Goal: Task Accomplishment & Management: Use online tool/utility

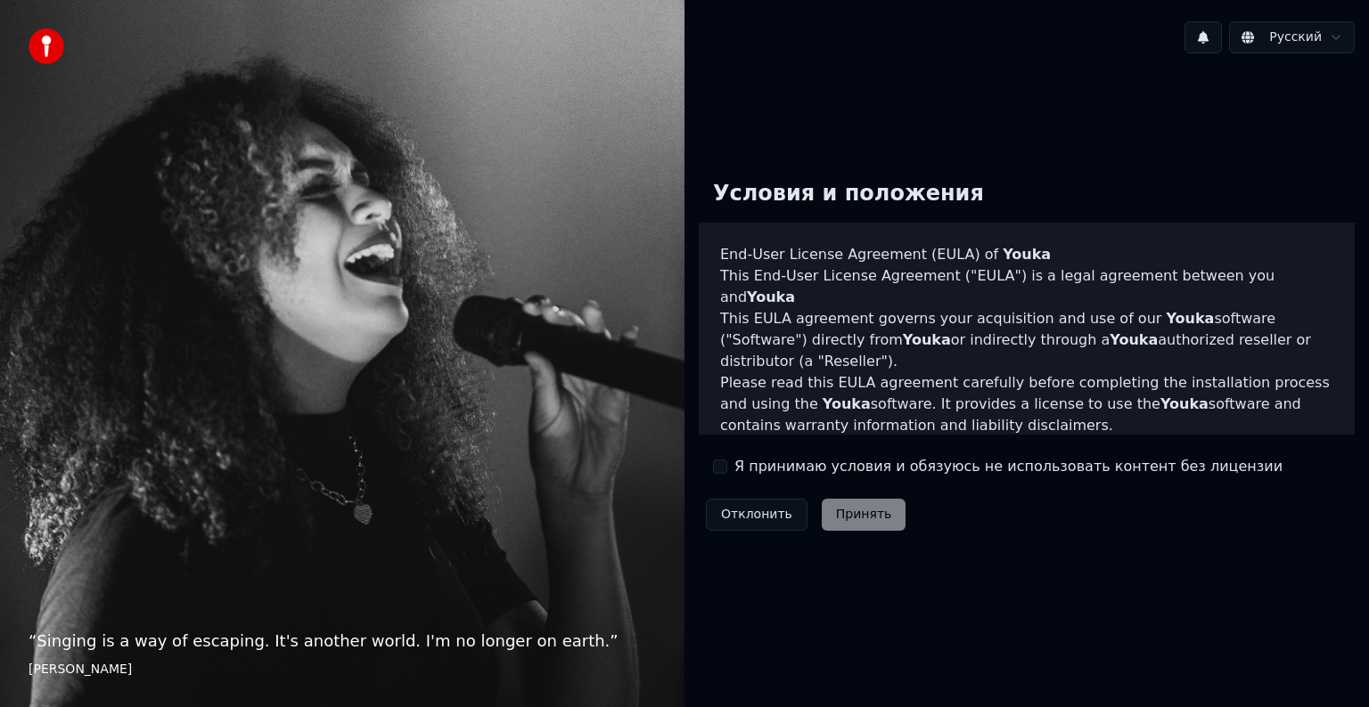
click at [699, 474] on label "Я принимаю условия и обязуюсь не использовать контент без лицензии" at bounding box center [1008, 466] width 548 height 21
click at [699, 474] on button "Я принимаю условия и обязуюсь не использовать контент без лицензии" at bounding box center [720, 467] width 14 height 14
click at [699, 501] on button "Принять" at bounding box center [863, 515] width 85 height 32
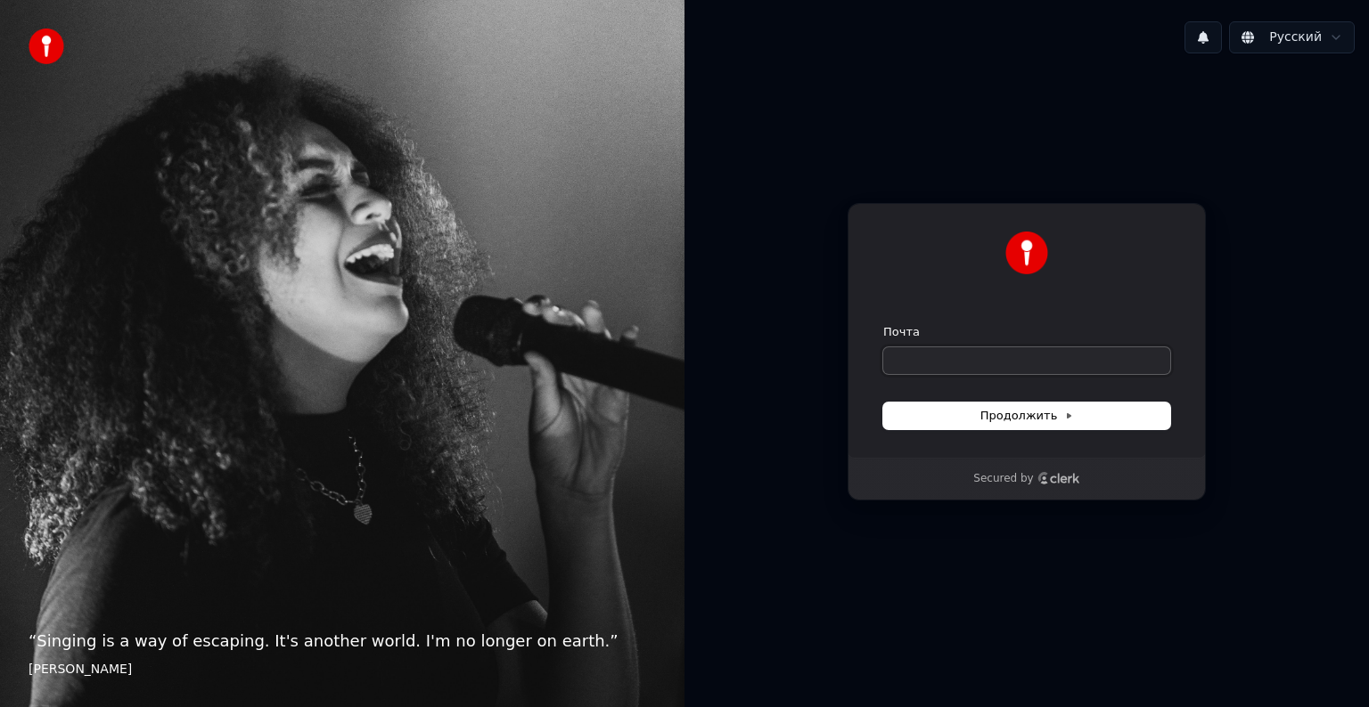
click at [699, 354] on input "Почта" at bounding box center [1026, 360] width 287 height 27
click at [699, 418] on span "Продолжить" at bounding box center [1027, 416] width 94 height 16
type input "**********"
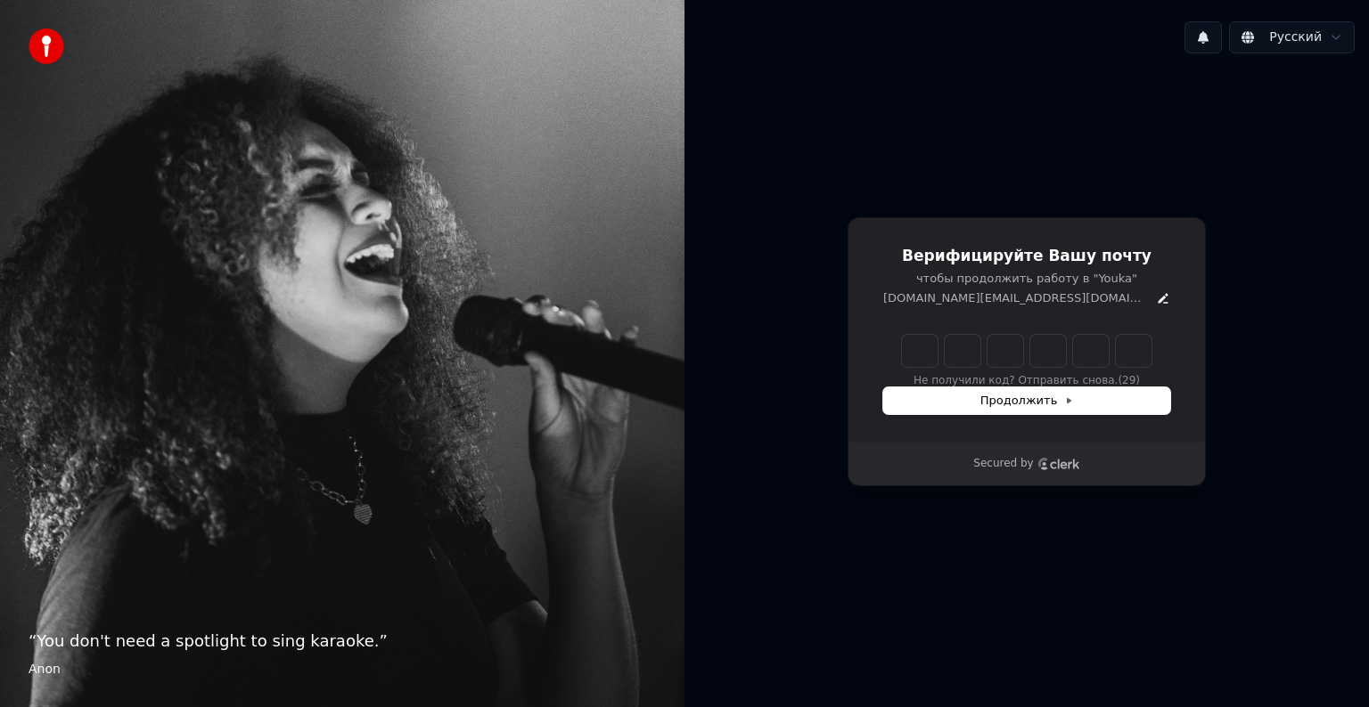
click at [699, 364] on input "Enter verification code" at bounding box center [1026, 351] width 249 height 32
type input "******"
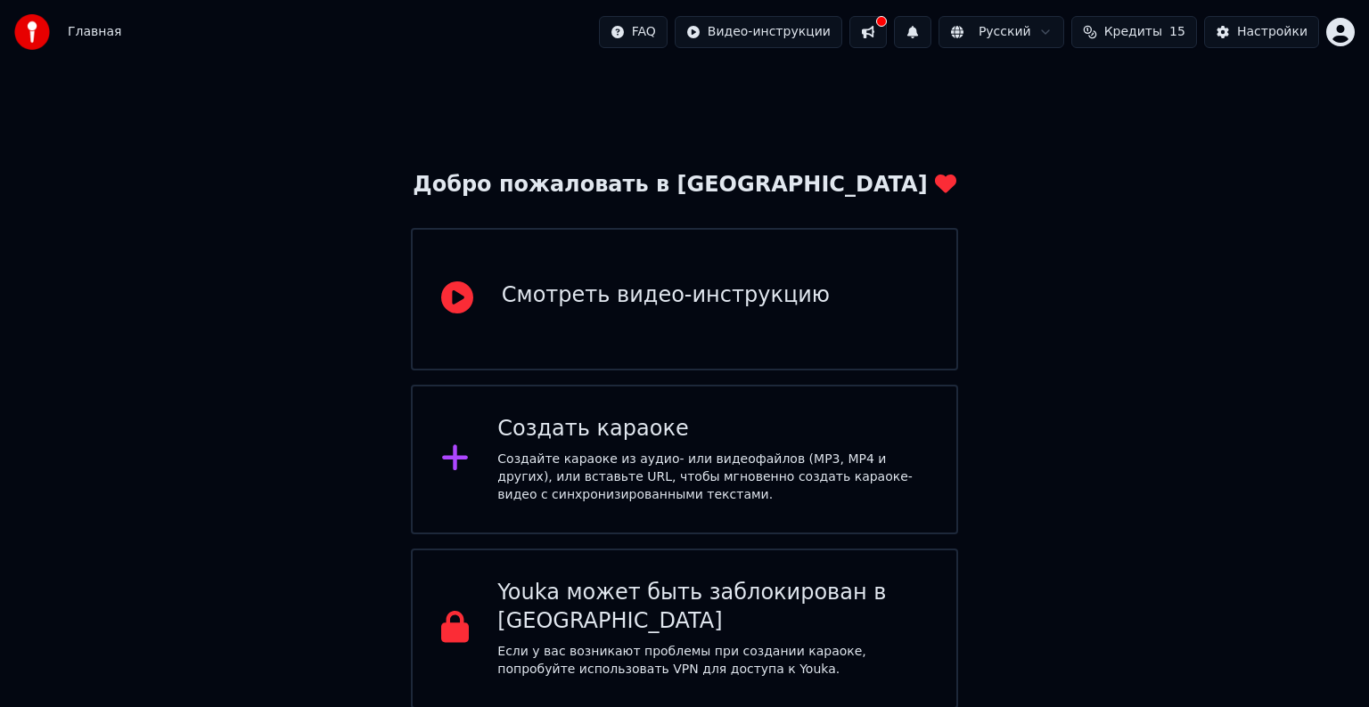
click at [684, 510] on div "Создать караоке Создайте караоке из аудио- или видеофайлов (MP3, MP4 и других),…" at bounding box center [684, 460] width 547 height 150
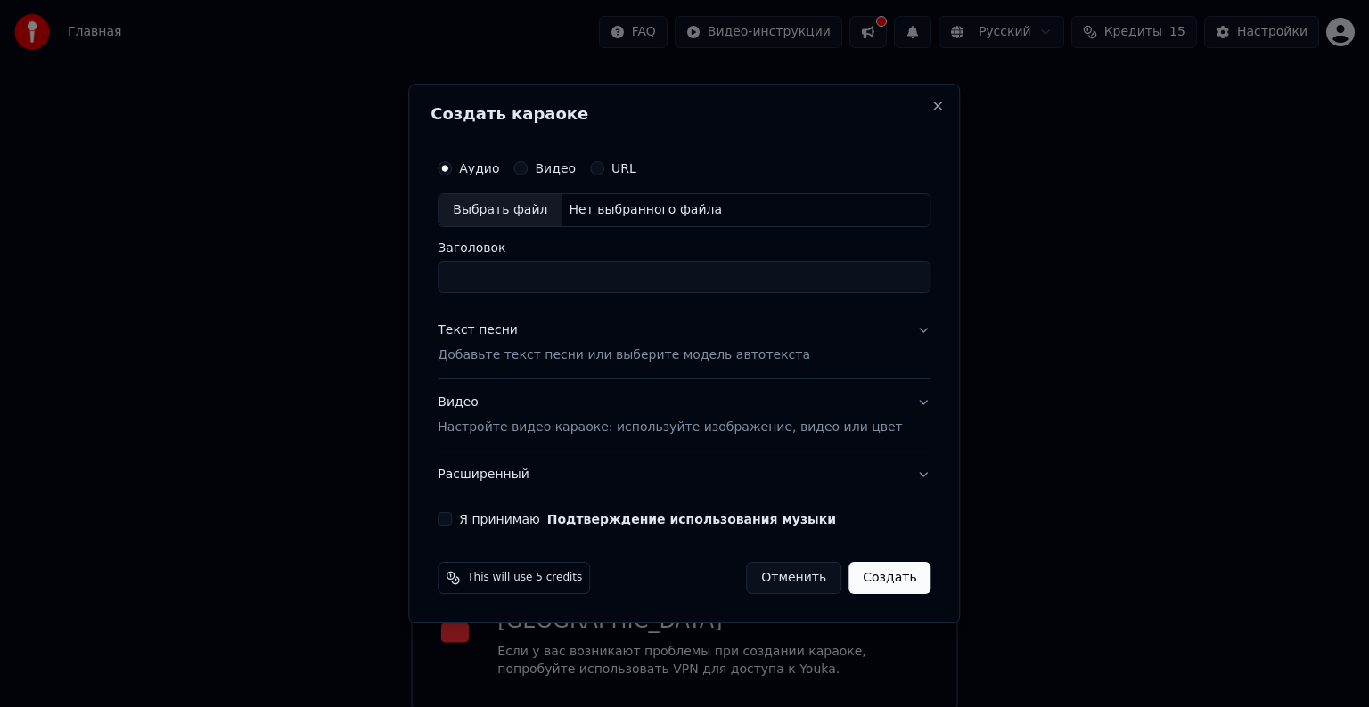
click at [557, 168] on label "Видео" at bounding box center [555, 168] width 41 height 12
click at [527, 168] on button "Видео" at bounding box center [520, 168] width 14 height 14
click at [499, 163] on label "Аудио" at bounding box center [479, 168] width 40 height 12
click at [452, 163] on button "Аудио" at bounding box center [444, 168] width 14 height 14
click at [571, 157] on div "Аудио Видео URL" at bounding box center [683, 169] width 493 height 36
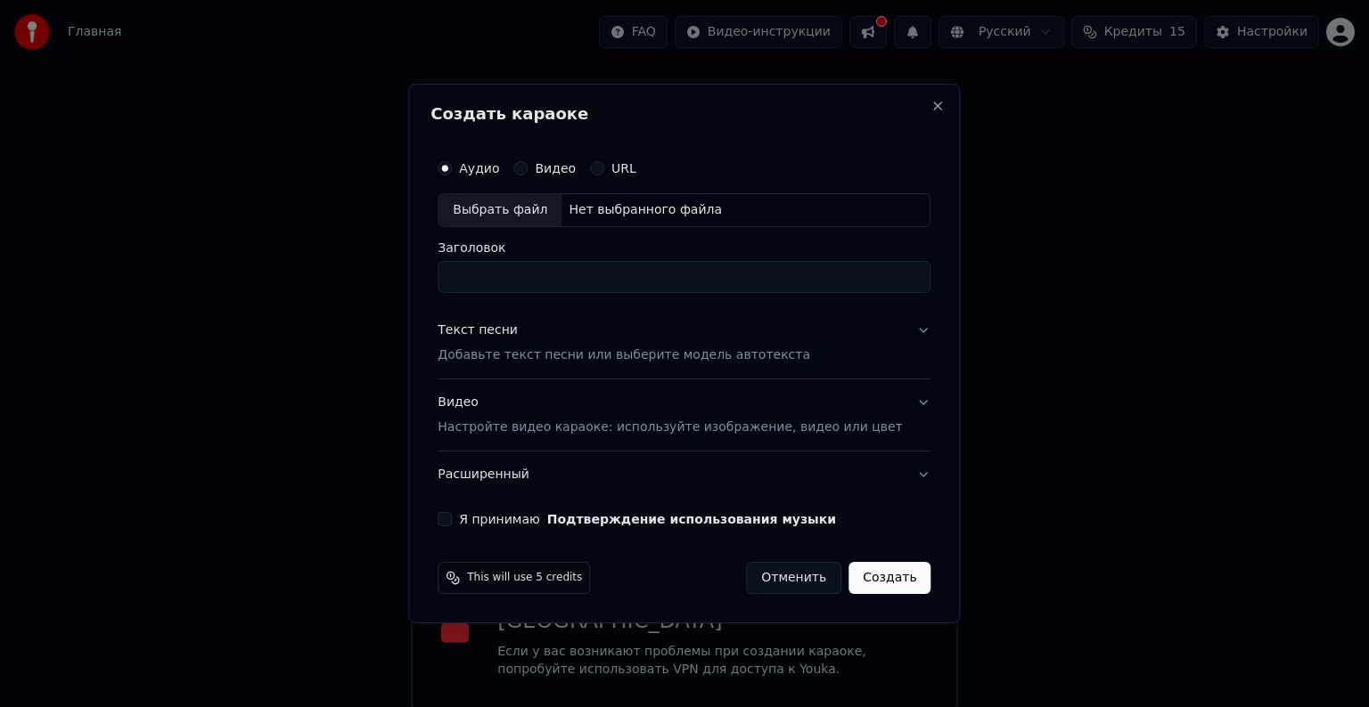
click at [568, 176] on div "Аудио Видео URL" at bounding box center [683, 169] width 493 height 36
click at [556, 168] on div "Видео" at bounding box center [544, 168] width 62 height 14
click at [527, 168] on button "Видео" at bounding box center [520, 168] width 14 height 14
click at [552, 215] on div "Выбрать файл" at bounding box center [499, 210] width 123 height 32
click at [492, 175] on label "Аудио" at bounding box center [479, 168] width 40 height 12
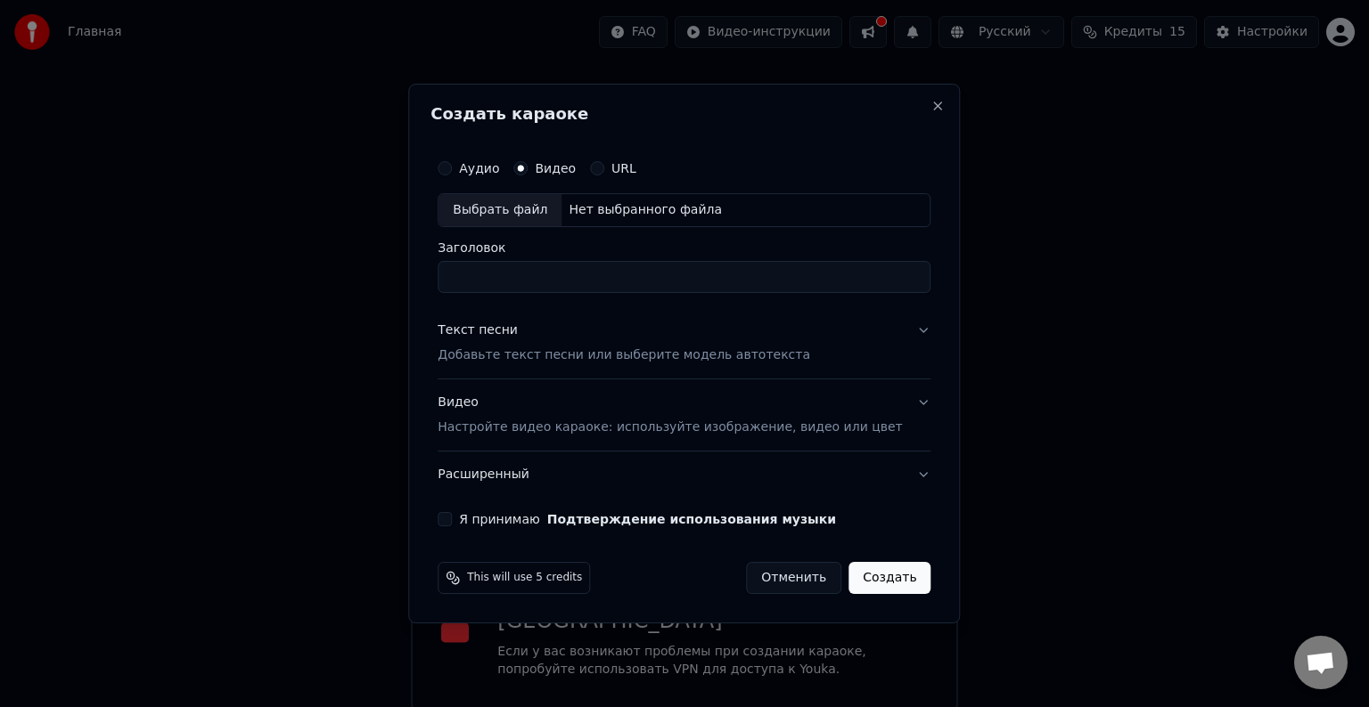
click at [452, 175] on button "Аудио" at bounding box center [444, 168] width 14 height 14
click at [552, 196] on div "Выбрать файл" at bounding box center [499, 210] width 123 height 32
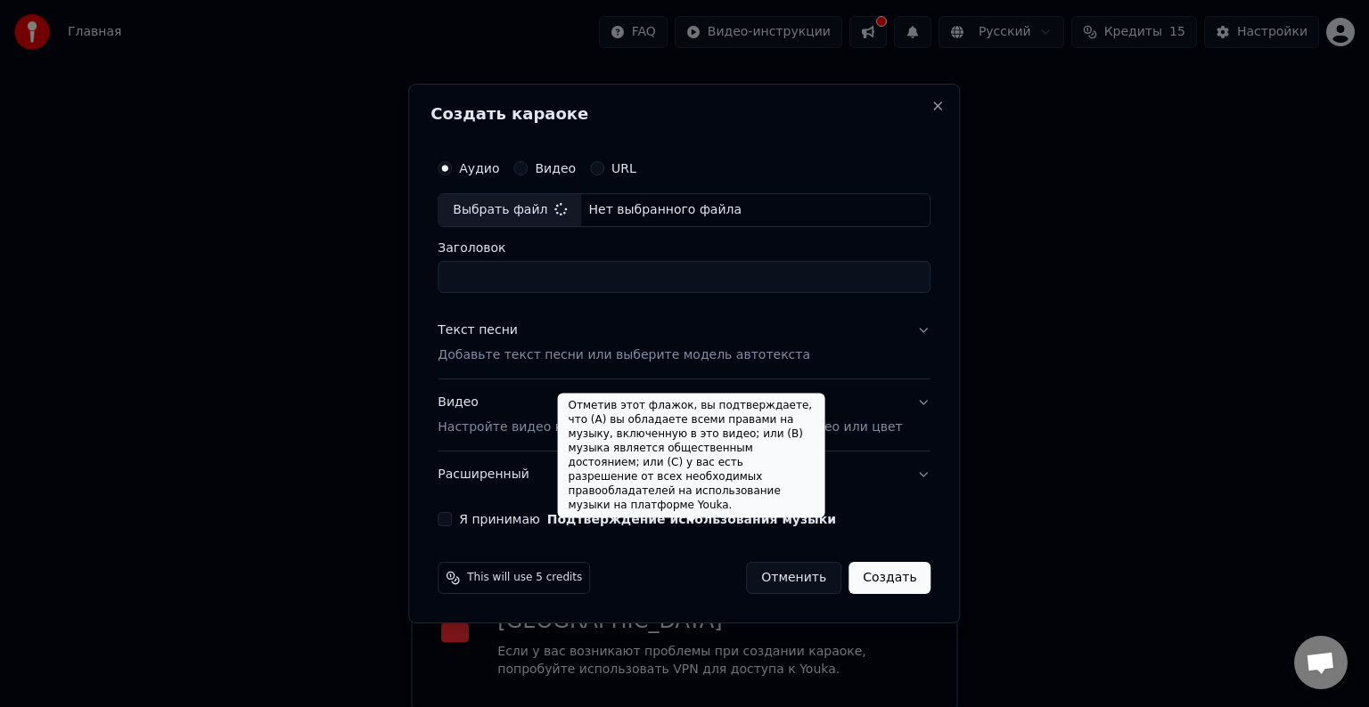
type input "**********"
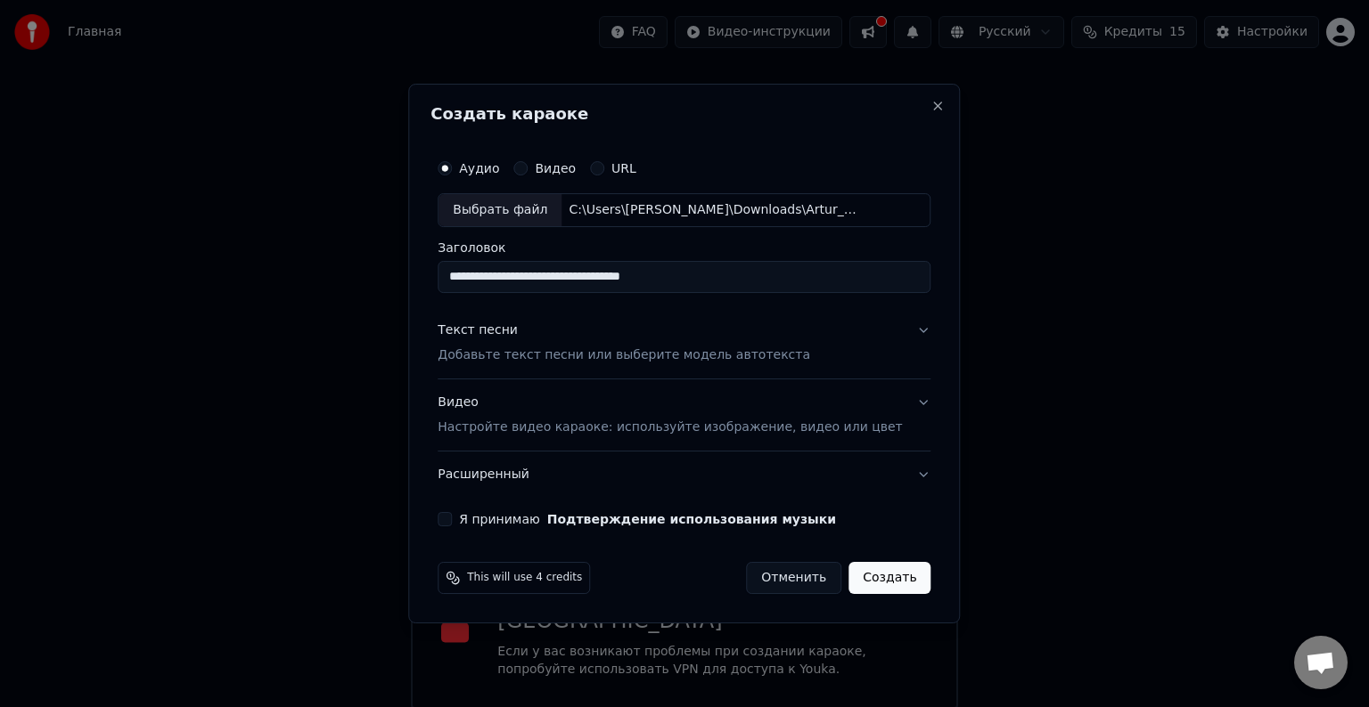
click at [452, 519] on button "Я принимаю Подтверждение использования музыки" at bounding box center [444, 519] width 14 height 14
click at [643, 412] on div "Видео Настройте видео караоке: используйте изображение, видео или цвет" at bounding box center [669, 415] width 464 height 43
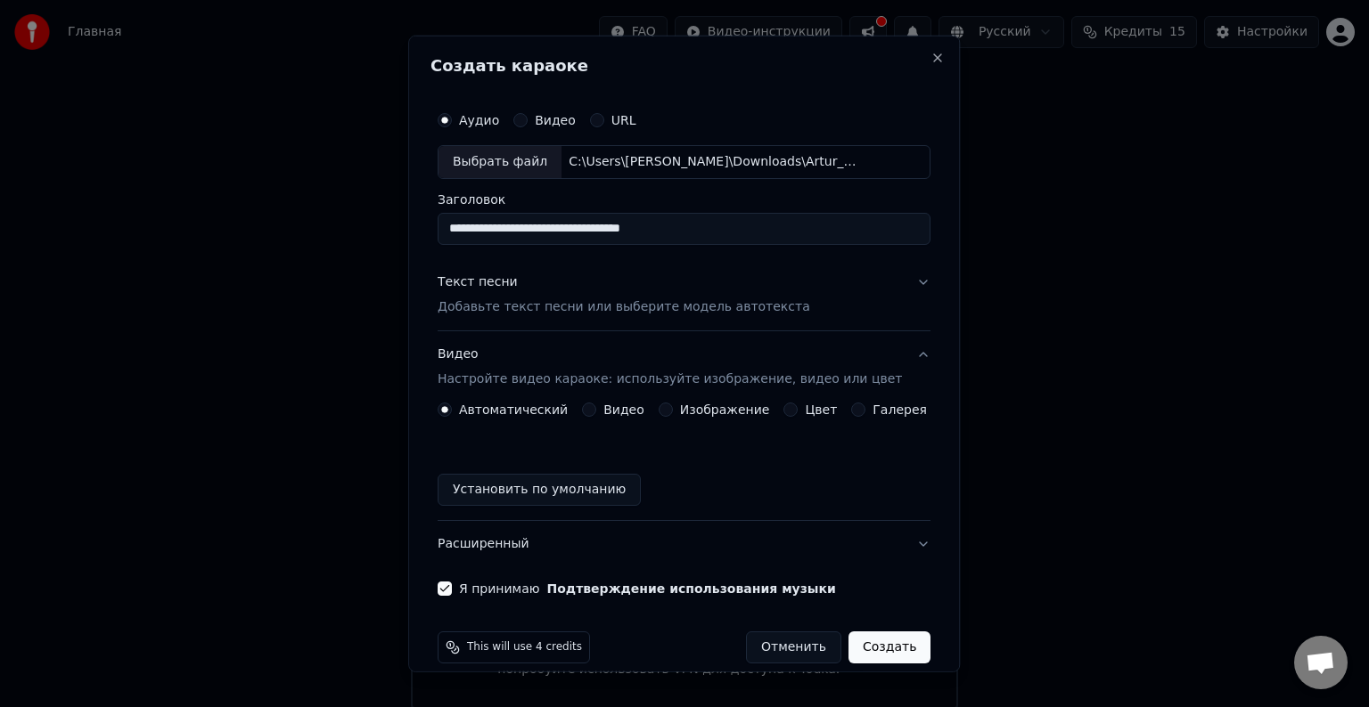
click at [613, 406] on label "Видео" at bounding box center [623, 410] width 41 height 12
click at [596, 406] on button "Видео" at bounding box center [589, 410] width 14 height 14
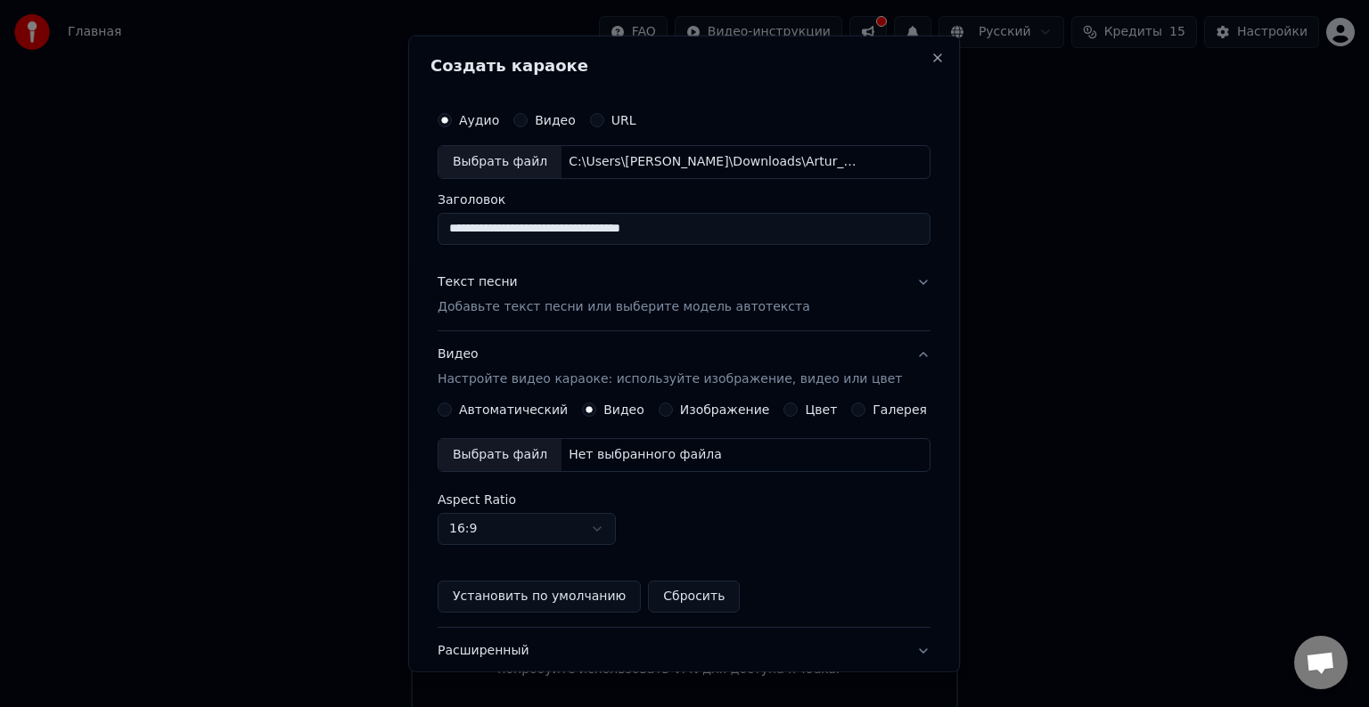
click at [554, 454] on div "Выбрать файл" at bounding box center [499, 455] width 123 height 32
click at [530, 306] on p "Добавьте текст песни или выберите модель автотекста" at bounding box center [623, 307] width 372 height 18
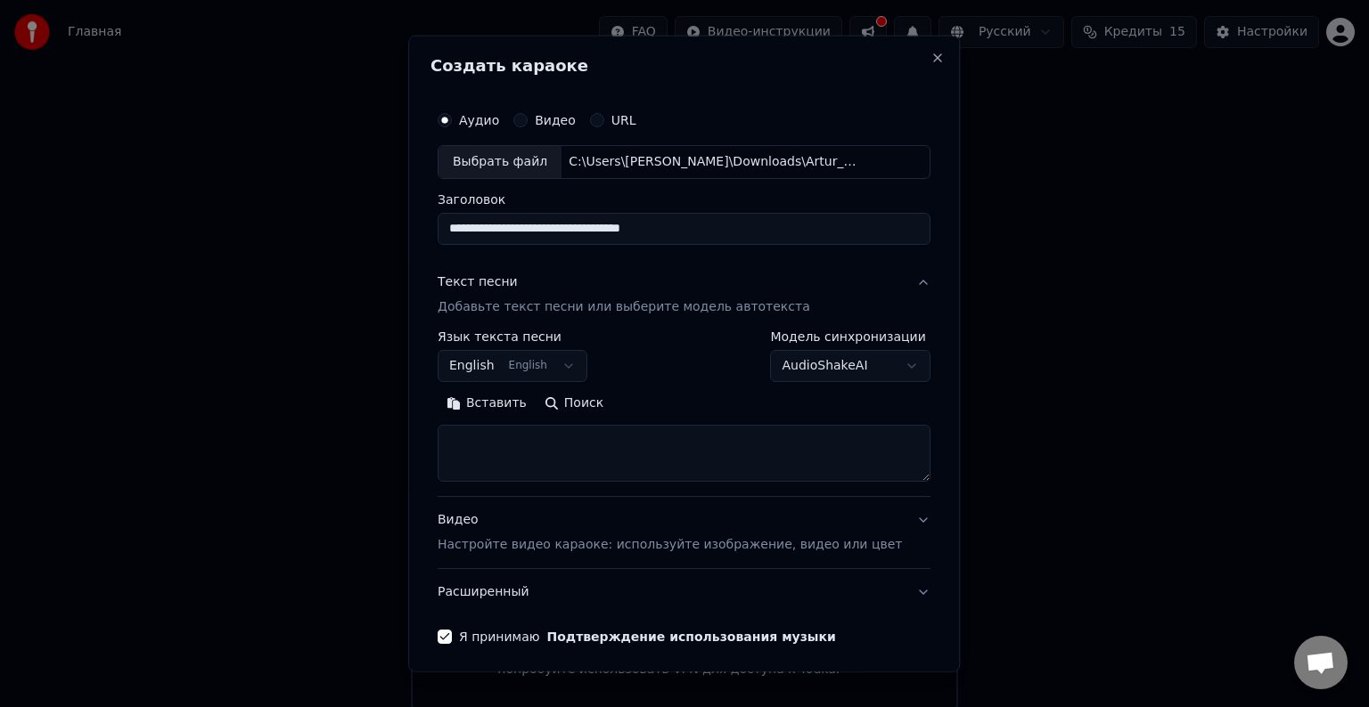
click at [563, 439] on textarea at bounding box center [683, 453] width 493 height 57
paste textarea "**********"
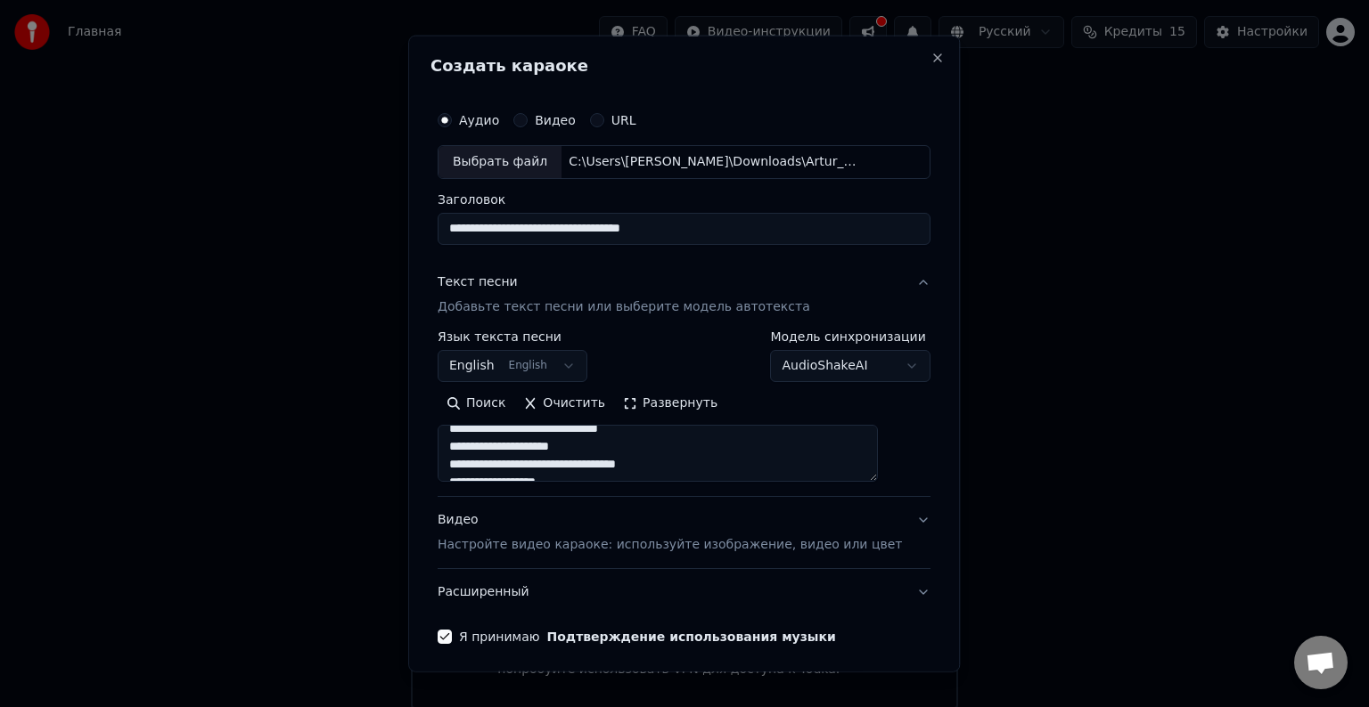
scroll to position [688, 0]
drag, startPoint x: 668, startPoint y: 462, endPoint x: 513, endPoint y: 460, distance: 155.1
click at [466, 446] on textarea at bounding box center [657, 453] width 440 height 57
drag, startPoint x: 517, startPoint y: 451, endPoint x: 690, endPoint y: 593, distance: 224.0
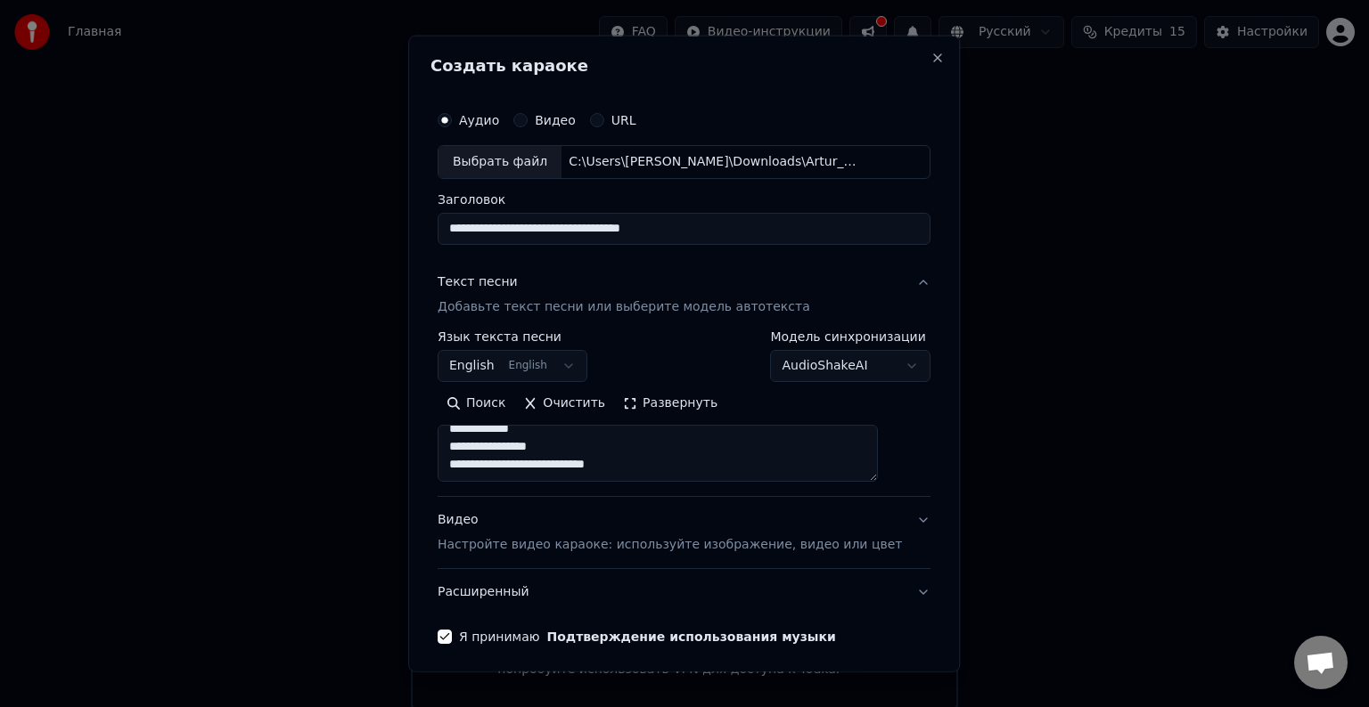
click at [690, 593] on div "**********" at bounding box center [683, 437] width 493 height 356
drag, startPoint x: 671, startPoint y: 449, endPoint x: 470, endPoint y: 458, distance: 201.6
click at [470, 458] on textarea "**********" at bounding box center [657, 453] width 440 height 57
type textarea "**********"
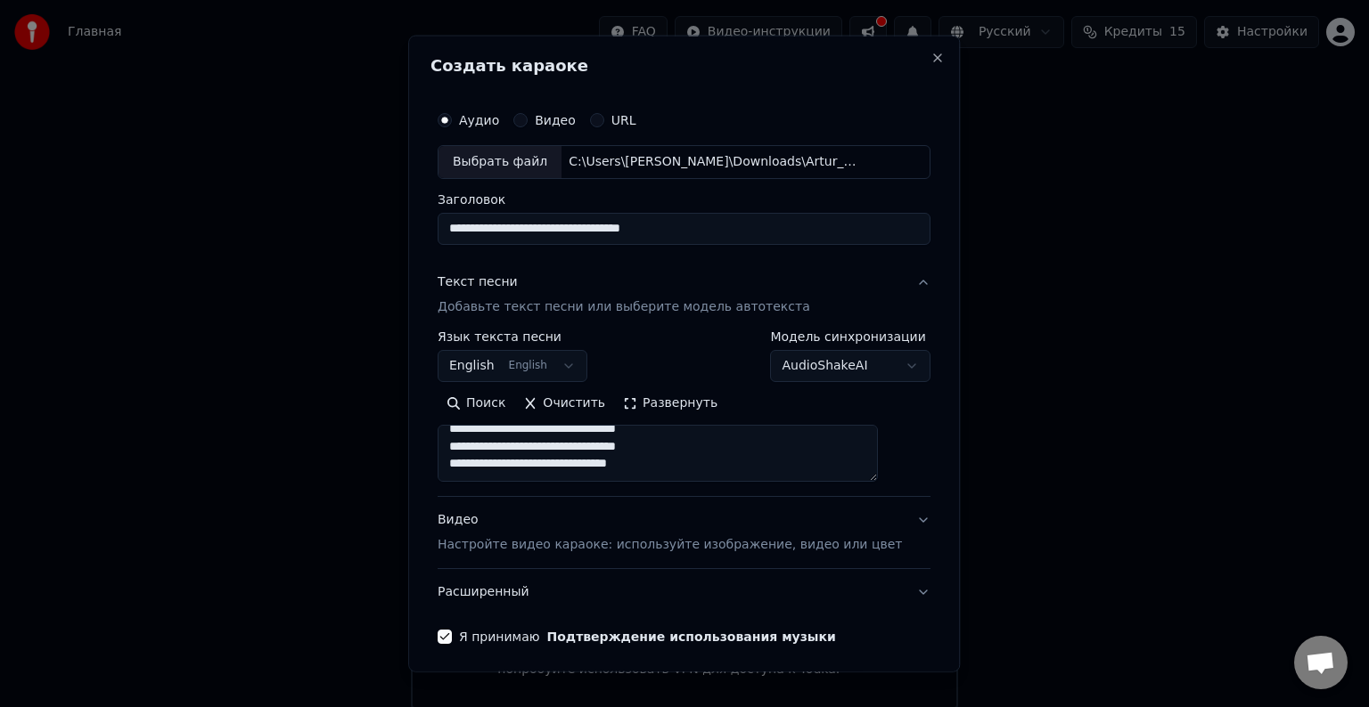
click at [531, 362] on button "English English" at bounding box center [512, 366] width 150 height 32
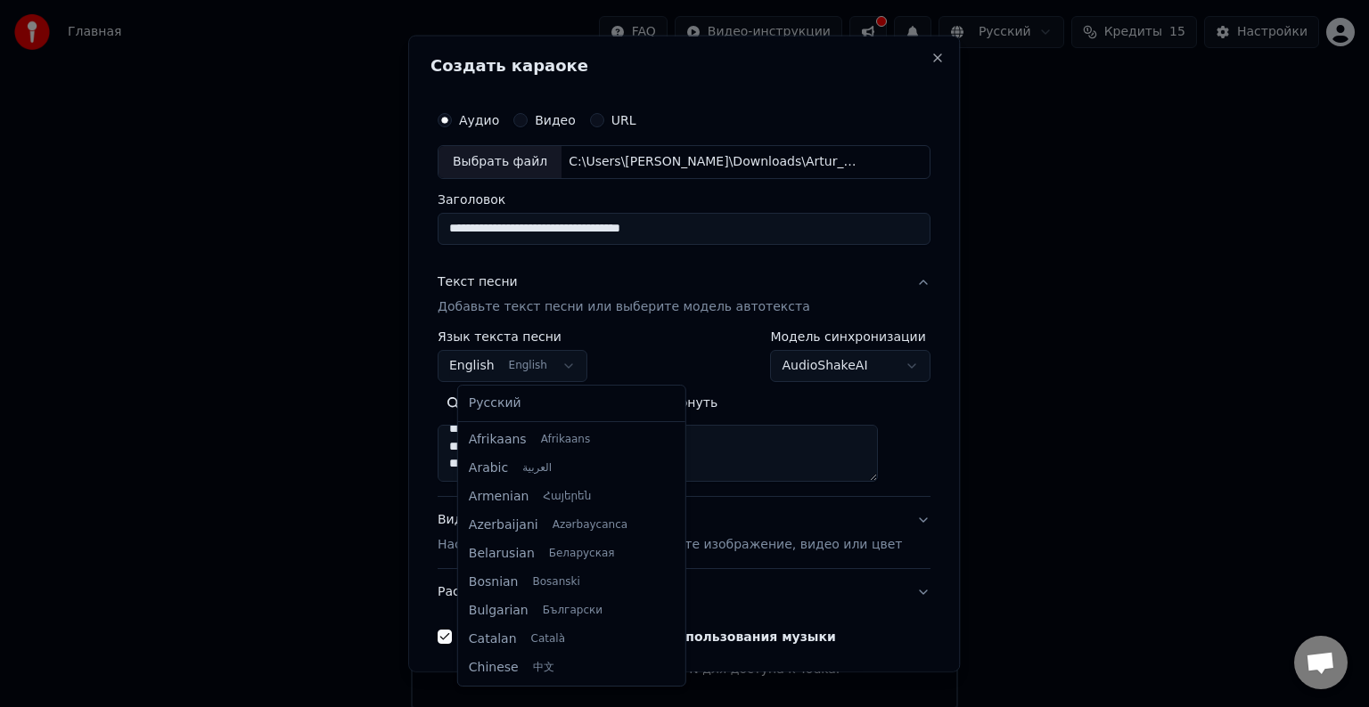
scroll to position [143, 0]
select select "**"
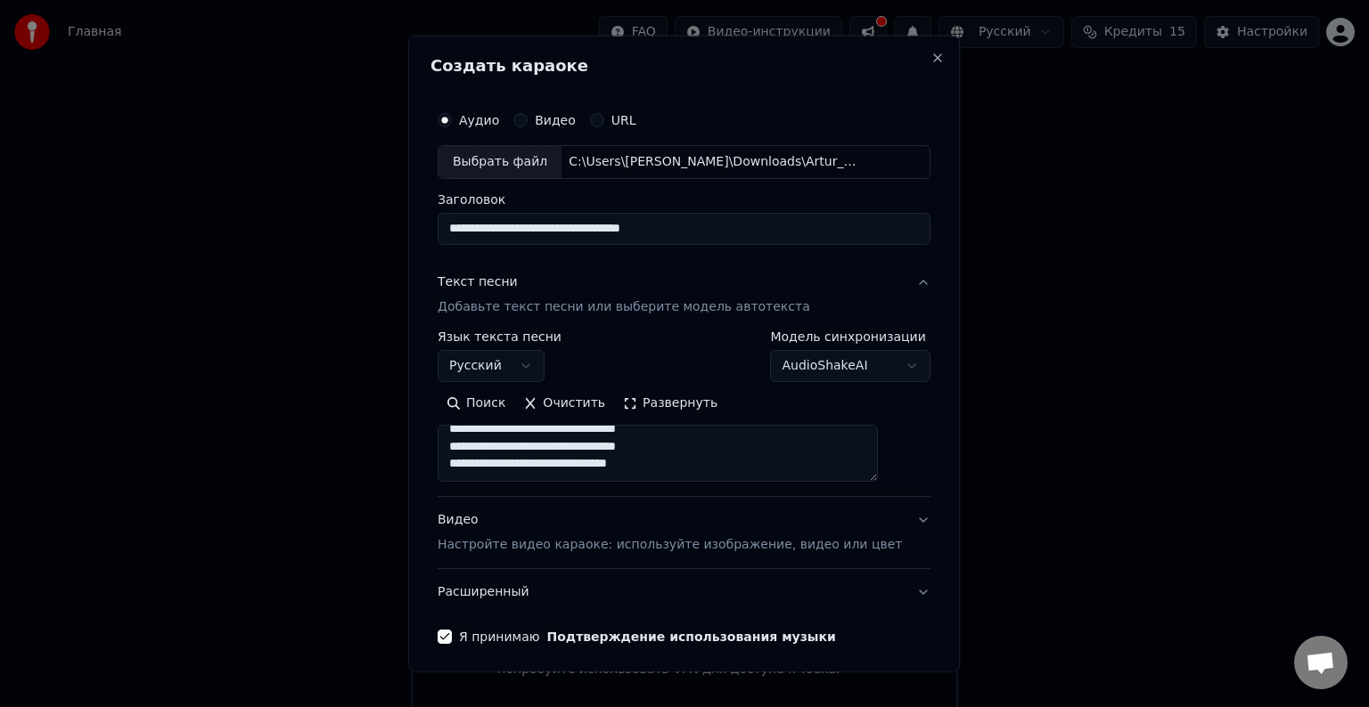
click at [797, 363] on body "**********" at bounding box center [684, 354] width 1369 height 709
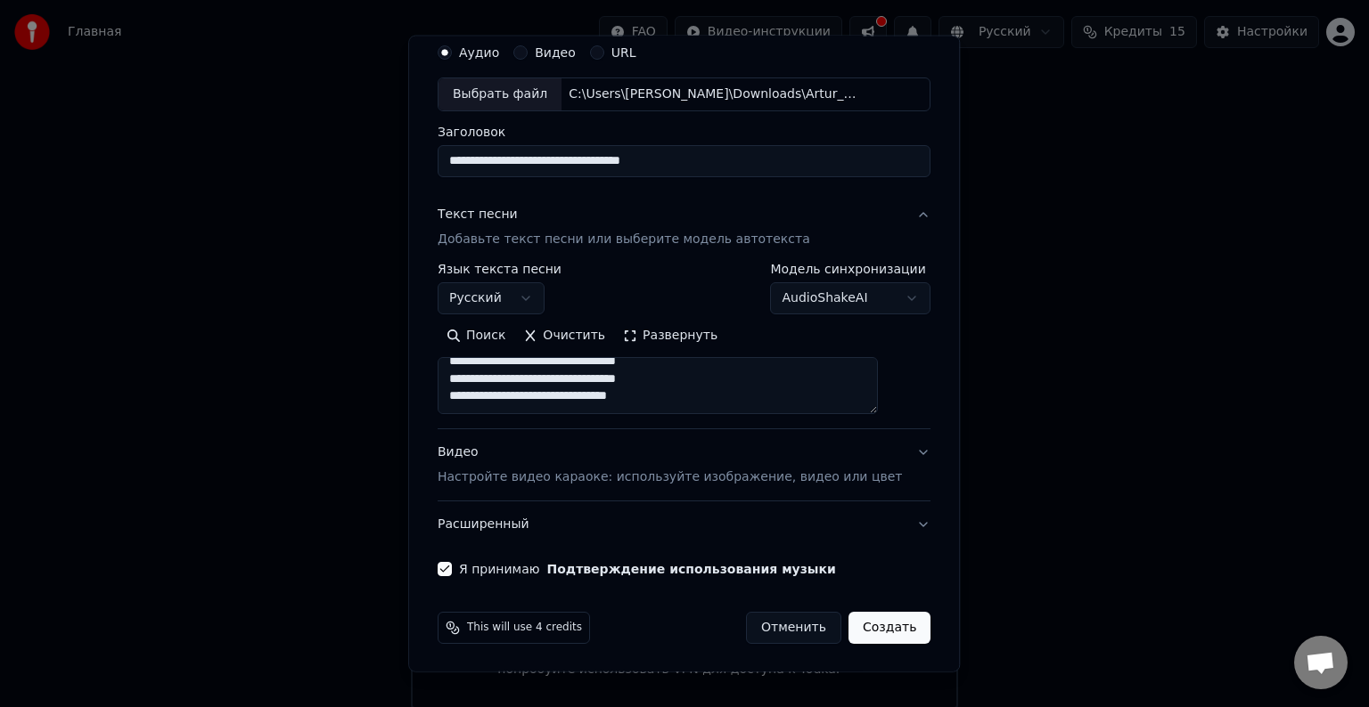
click at [625, 475] on p "Настройте видео караоке: используйте изображение, видео или цвет" at bounding box center [669, 478] width 464 height 18
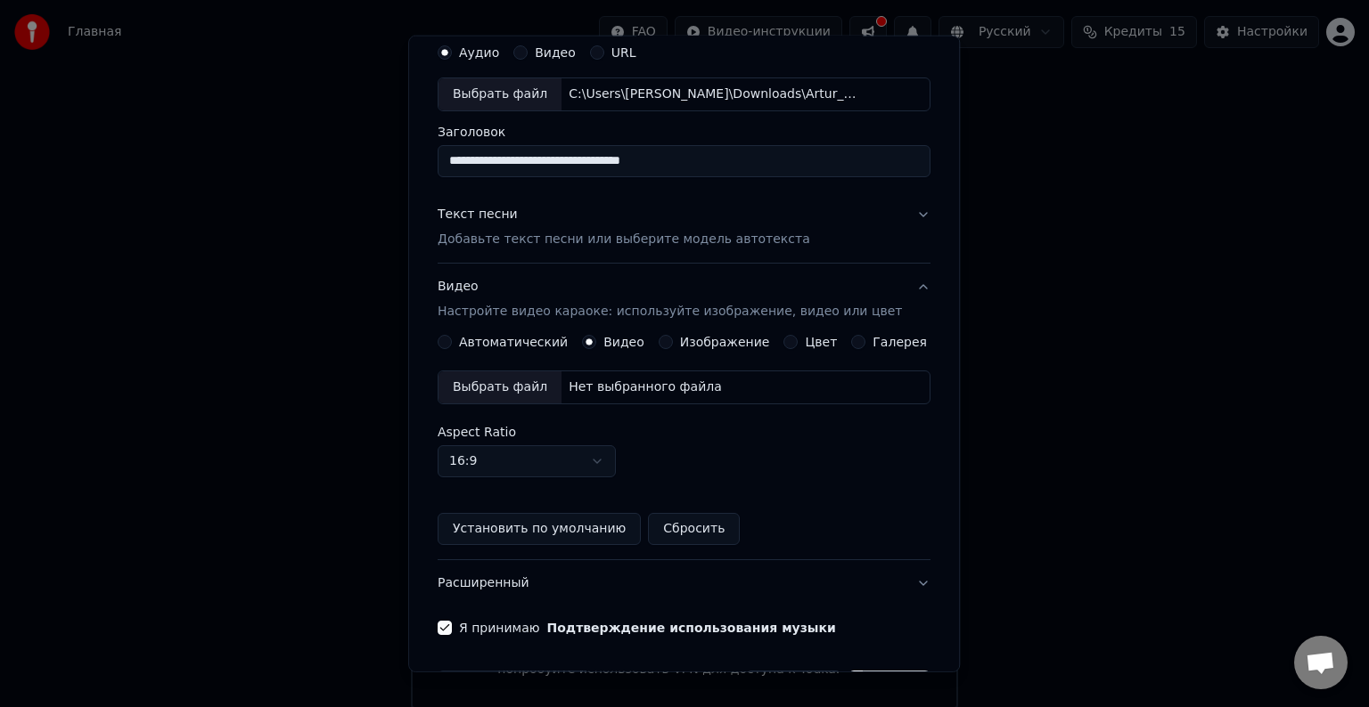
click at [542, 526] on button "Установить по умолчанию" at bounding box center [538, 529] width 203 height 32
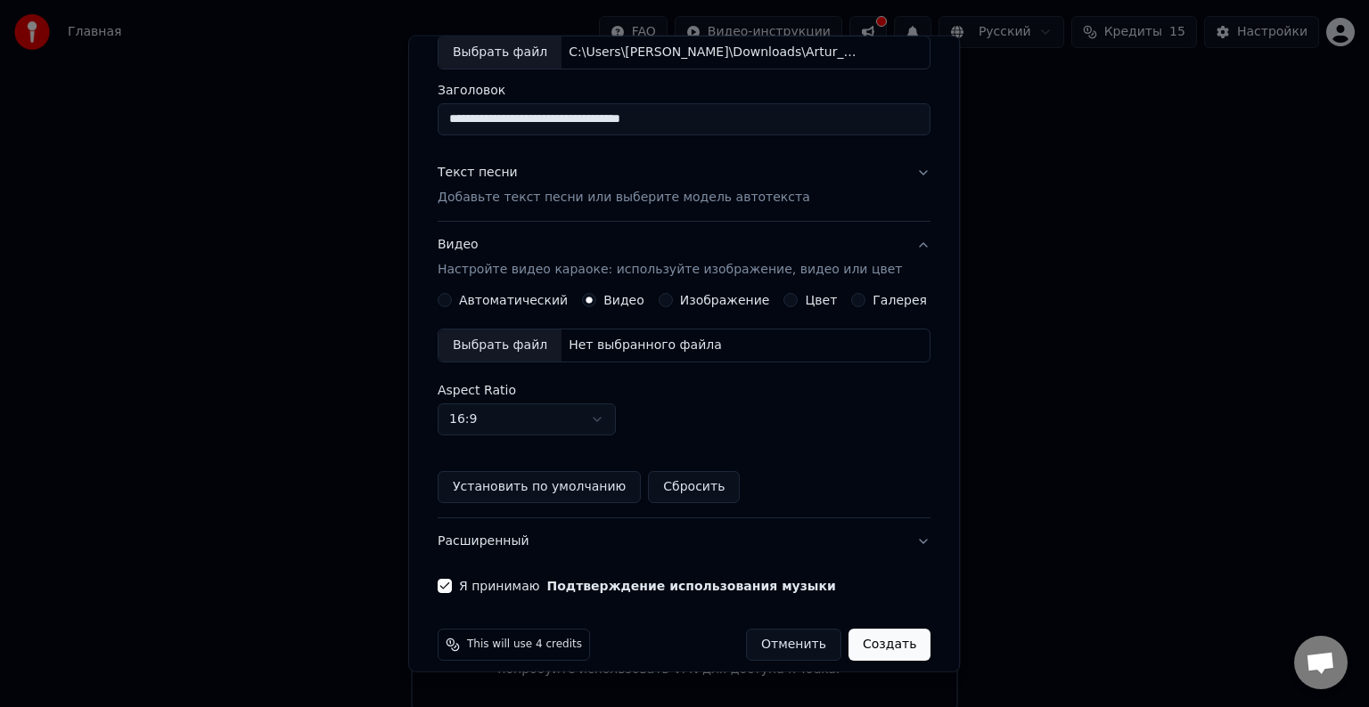
scroll to position [126, 0]
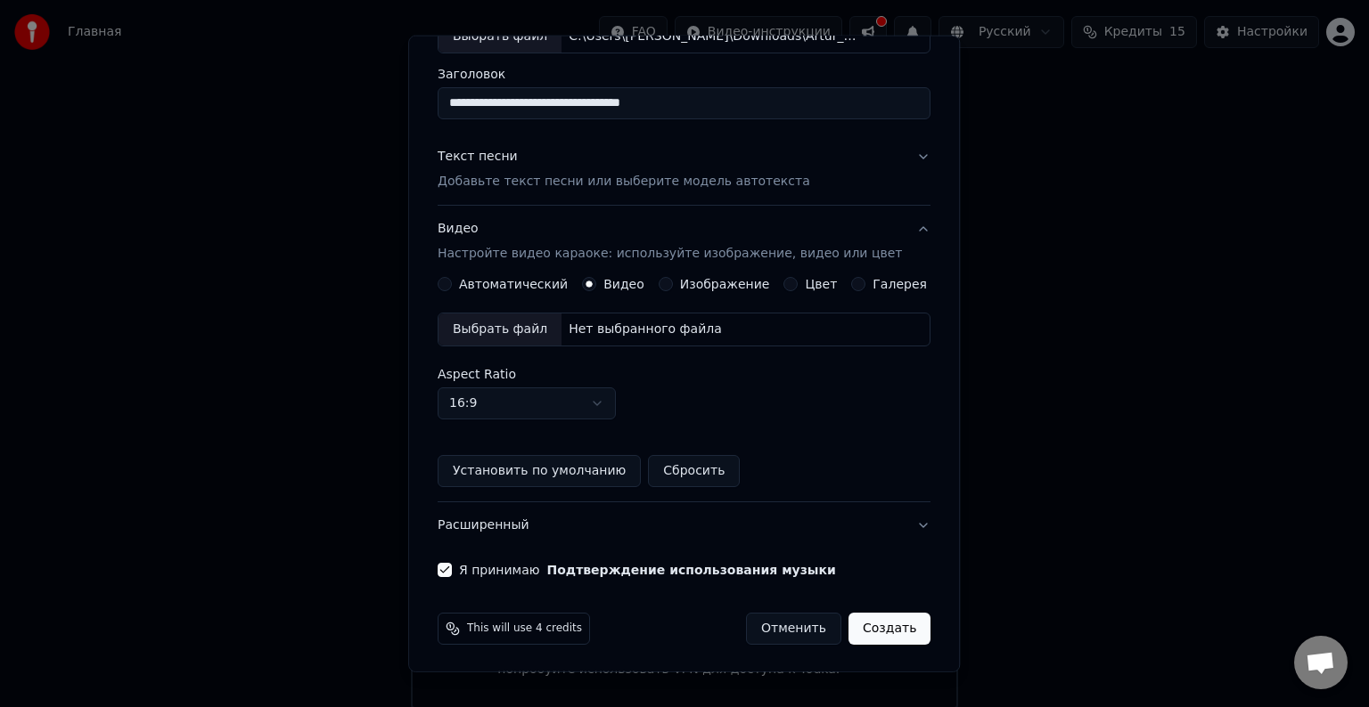
click at [609, 476] on button "Установить по умолчанию" at bounding box center [538, 471] width 203 height 32
drag, startPoint x: 727, startPoint y: 102, endPoint x: 0, endPoint y: -21, distance: 737.5
click at [0, 0] on html "**********" at bounding box center [684, 354] width 1369 height 709
type input "**********"
click at [870, 614] on button "Создать" at bounding box center [889, 629] width 82 height 32
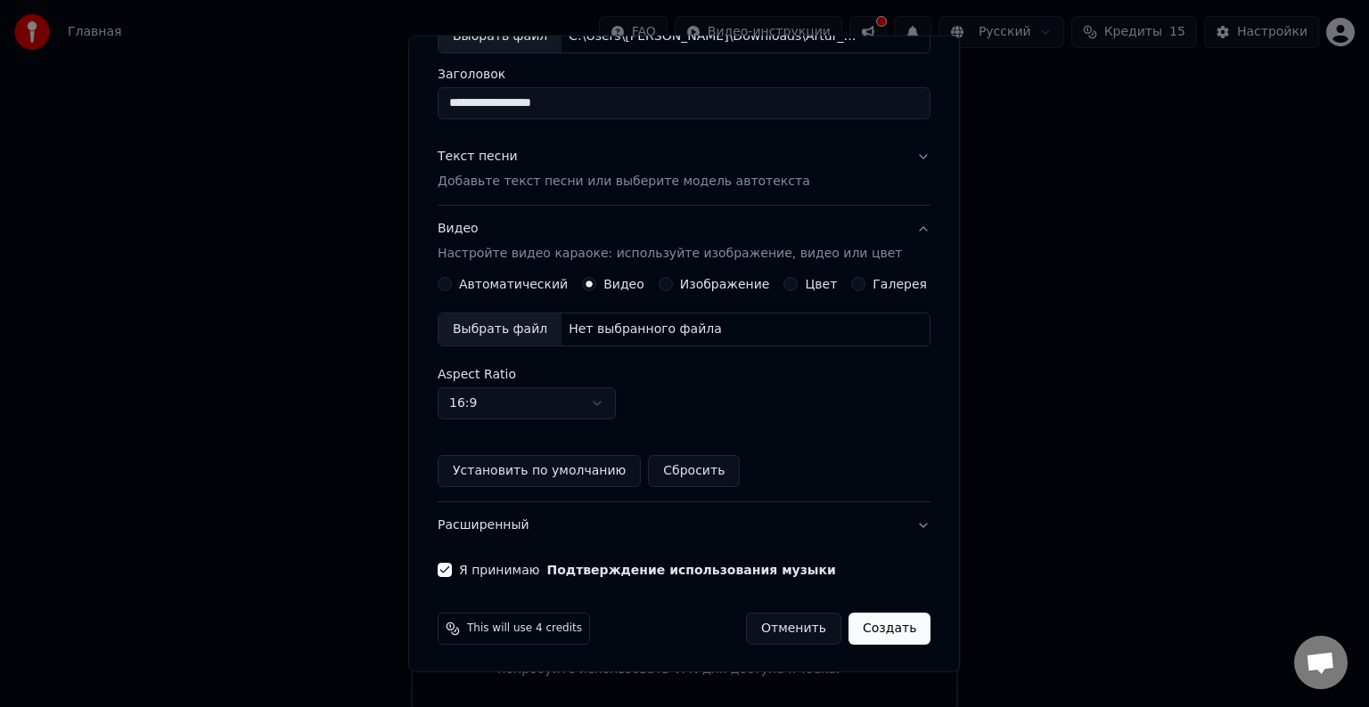
click at [859, 627] on button "Создать" at bounding box center [889, 629] width 82 height 32
click at [506, 315] on div "Выбрать файл" at bounding box center [499, 330] width 123 height 32
click at [663, 285] on button "Изображение" at bounding box center [665, 284] width 14 height 14
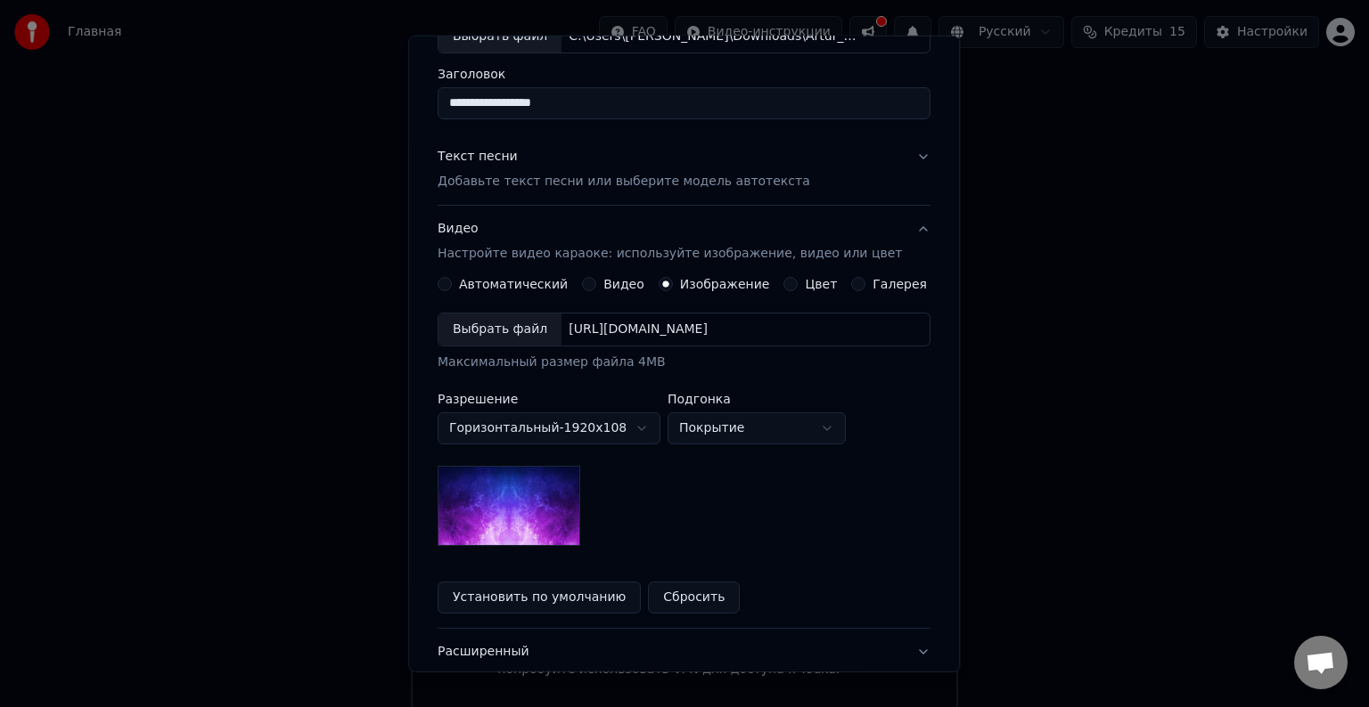
drag, startPoint x: 748, startPoint y: 442, endPoint x: 741, endPoint y: 422, distance: 20.9
click at [746, 437] on div "**********" at bounding box center [683, 429] width 493 height 233
click at [741, 422] on body "**********" at bounding box center [684, 354] width 1369 height 709
click at [738, 431] on body "**********" at bounding box center [684, 354] width 1369 height 709
click at [731, 430] on body "**********" at bounding box center [684, 354] width 1369 height 709
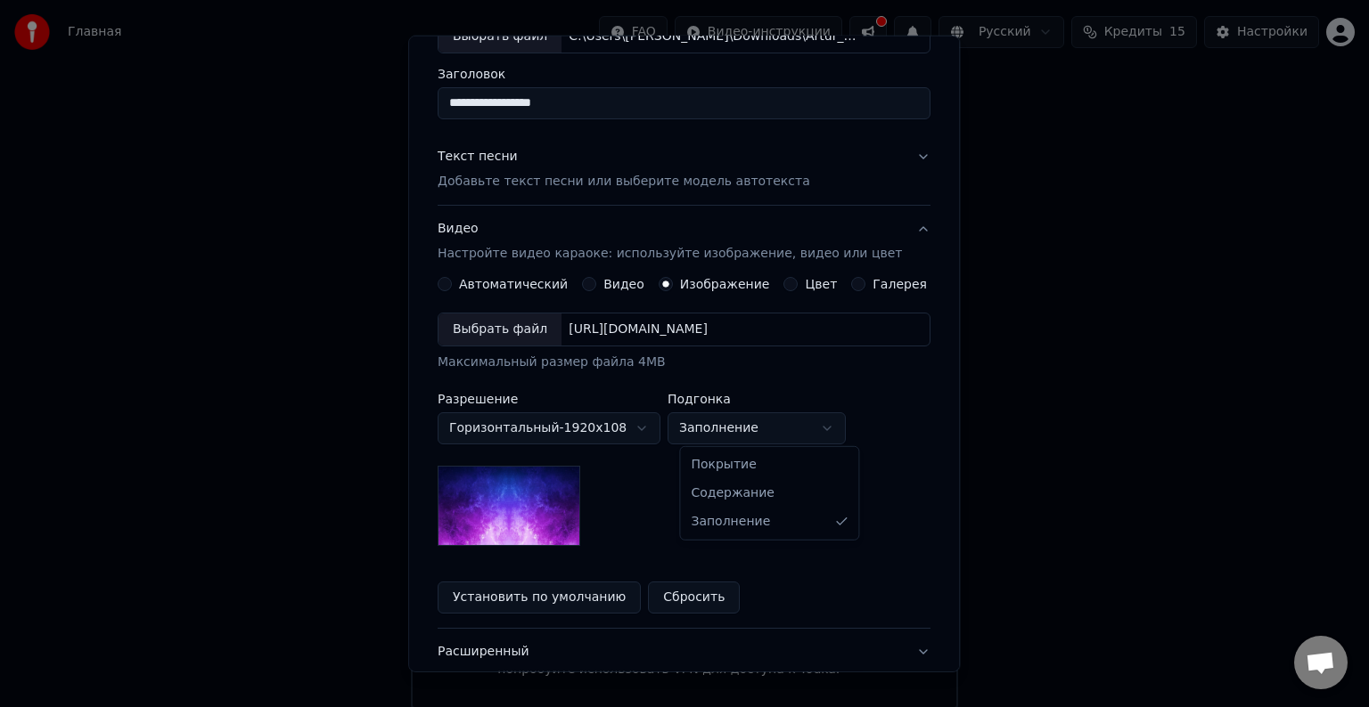
select select "*******"
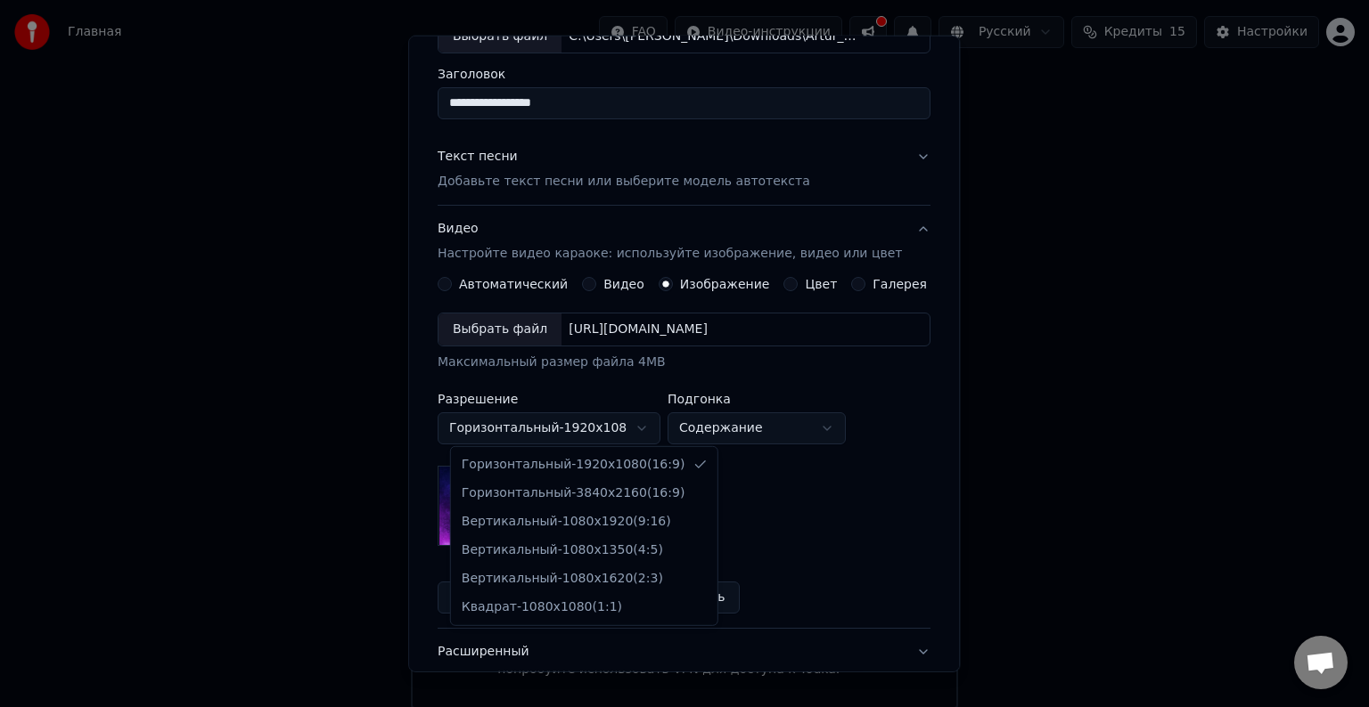
click at [576, 423] on body "**********" at bounding box center [684, 354] width 1369 height 709
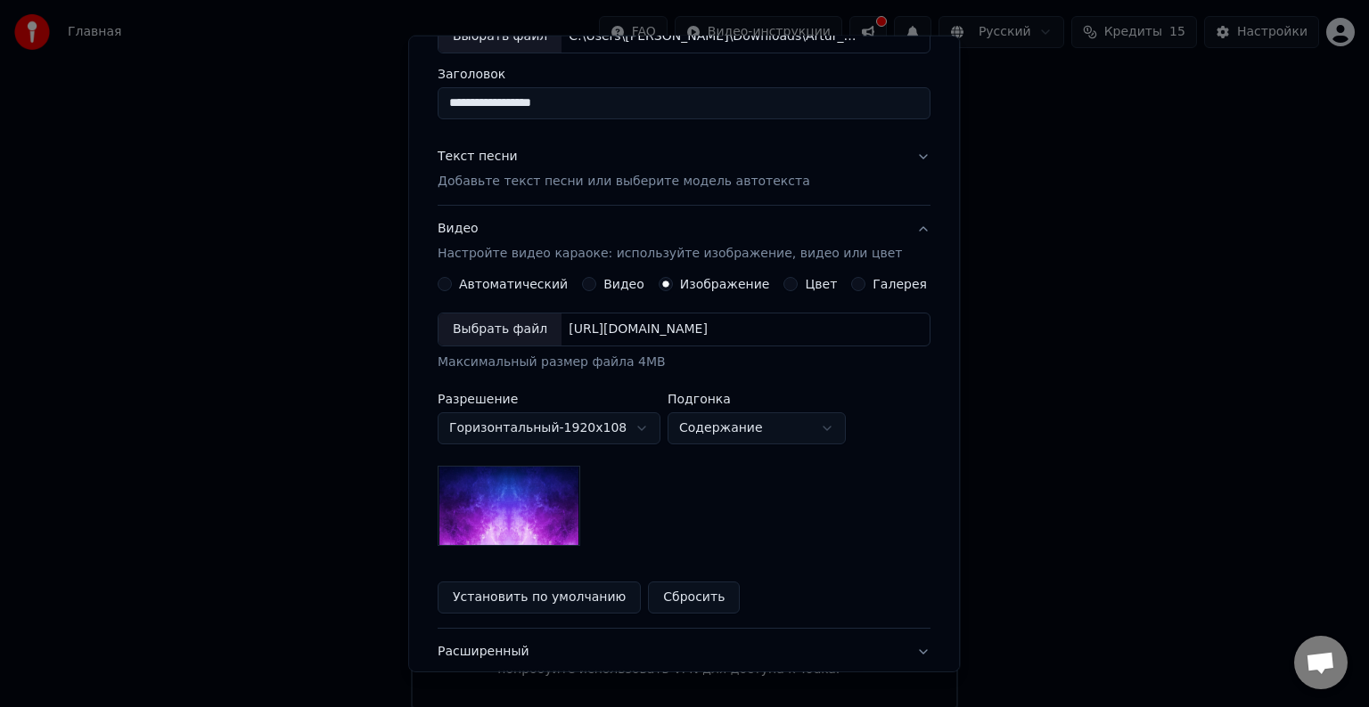
click at [501, 331] on div "Выбрать файл" at bounding box center [499, 330] width 123 height 32
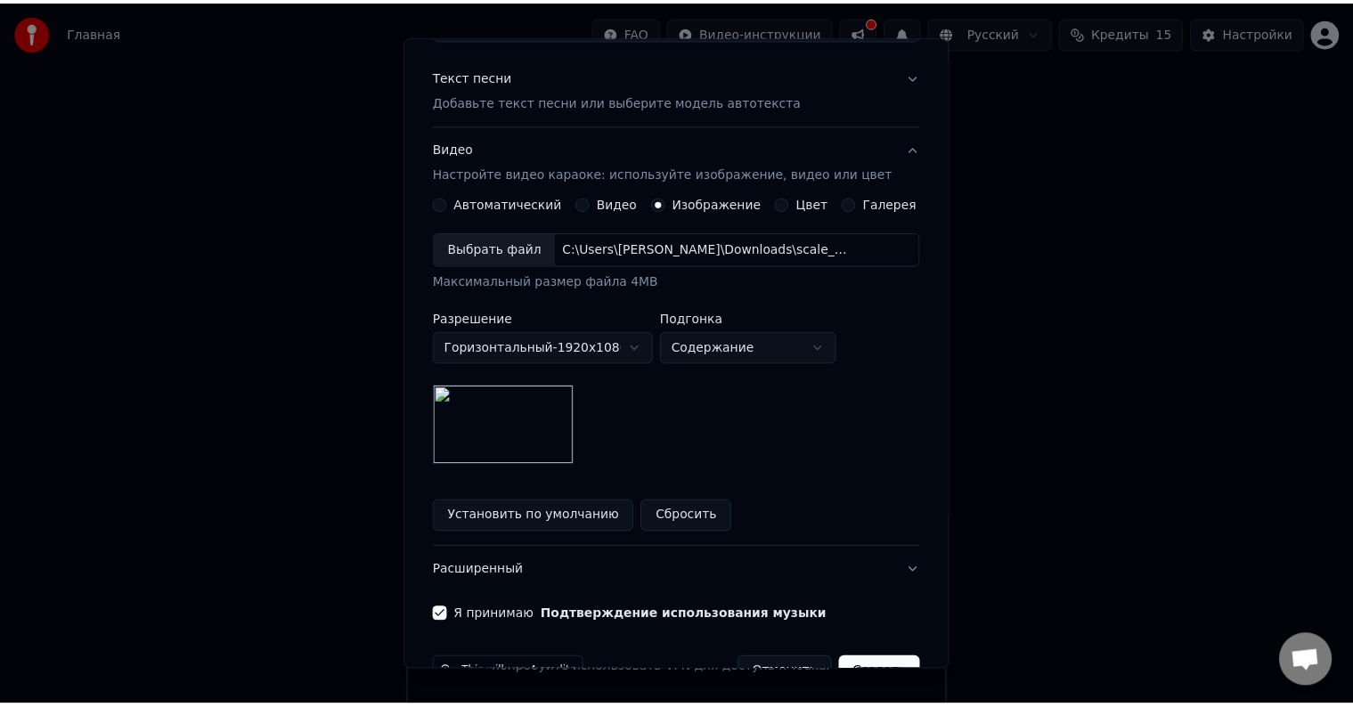
scroll to position [253, 0]
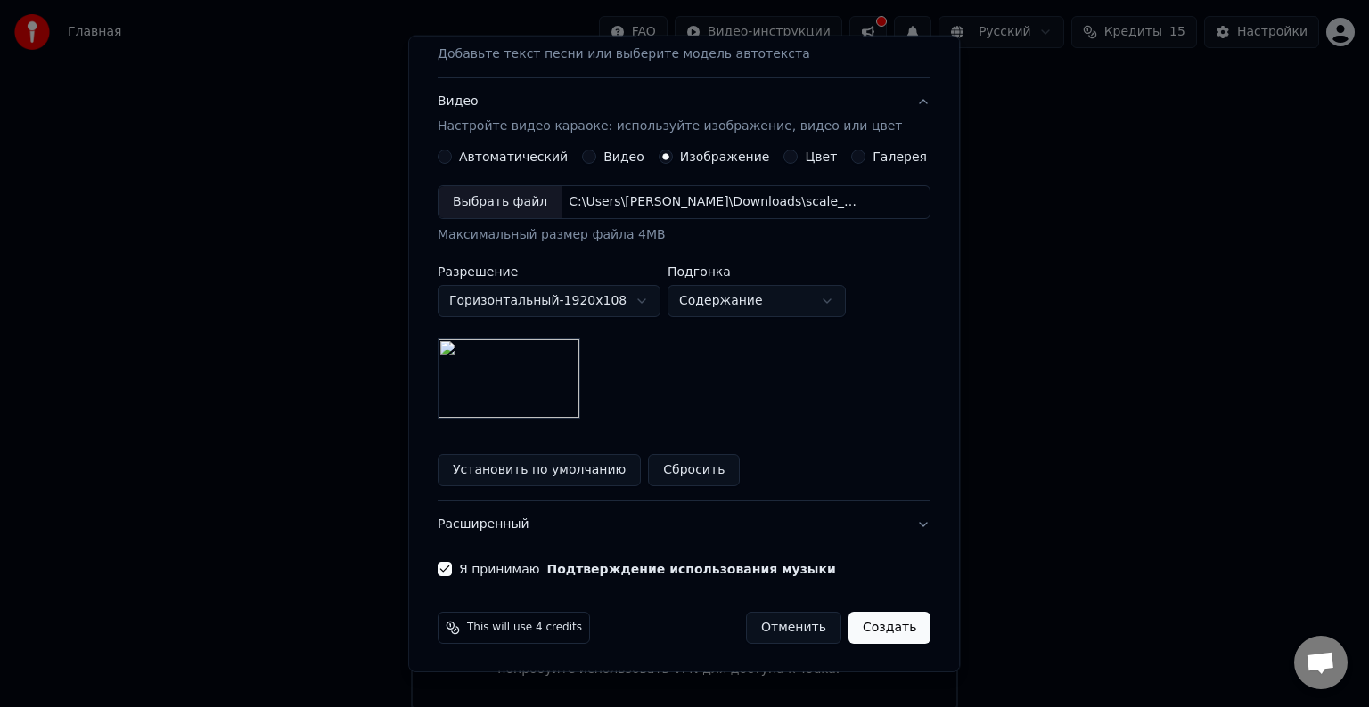
click at [853, 624] on button "Создать" at bounding box center [889, 628] width 82 height 32
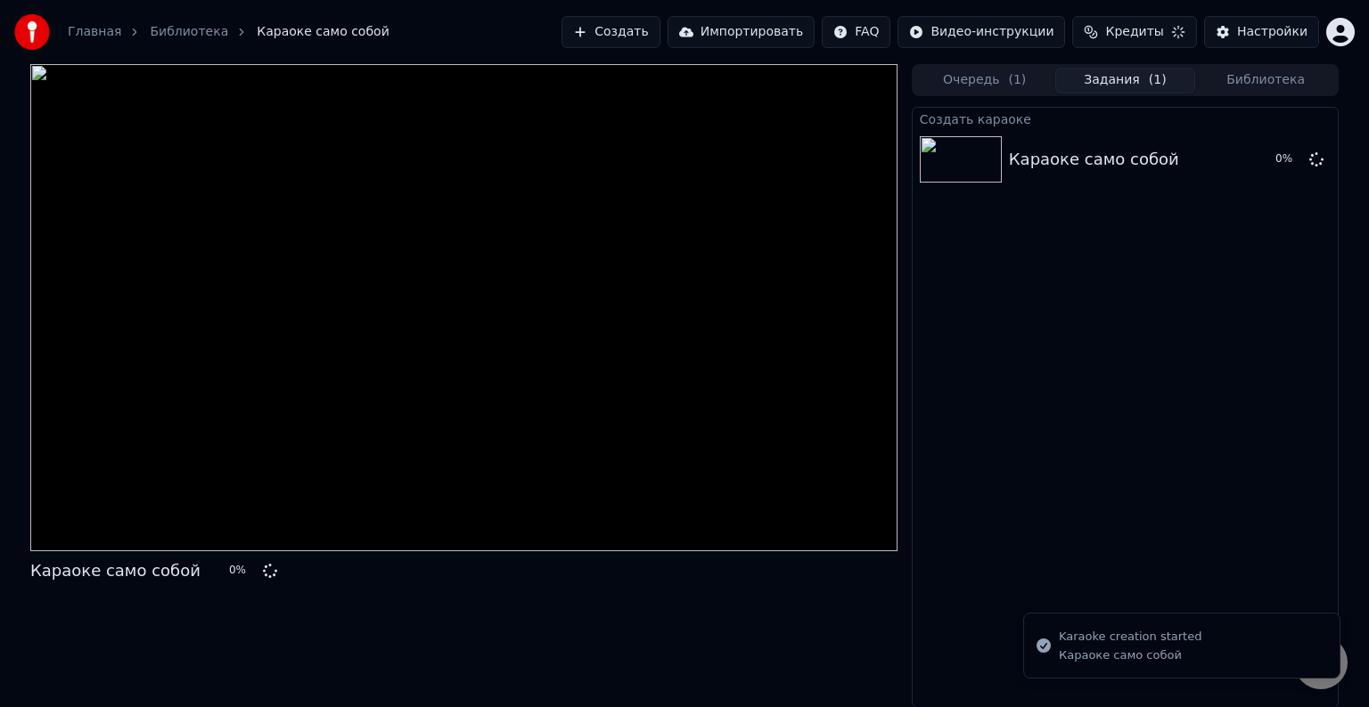
click at [846, 626] on div "Караоке само собой 0 %" at bounding box center [463, 386] width 867 height 644
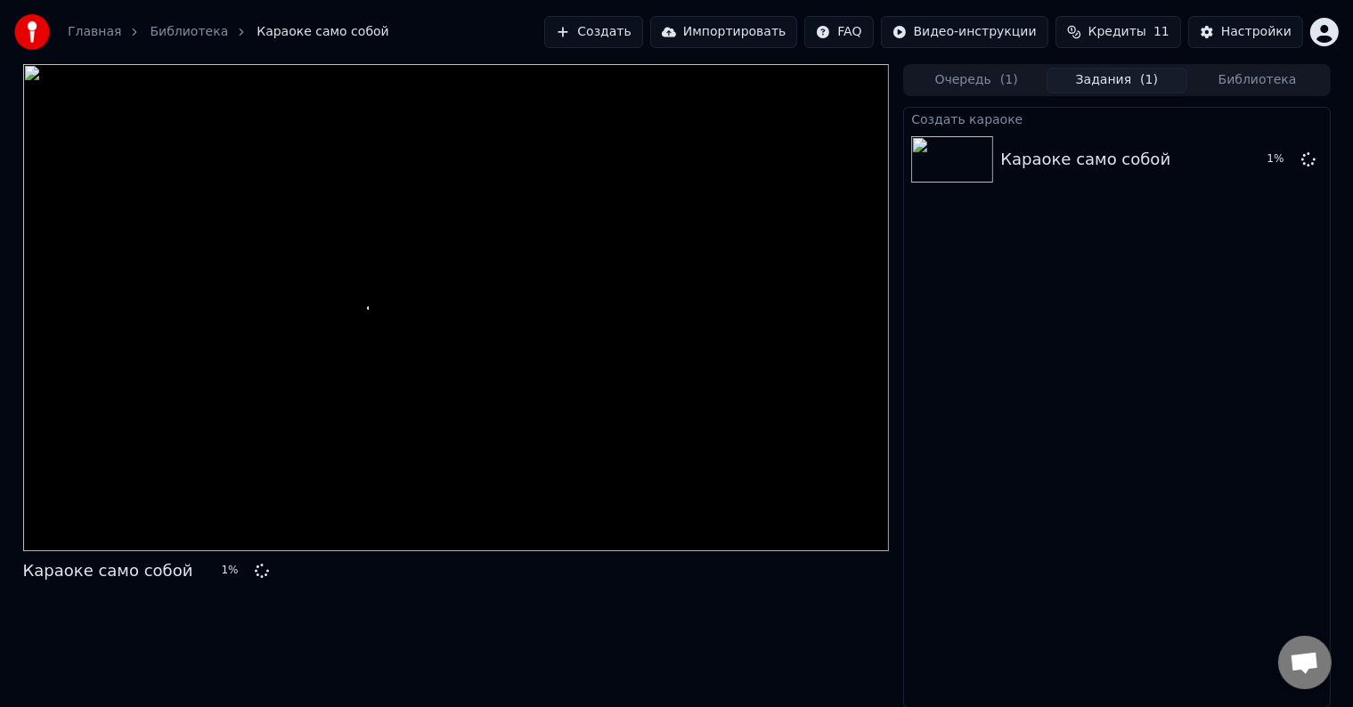
click at [990, 84] on button "Очередь ( 1 )" at bounding box center [976, 81] width 141 height 26
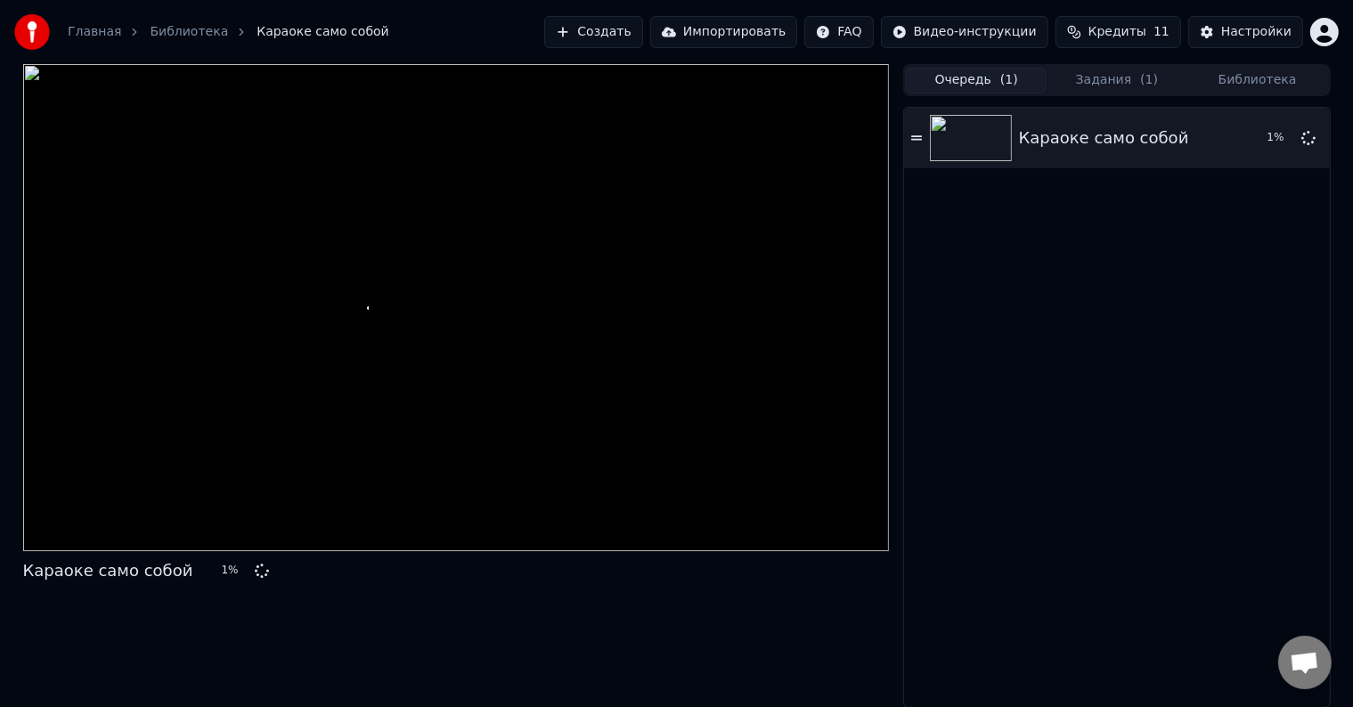
click at [1058, 73] on button "Задания ( 1 )" at bounding box center [1117, 81] width 141 height 26
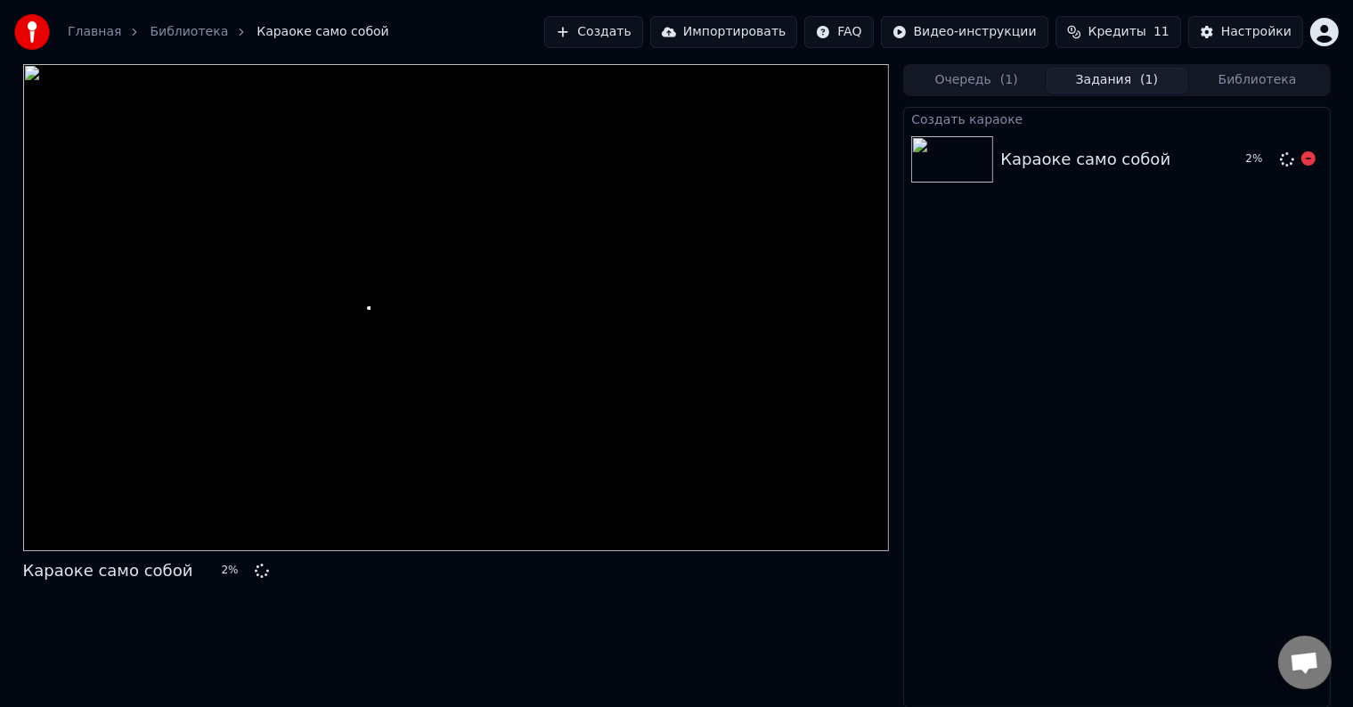
click at [1034, 143] on div "Караоке само собой 2 %" at bounding box center [1116, 159] width 425 height 61
click at [509, 150] on div at bounding box center [456, 307] width 867 height 487
drag, startPoint x: 509, startPoint y: 150, endPoint x: 511, endPoint y: 189, distance: 39.2
click at [511, 189] on div at bounding box center [456, 307] width 867 height 487
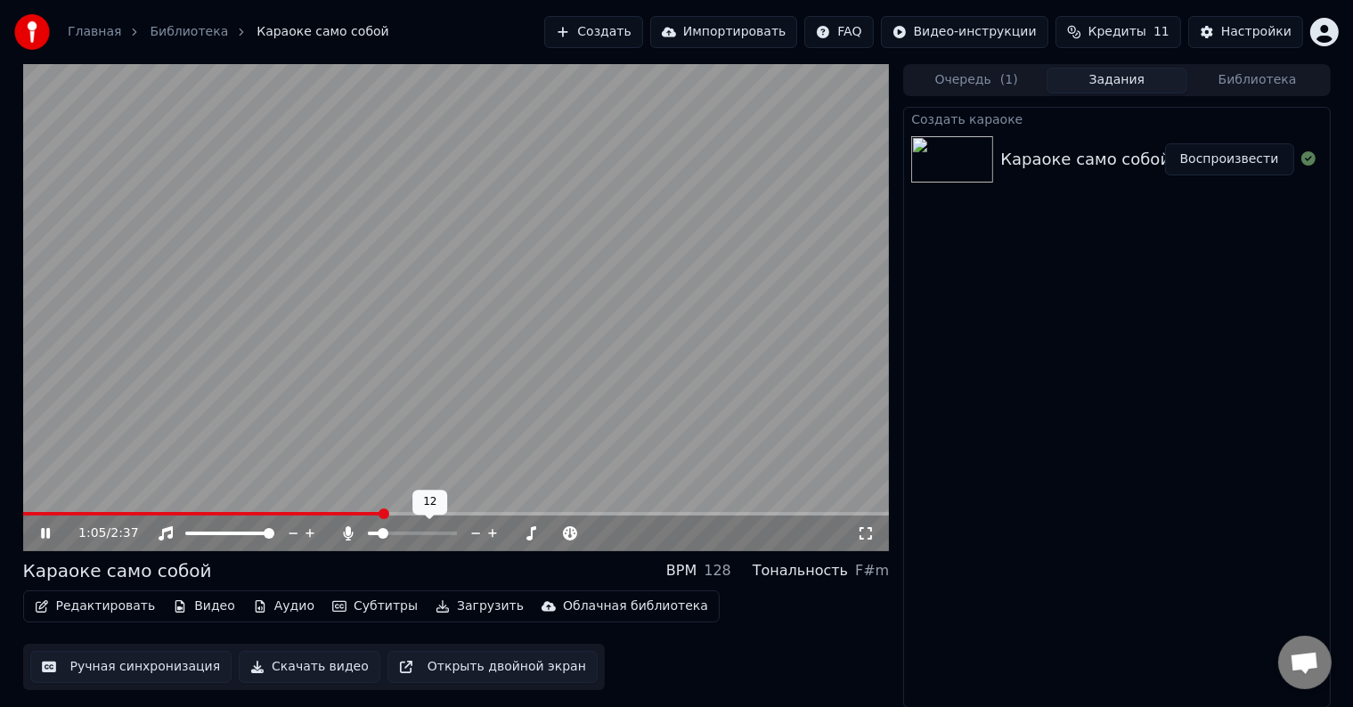
click at [380, 533] on span at bounding box center [383, 533] width 11 height 11
click at [413, 535] on span at bounding box center [414, 533] width 11 height 11
click at [477, 535] on span at bounding box center [471, 533] width 11 height 11
click at [496, 539] on span at bounding box center [491, 533] width 11 height 11
click at [408, 529] on span at bounding box center [412, 533] width 11 height 11
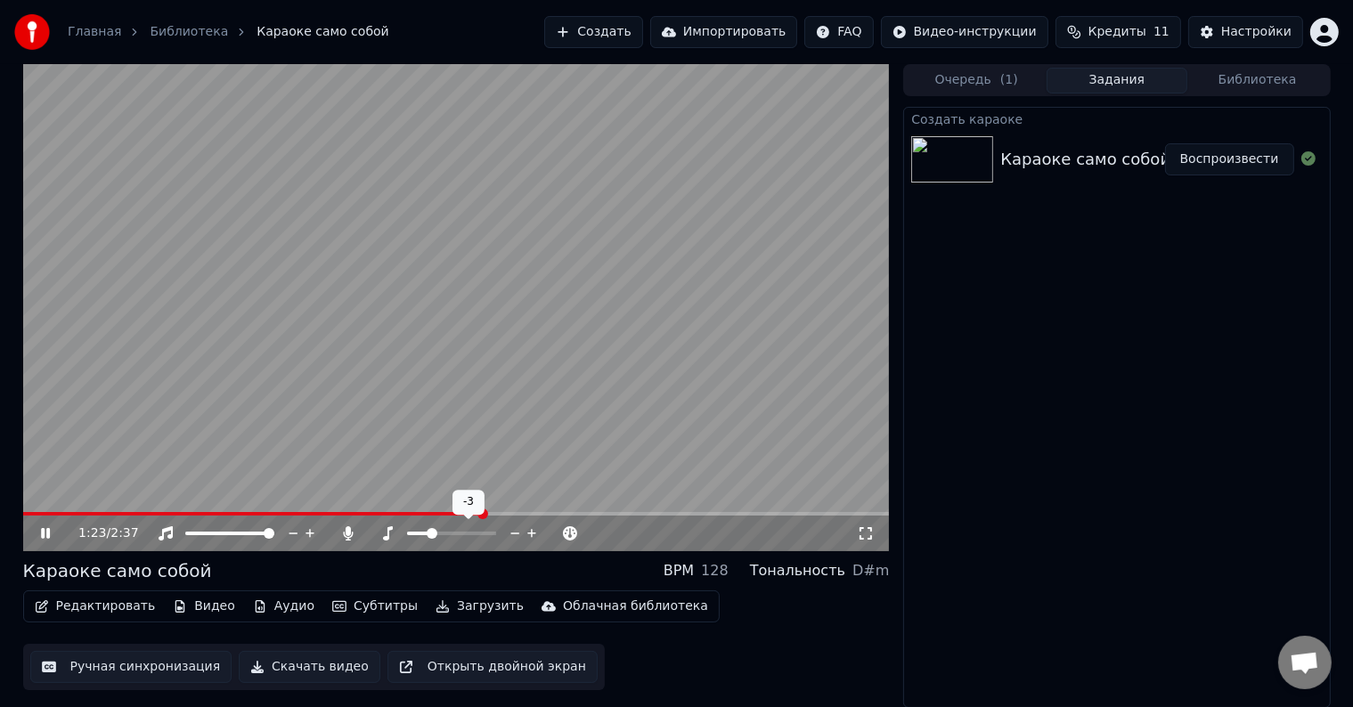
click at [430, 533] on span at bounding box center [451, 534] width 89 height 4
click at [442, 533] on span at bounding box center [451, 534] width 89 height 4
click at [453, 532] on span at bounding box center [451, 534] width 89 height 4
click at [206, 531] on span at bounding box center [211, 533] width 11 height 11
click at [274, 539] on span at bounding box center [269, 533] width 11 height 11
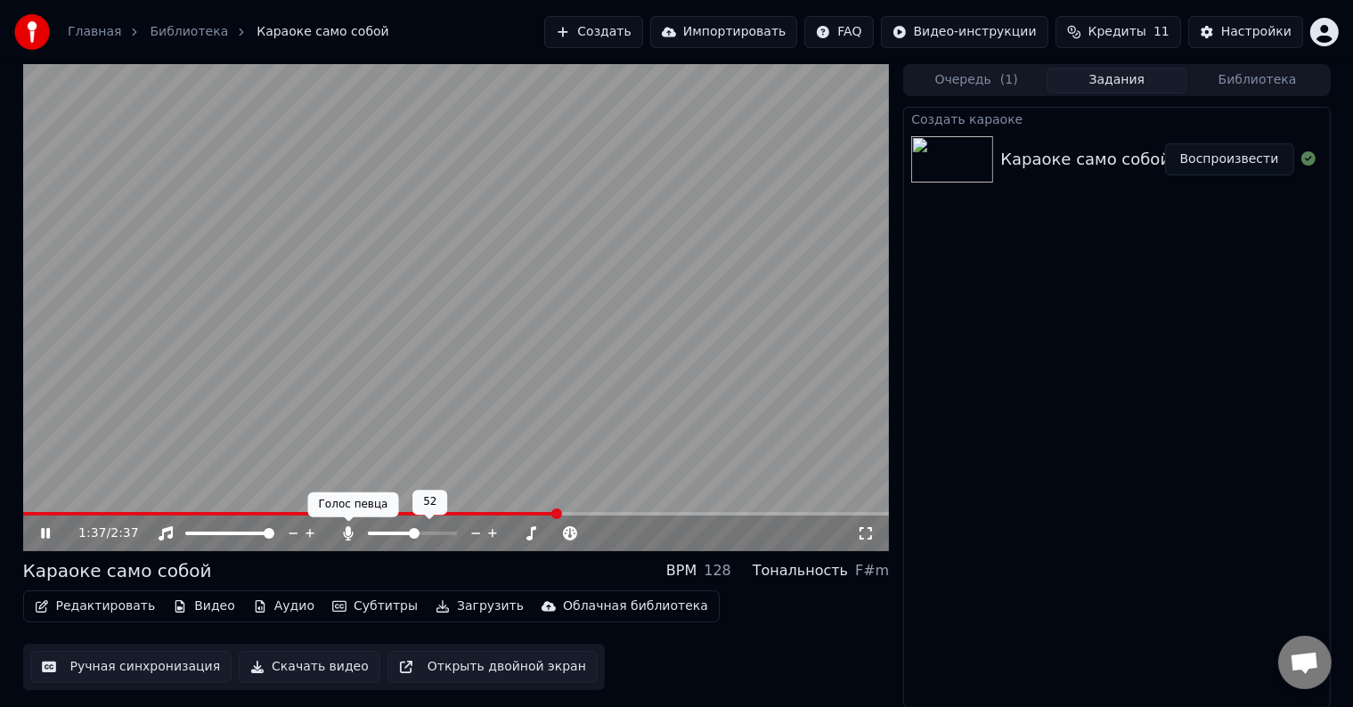
click at [353, 533] on icon at bounding box center [349, 534] width 10 height 14
click at [353, 533] on icon at bounding box center [348, 534] width 18 height 14
click at [385, 531] on icon at bounding box center [388, 534] width 18 height 14
click at [393, 529] on icon at bounding box center [388, 534] width 18 height 14
click at [448, 534] on span at bounding box center [451, 533] width 11 height 11
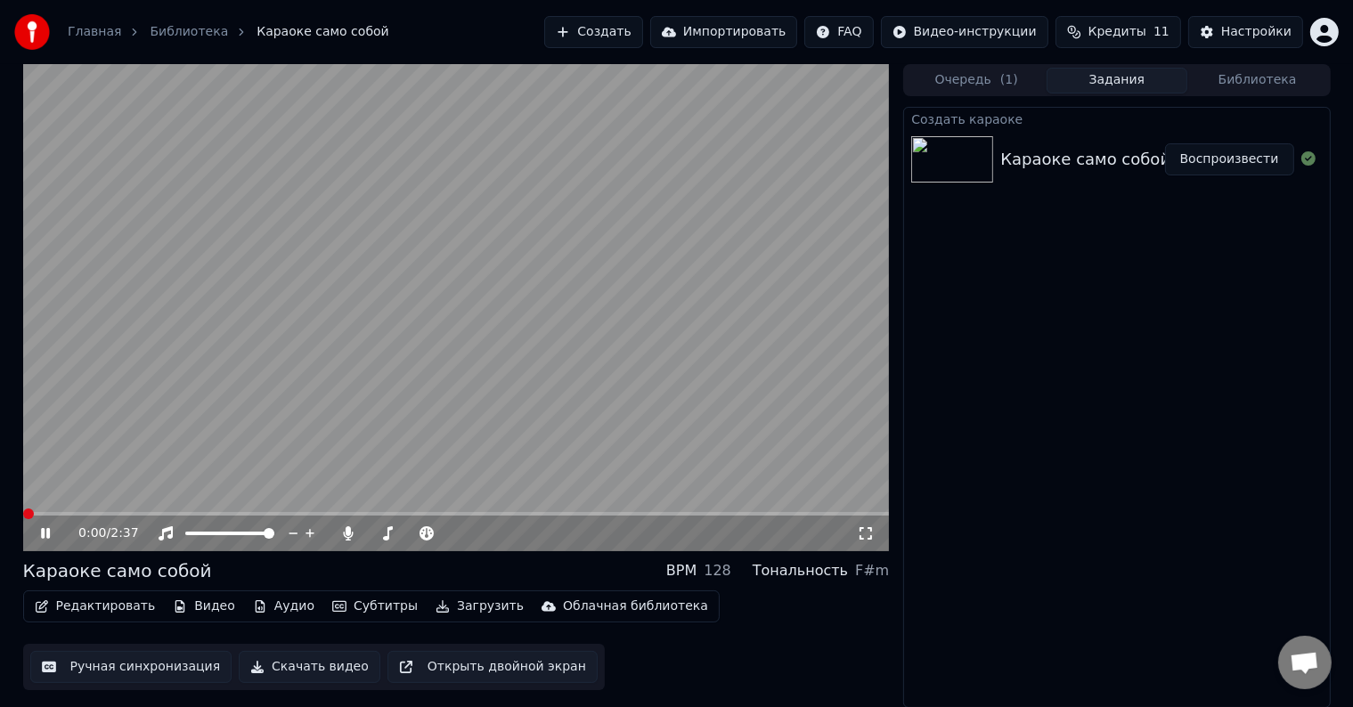
click at [23, 509] on span at bounding box center [28, 514] width 11 height 11
click at [390, 531] on icon at bounding box center [388, 534] width 18 height 14
click at [385, 531] on icon at bounding box center [388, 534] width 18 height 14
click at [342, 527] on icon at bounding box center [348, 534] width 18 height 14
click at [350, 530] on icon at bounding box center [348, 534] width 18 height 14
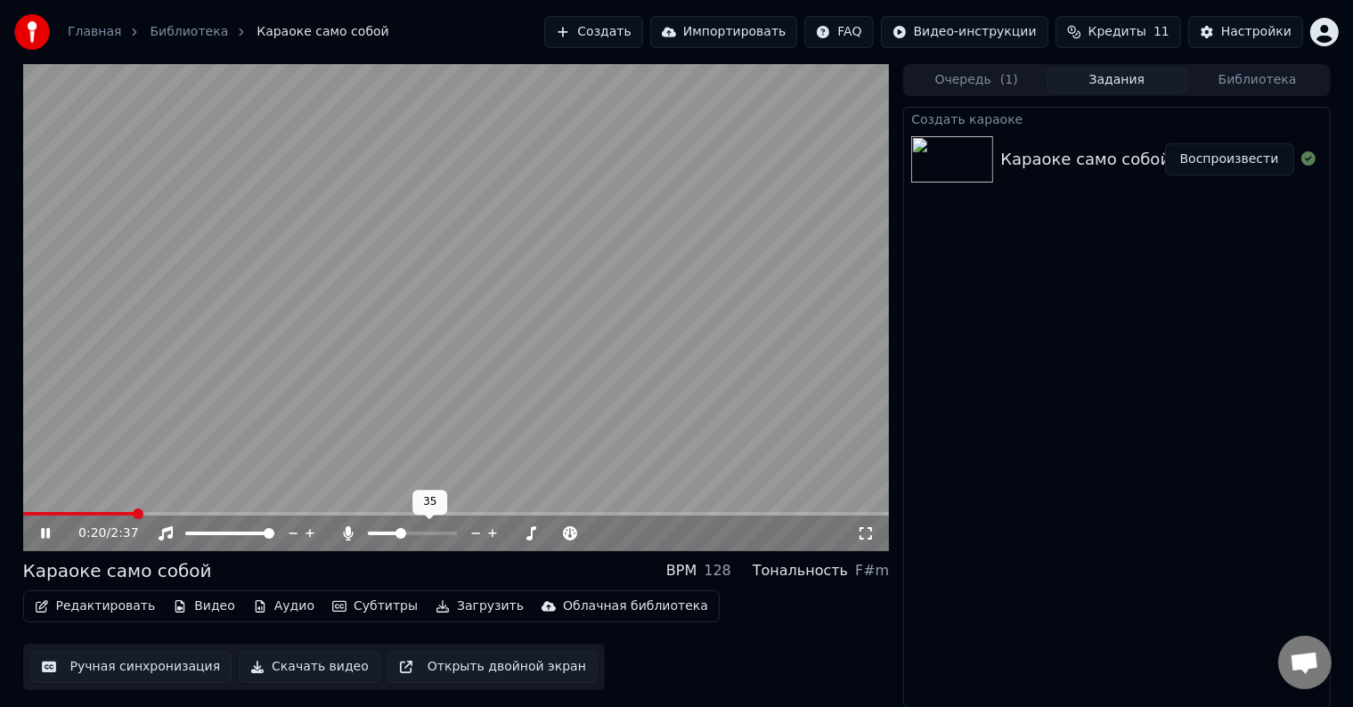
click at [399, 532] on span at bounding box center [383, 534] width 31 height 4
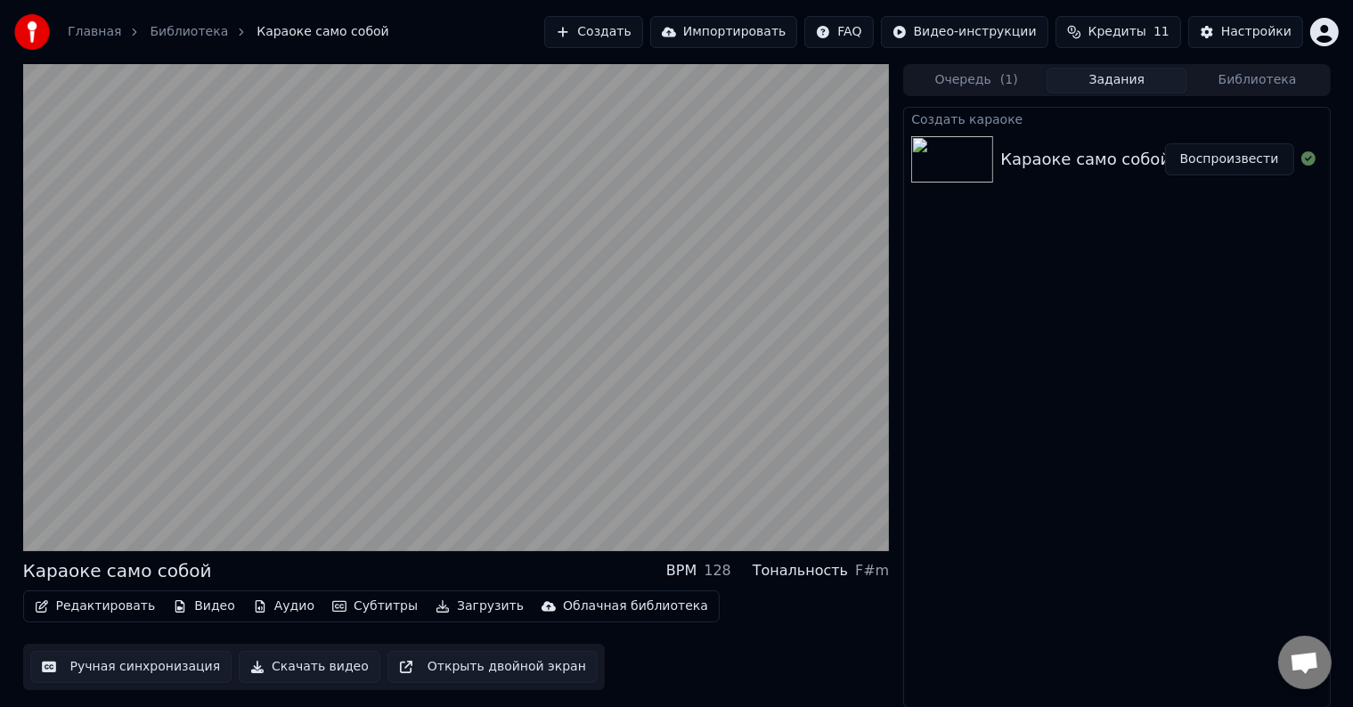
click at [347, 609] on button "Субтитры" at bounding box center [375, 606] width 100 height 25
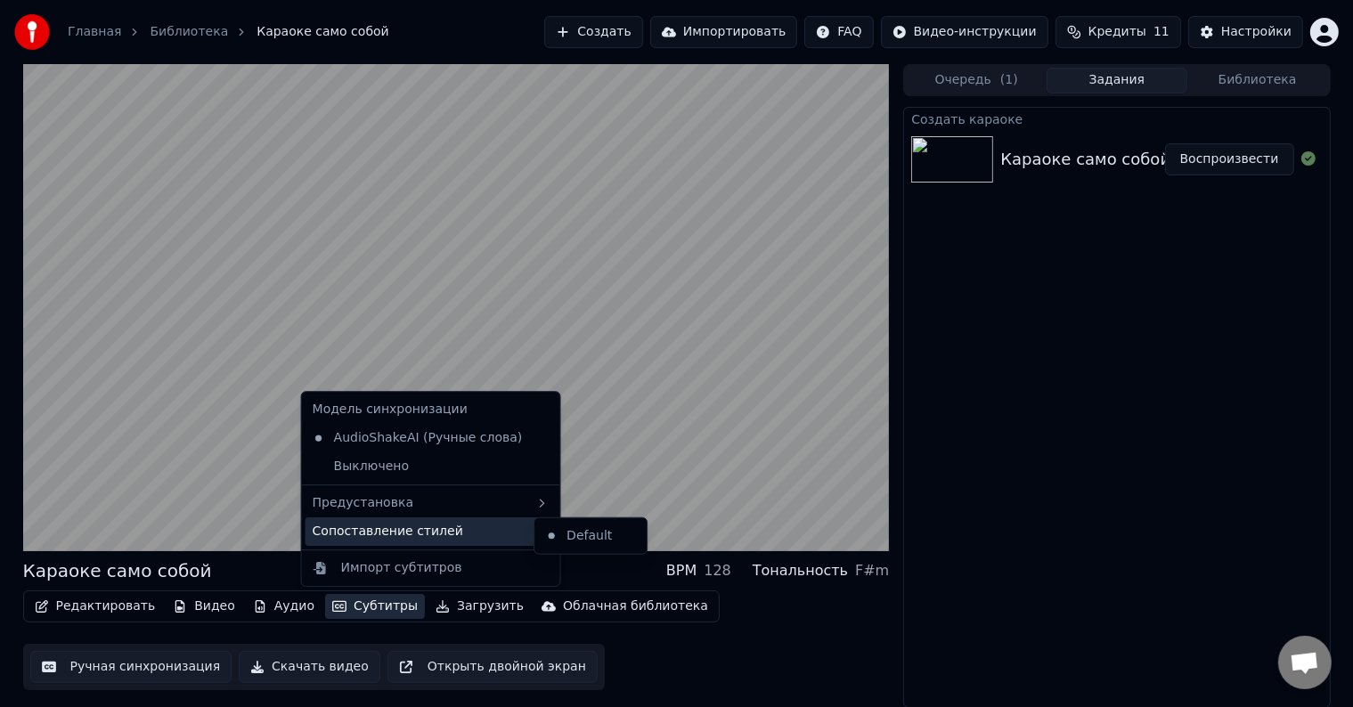
click at [395, 541] on div "Сопоставление стилей" at bounding box center [431, 532] width 251 height 29
click at [552, 535] on div "Default" at bounding box center [590, 536] width 105 height 29
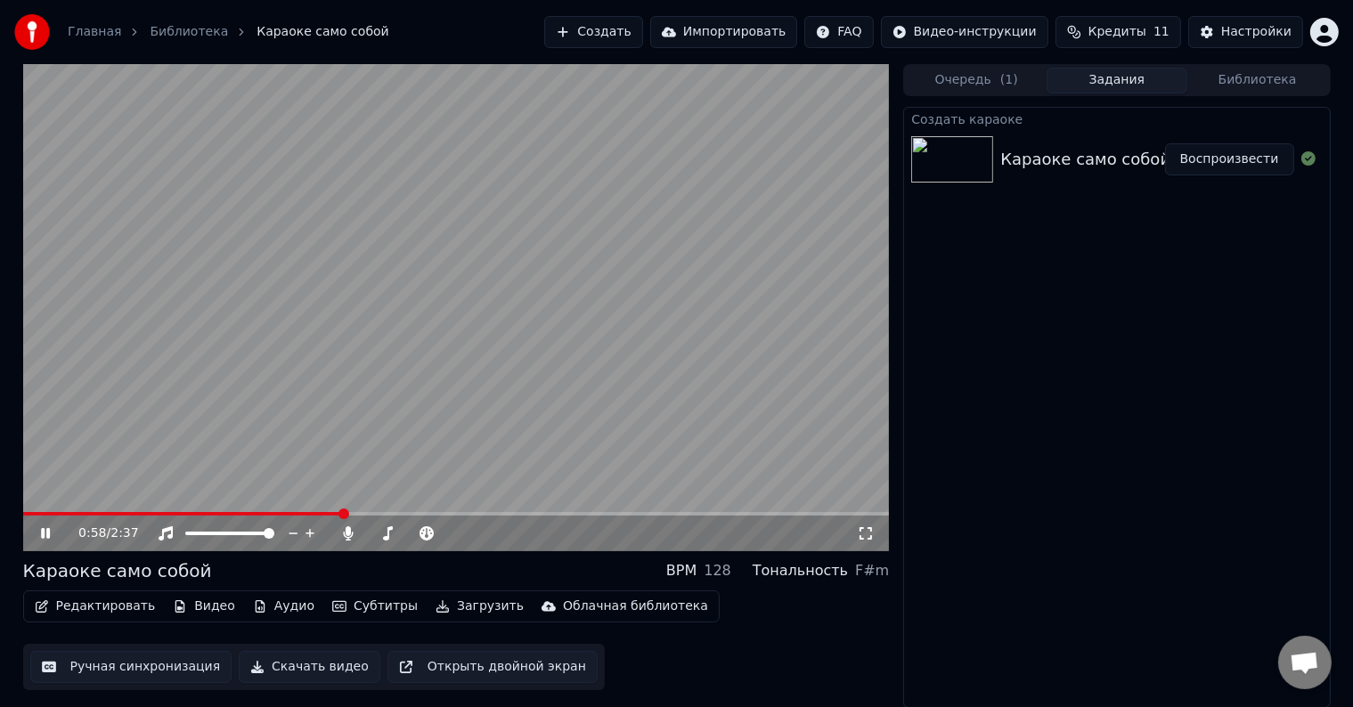
click at [135, 602] on button "Редактировать" at bounding box center [95, 606] width 135 height 25
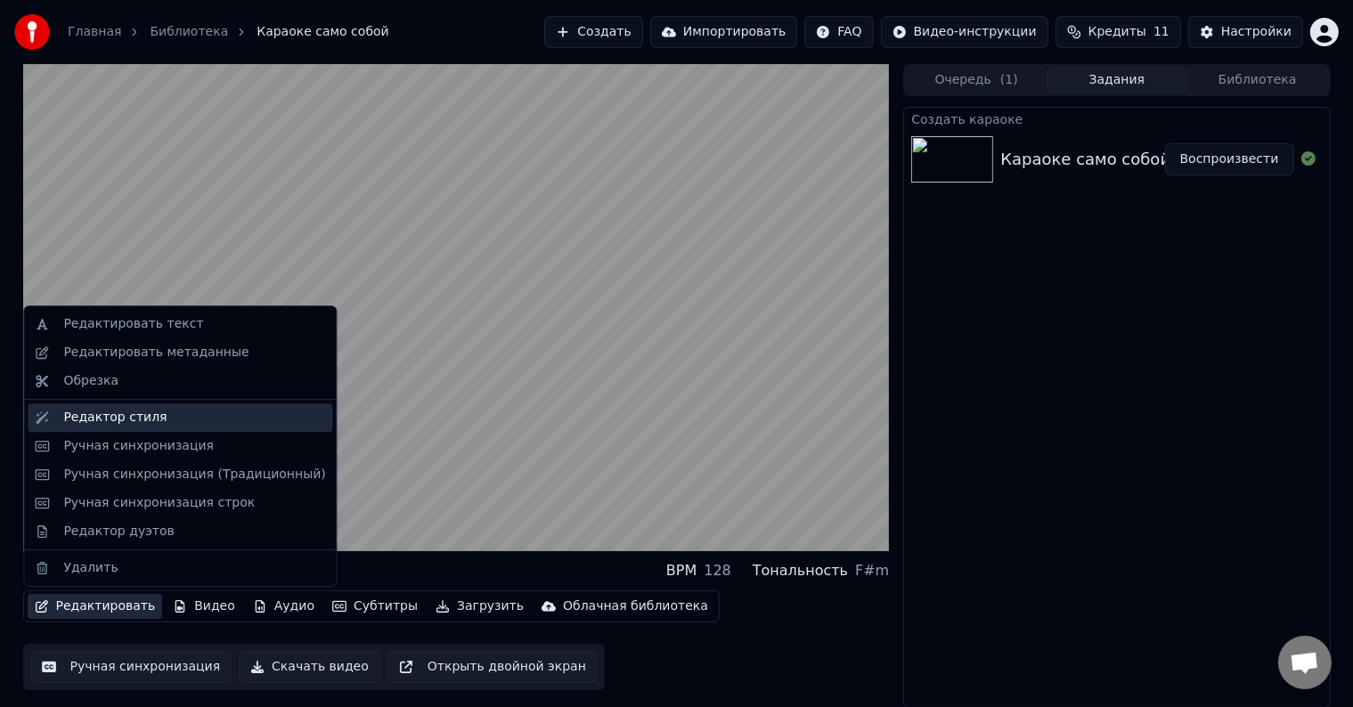
click at [167, 426] on div "Редактор стиля" at bounding box center [194, 418] width 262 height 18
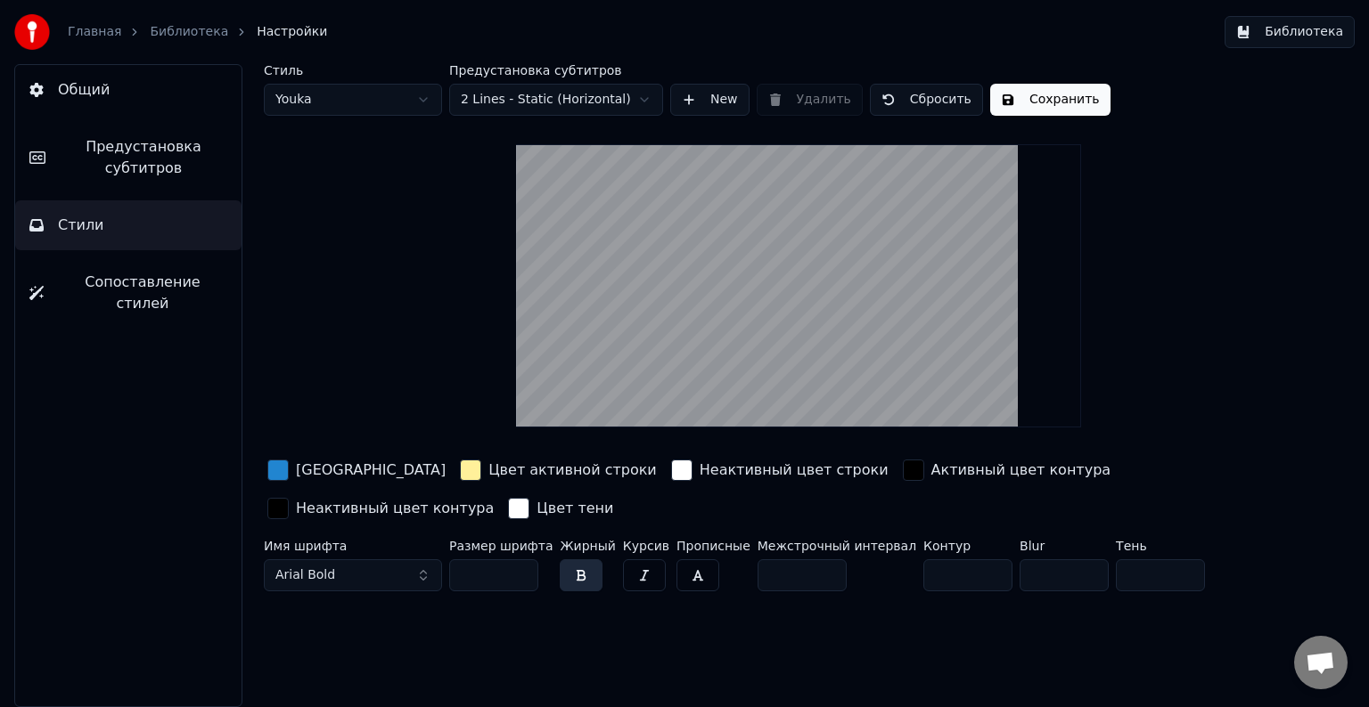
click at [801, 203] on video at bounding box center [798, 285] width 564 height 283
click at [406, 103] on html "Главная Библиотека Настройки Библиотека Общий Предустановка субтитров Стили Соп…" at bounding box center [684, 353] width 1369 height 707
click at [385, 101] on html "Главная Библиотека Настройки Библиотека Общий Предустановка субтитров Стили Соп…" at bounding box center [684, 353] width 1369 height 707
click at [399, 95] on html "Главная Библиотека Настройки Библиотека Общий Предустановка субтитров Стили Соп…" at bounding box center [684, 353] width 1369 height 707
click at [353, 292] on html "Главная Библиотека Настройки Библиотека Общий Предустановка субтитров Стили Соп…" at bounding box center [684, 353] width 1369 height 707
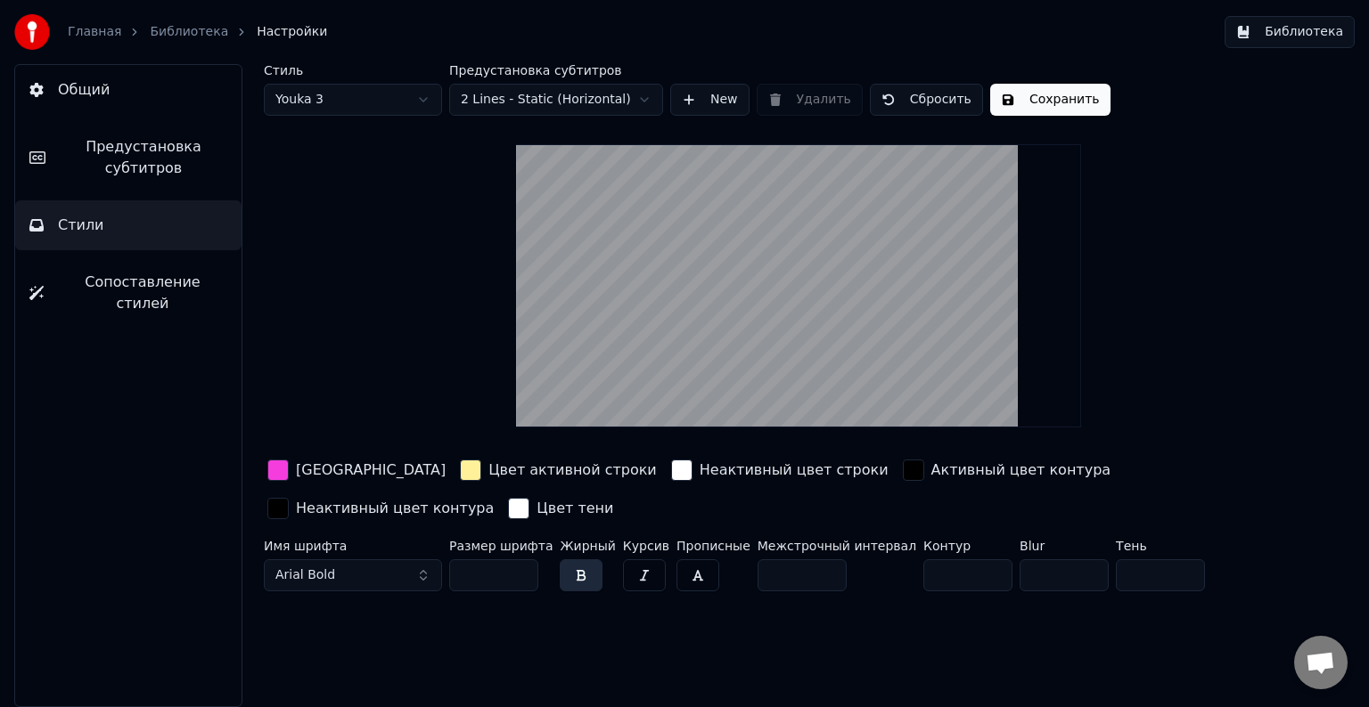
click at [201, 271] on button "Сопоставление стилей" at bounding box center [128, 292] width 226 height 71
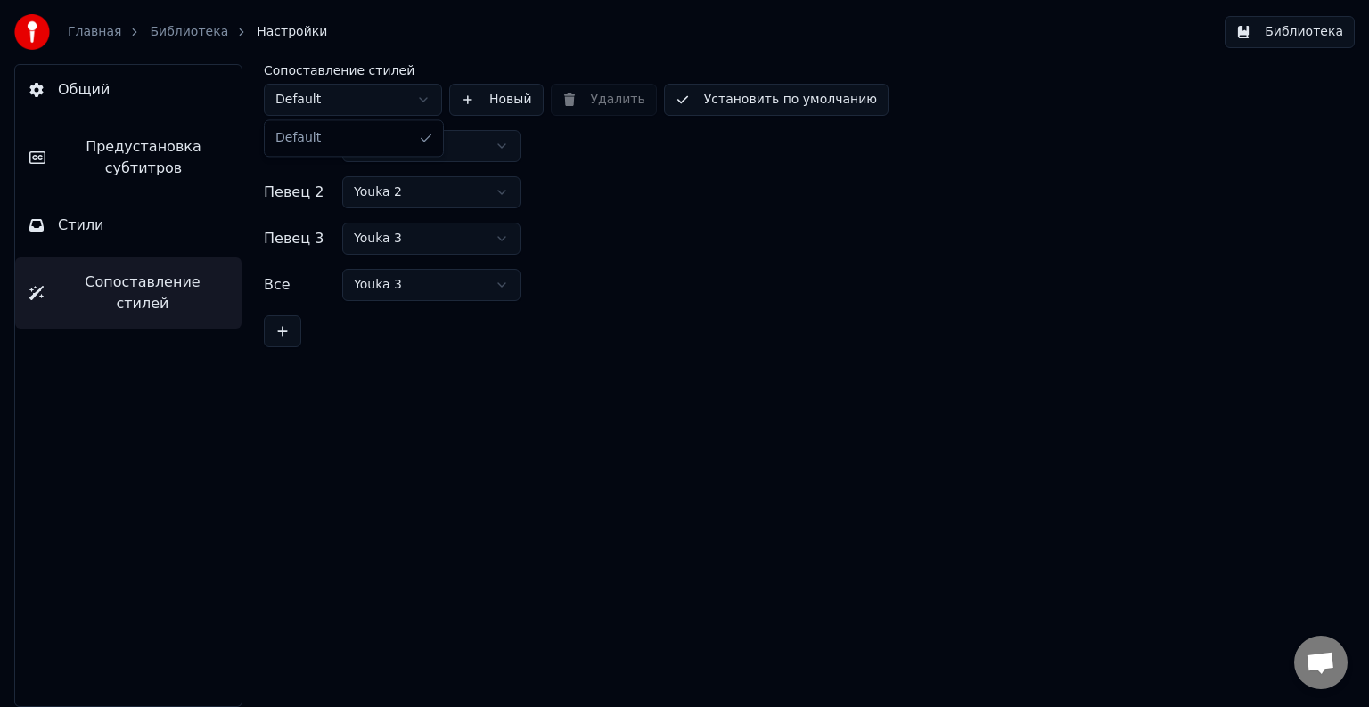
click at [413, 96] on html "Главная Библиотека Настройки Библиотека Общий Предустановка субтитров Стили Соп…" at bounding box center [684, 353] width 1369 height 707
click at [412, 101] on html "Главная Библиотека Настройки Библиотека Общий Предустановка субтитров Стили Соп…" at bounding box center [684, 353] width 1369 height 707
click at [195, 212] on button "Стили" at bounding box center [128, 225] width 226 height 50
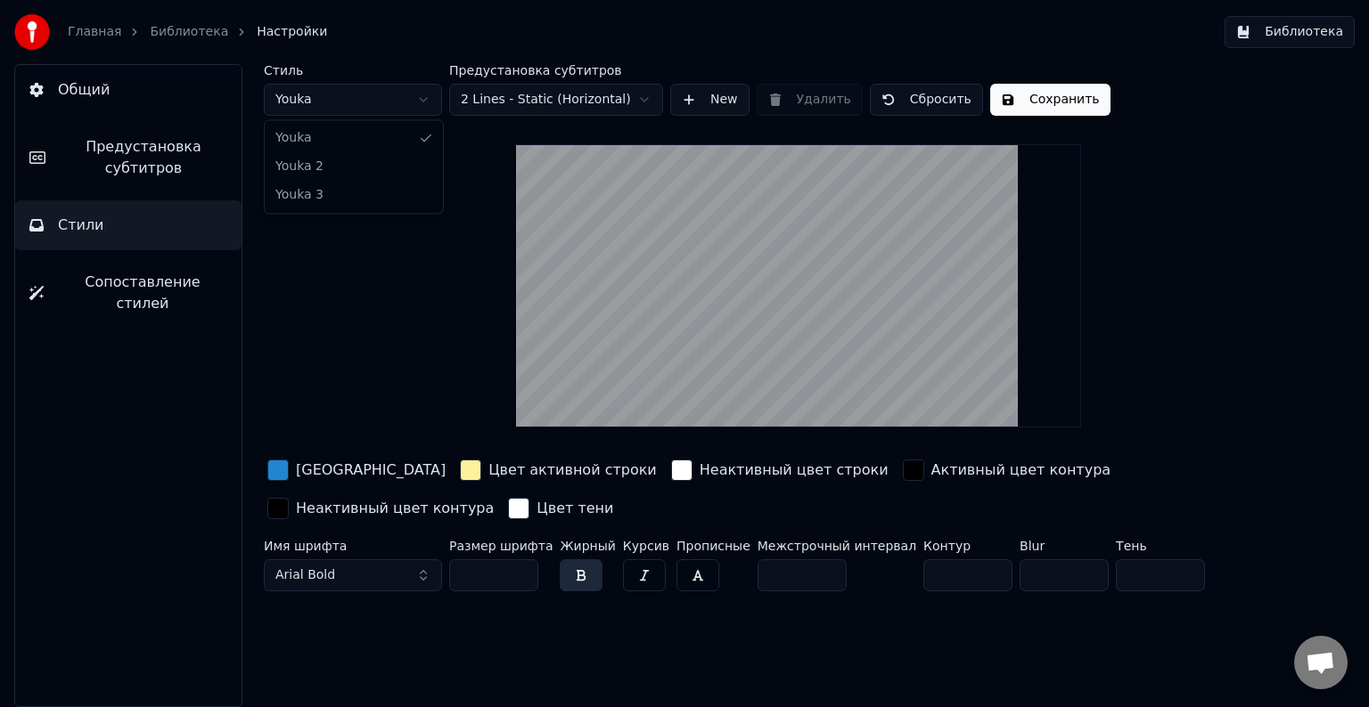
click at [362, 110] on html "Главная Библиотека Настройки Библиотека Общий Предустановка субтитров Стили Соп…" at bounding box center [684, 353] width 1369 height 707
click at [538, 82] on div "Предустановка субтитров 2 Lines - Static (Horizontal)" at bounding box center [556, 90] width 214 height 52
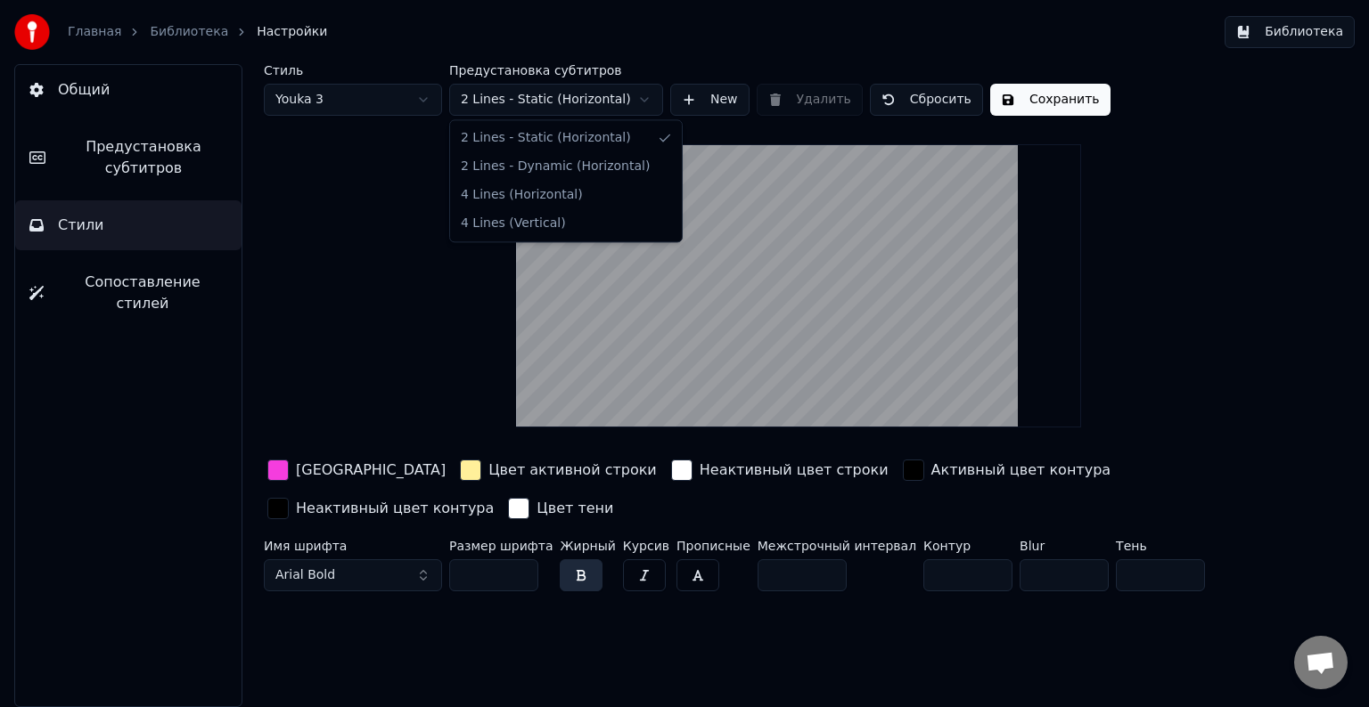
click at [534, 94] on html "Главная Библиотека Настройки Библиотека Общий Предустановка субтитров Стили Соп…" at bounding box center [684, 353] width 1369 height 707
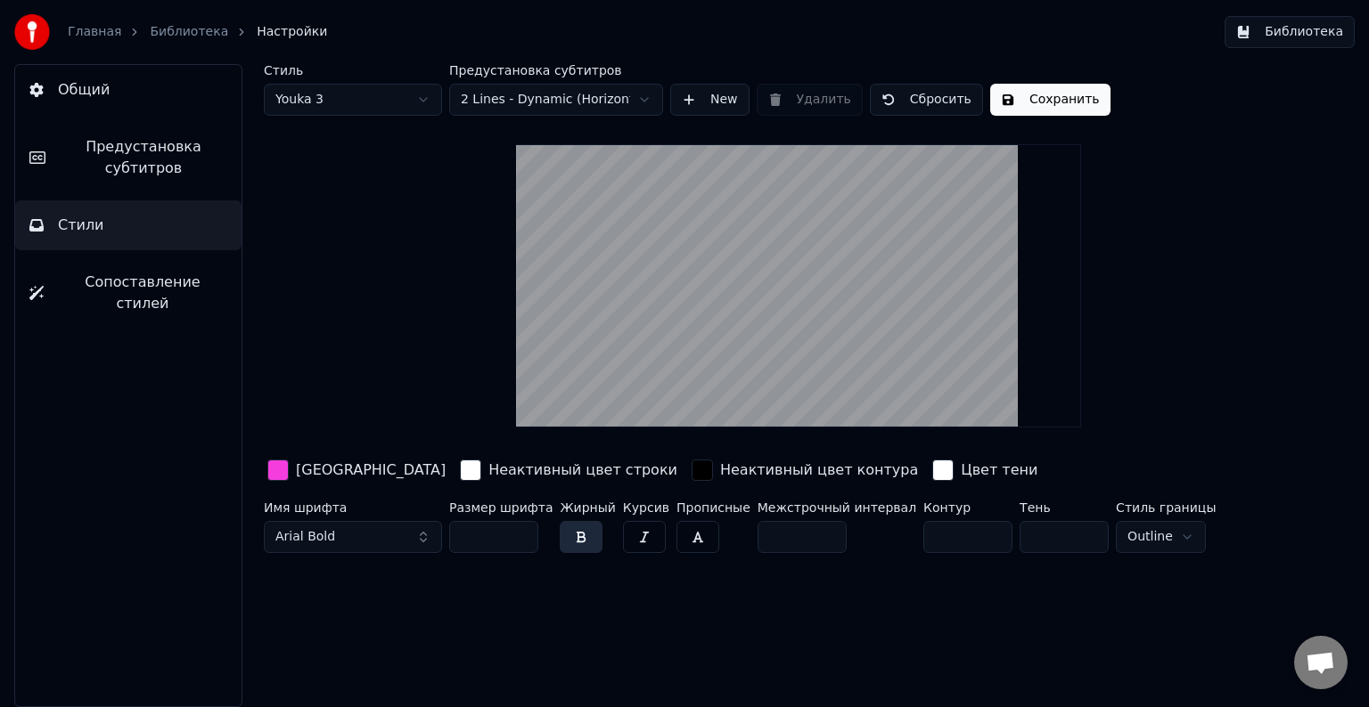
click at [551, 82] on div "Предустановка субтитров 2 Lines - Dynamic (Horizontal)" at bounding box center [556, 90] width 214 height 52
click at [540, 100] on html "Главная Библиотека Настройки Библиотека Общий Предустановка субтитров Стили Соп…" at bounding box center [684, 353] width 1369 height 707
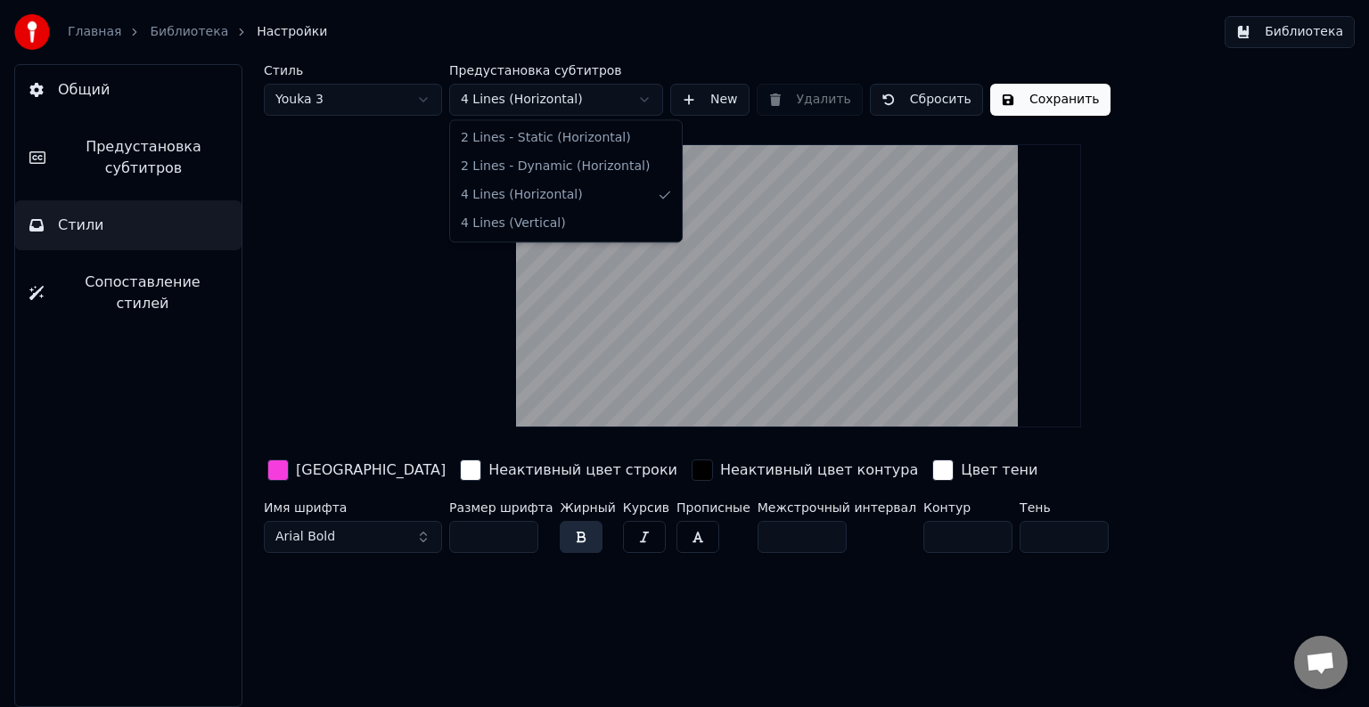
click at [534, 96] on html "Главная Библиотека Настройки Библиотека Общий Предустановка субтитров Стили Соп…" at bounding box center [684, 353] width 1369 height 707
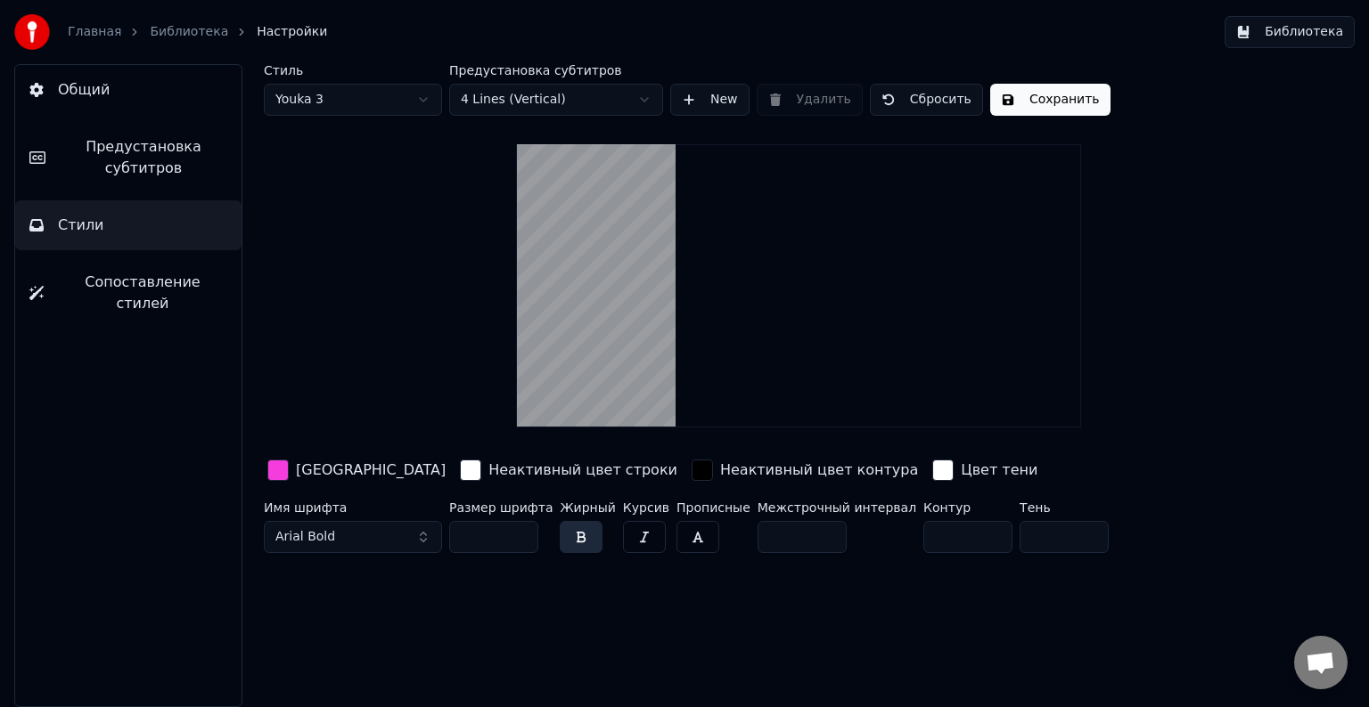
click at [572, 101] on html "Главная Библиотека Настройки Библиотека Общий Предустановка субтитров Стили Соп…" at bounding box center [684, 353] width 1369 height 707
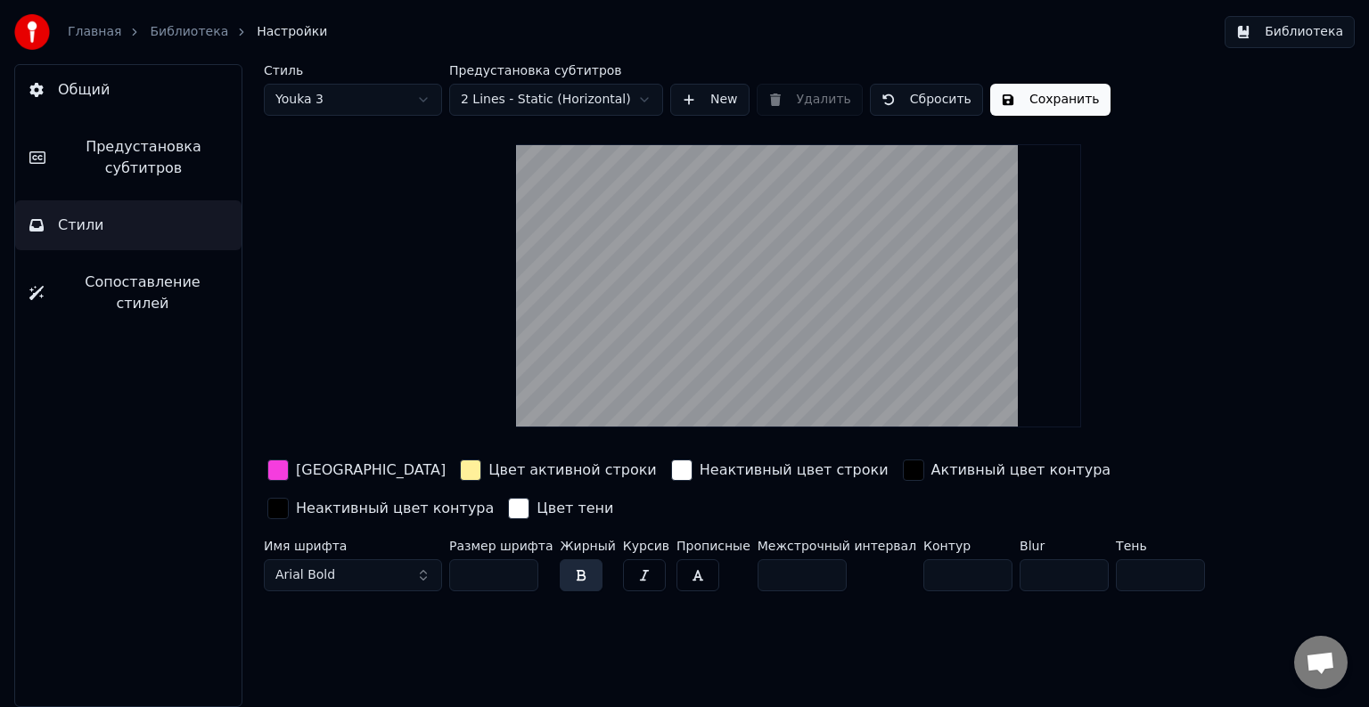
click at [678, 577] on button "button" at bounding box center [697, 576] width 43 height 32
click at [421, 572] on button "Arial Bold" at bounding box center [353, 576] width 178 height 32
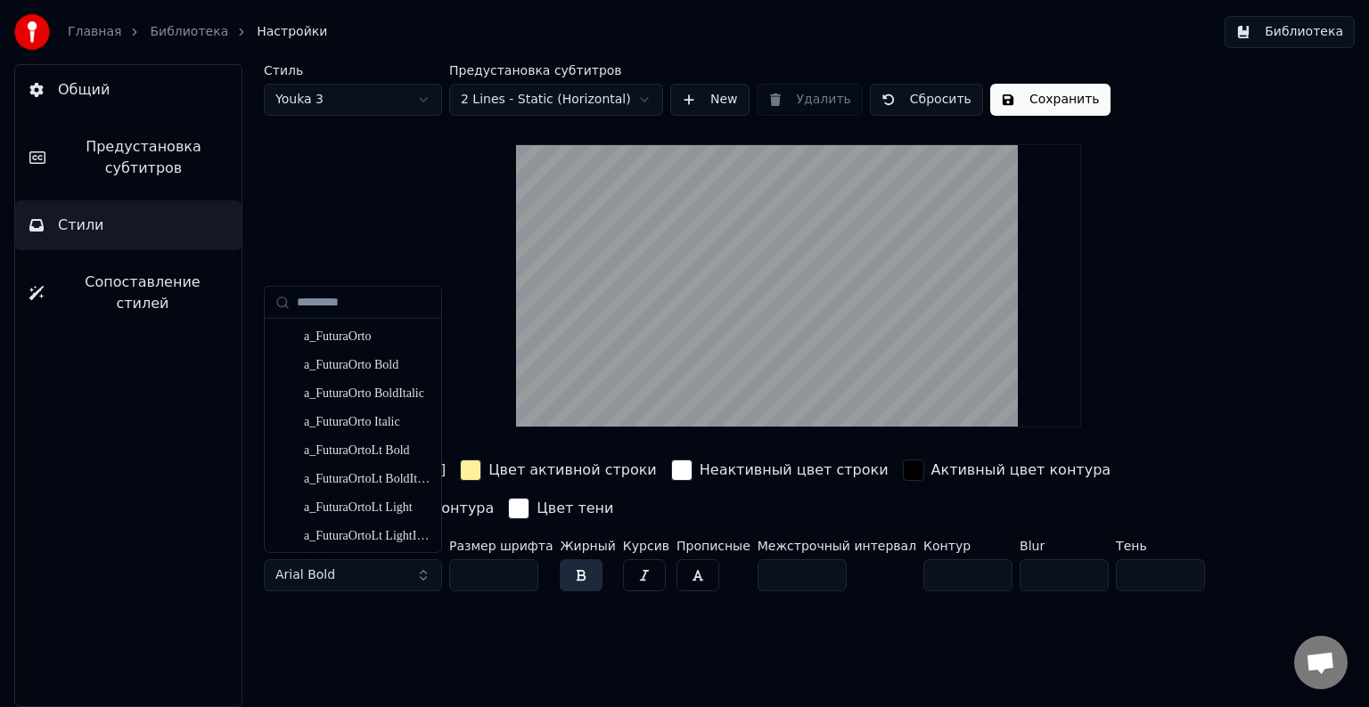
click at [424, 570] on button "Arial Bold" at bounding box center [353, 576] width 178 height 32
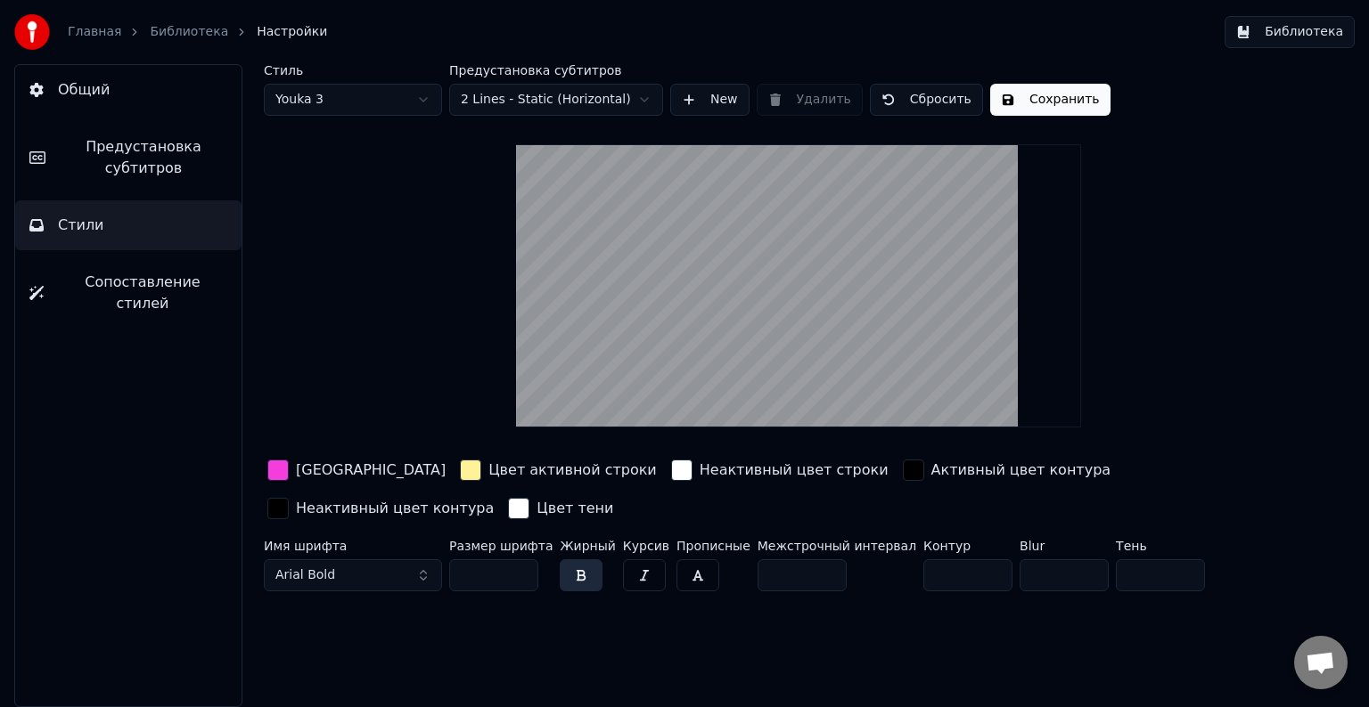
click at [413, 555] on div "Имя шрифта [PERSON_NAME]" at bounding box center [353, 569] width 178 height 59
click at [421, 570] on button "Arial Bold" at bounding box center [353, 576] width 178 height 32
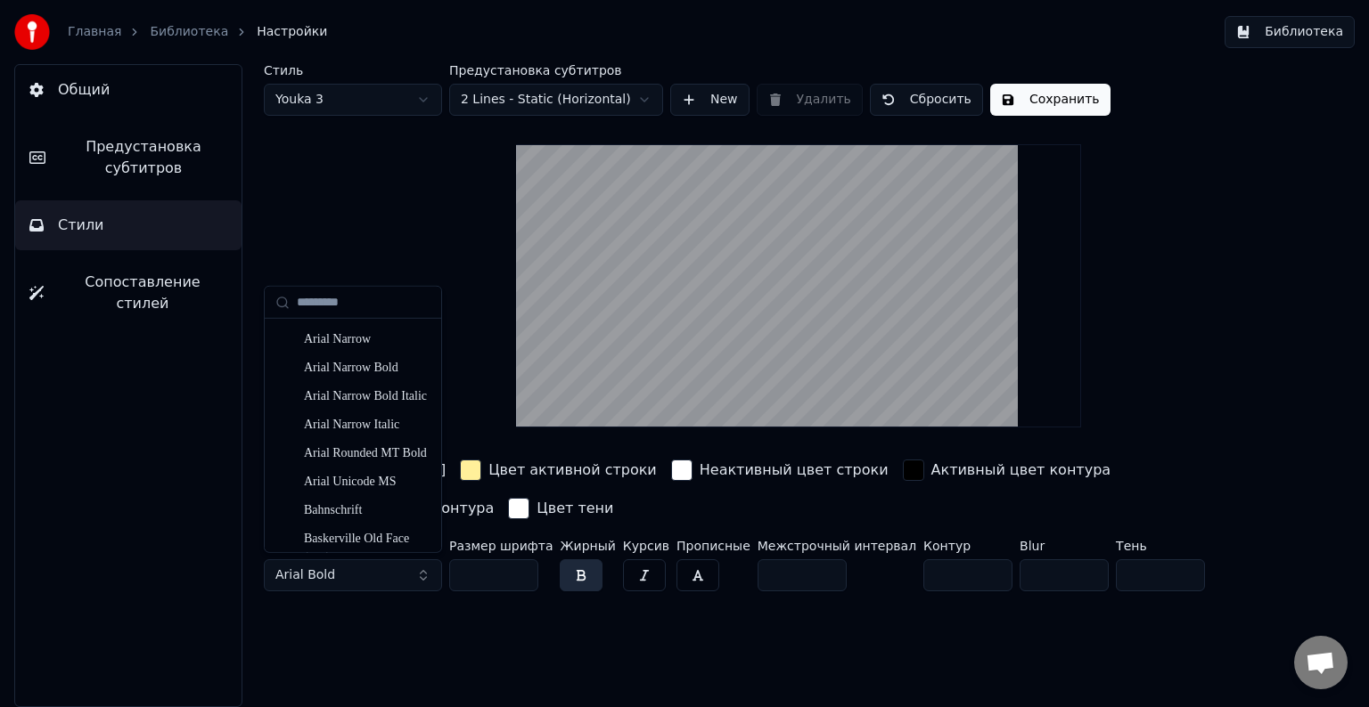
scroll to position [2049, 0]
drag, startPoint x: 363, startPoint y: 342, endPoint x: 357, endPoint y: 468, distance: 125.7
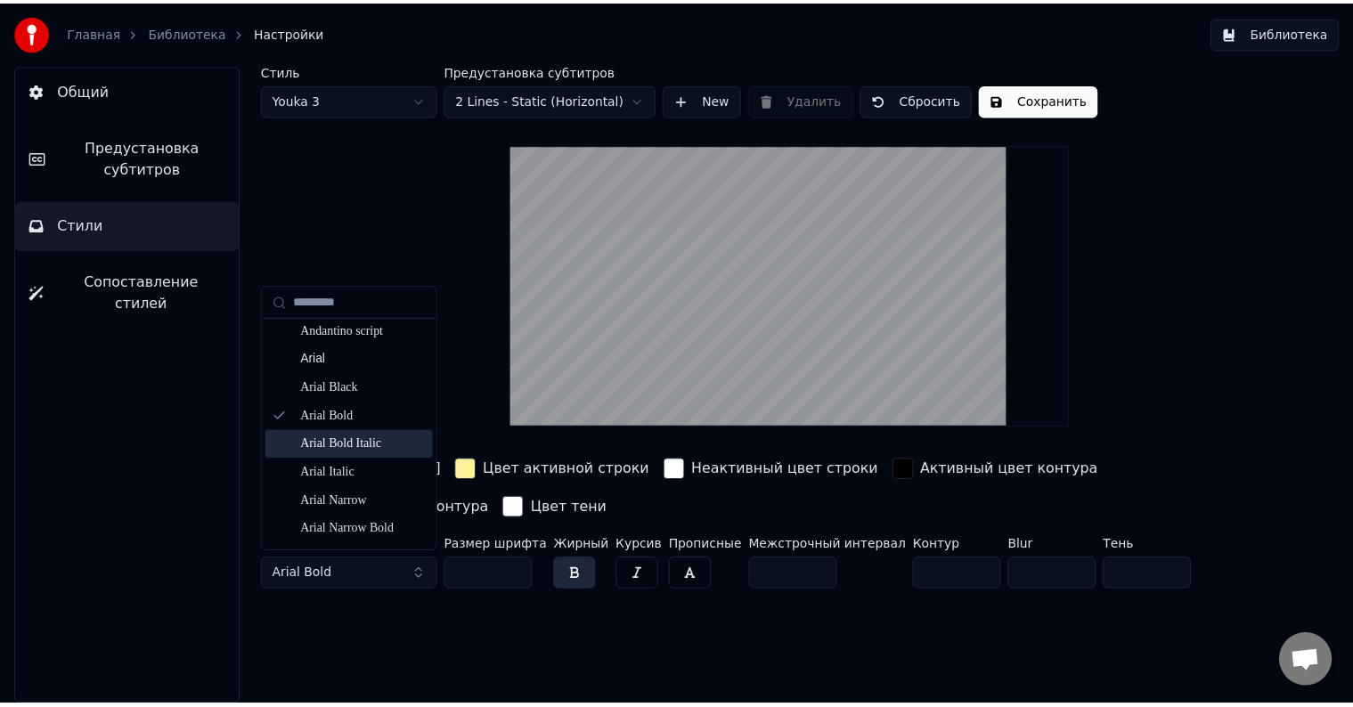
scroll to position [1871, 0]
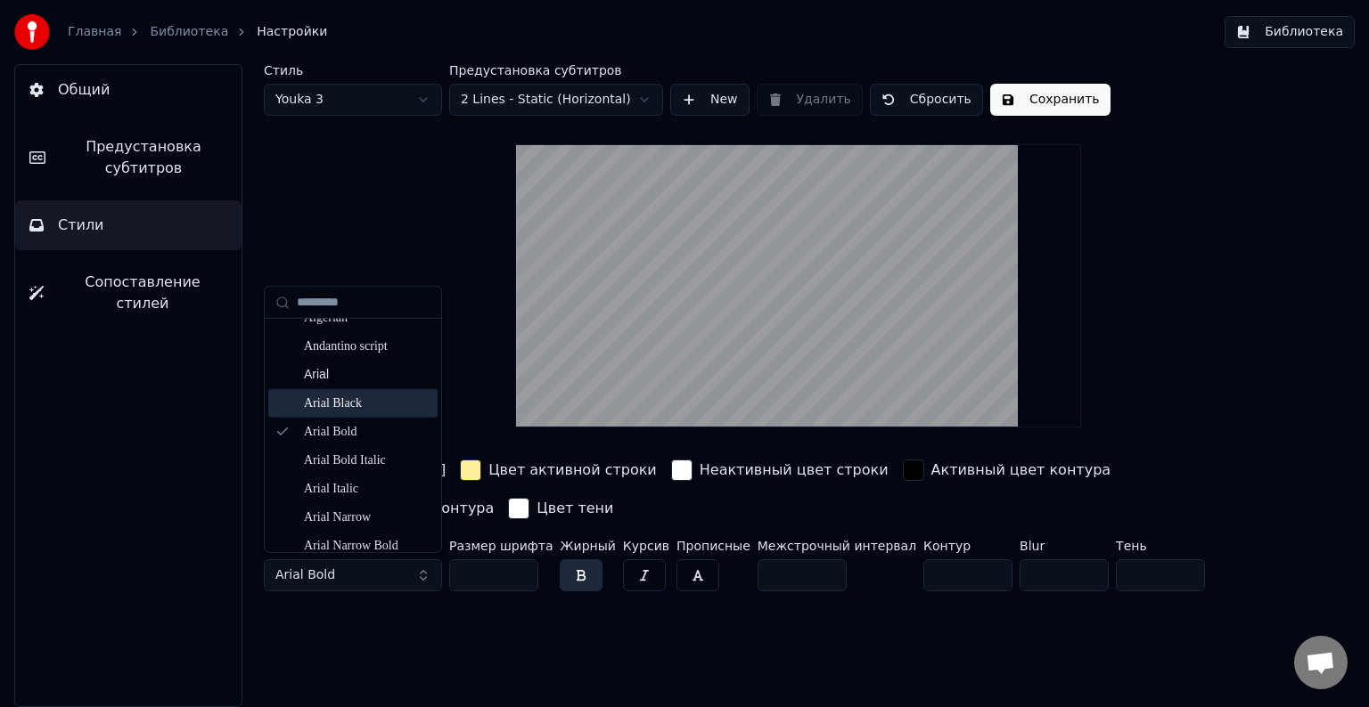
click at [364, 398] on div "Arial Black" at bounding box center [367, 404] width 127 height 18
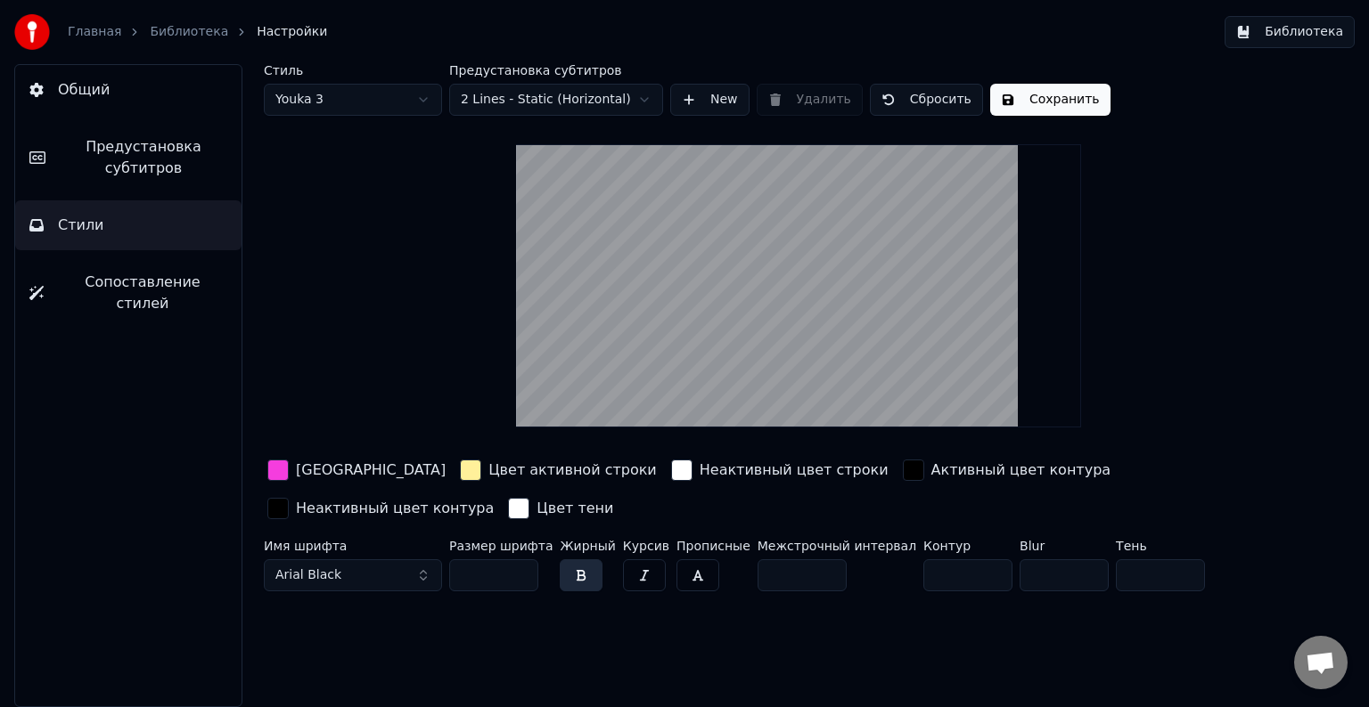
click at [1032, 110] on button "Сохранить" at bounding box center [1050, 100] width 120 height 32
click at [113, 89] on button "Общий" at bounding box center [128, 90] width 226 height 50
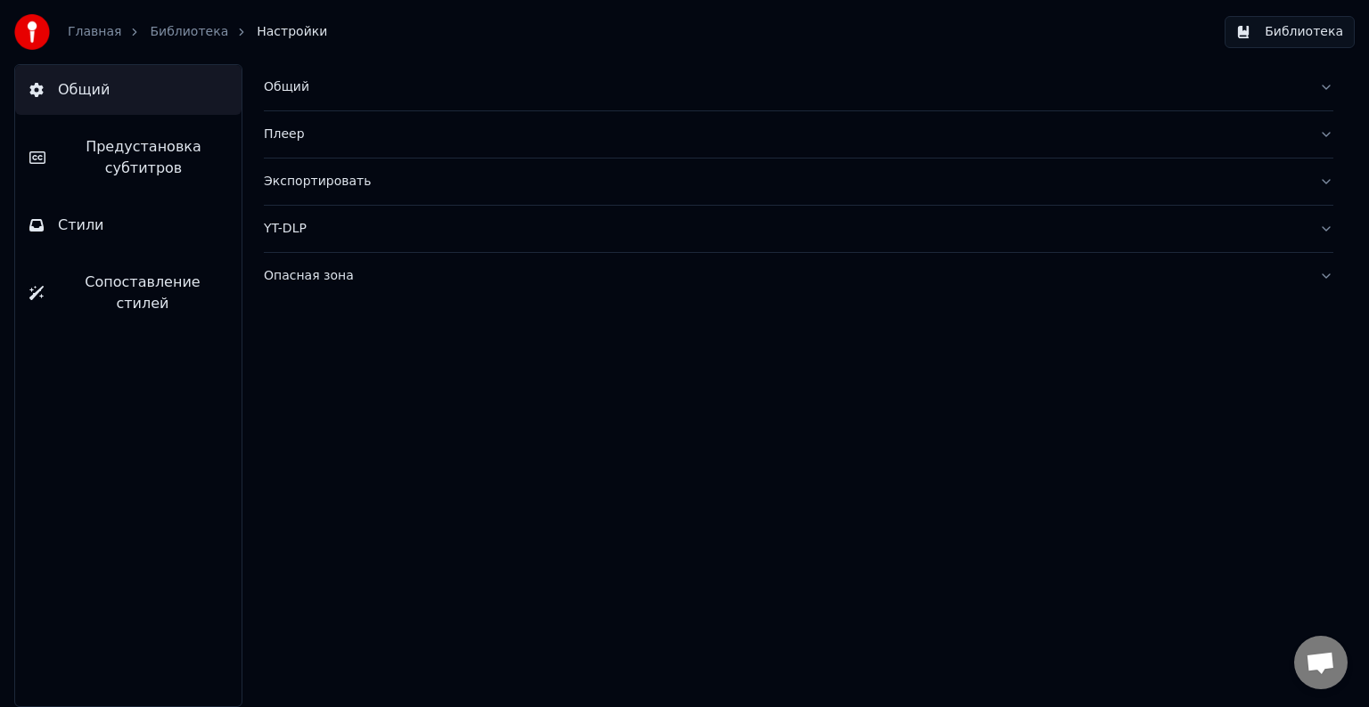
click at [98, 35] on link "Главная" at bounding box center [94, 32] width 53 height 18
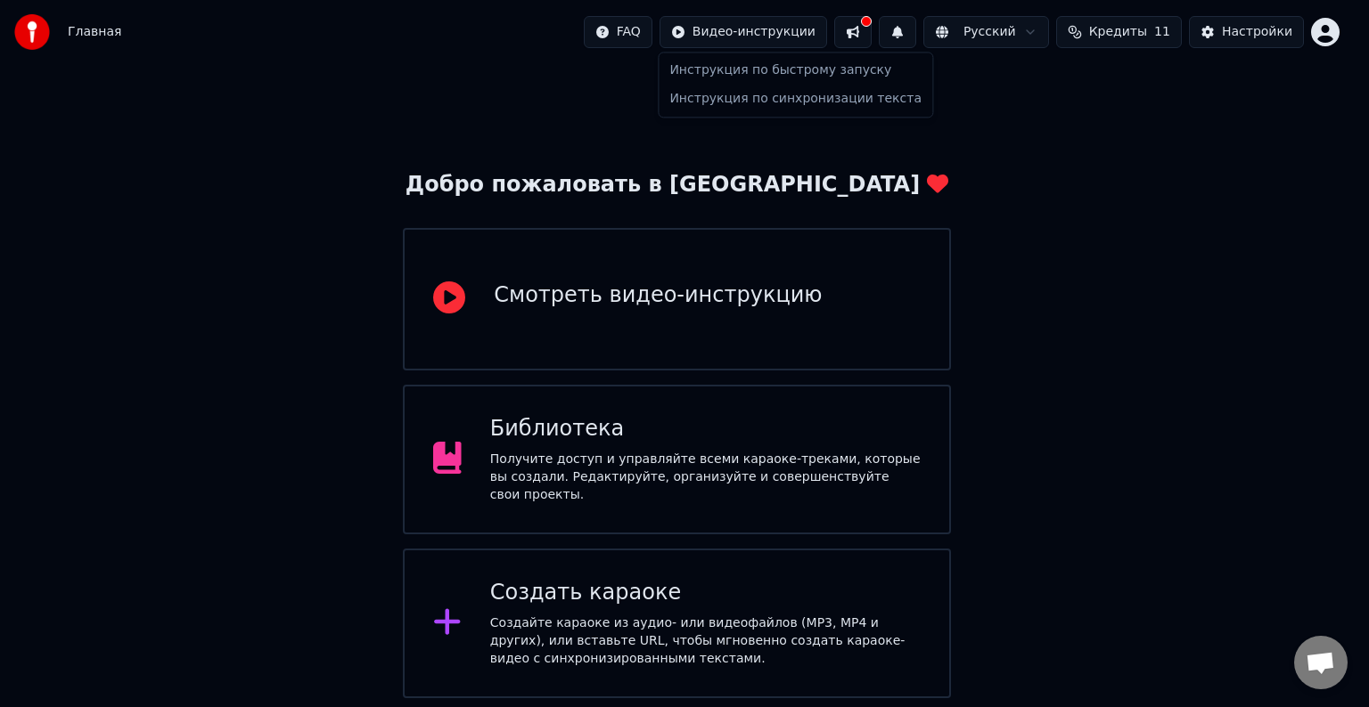
click at [820, 35] on html "Главная FAQ Видео-инструкции Русский Кредиты 11 Настройки Добро пожаловать в Yo…" at bounding box center [684, 436] width 1369 height 873
click at [1103, 94] on html "Главная FAQ Видео-инструкции Русский Кредиты 11 Настройки Добро пожаловать в Yo…" at bounding box center [684, 436] width 1369 height 873
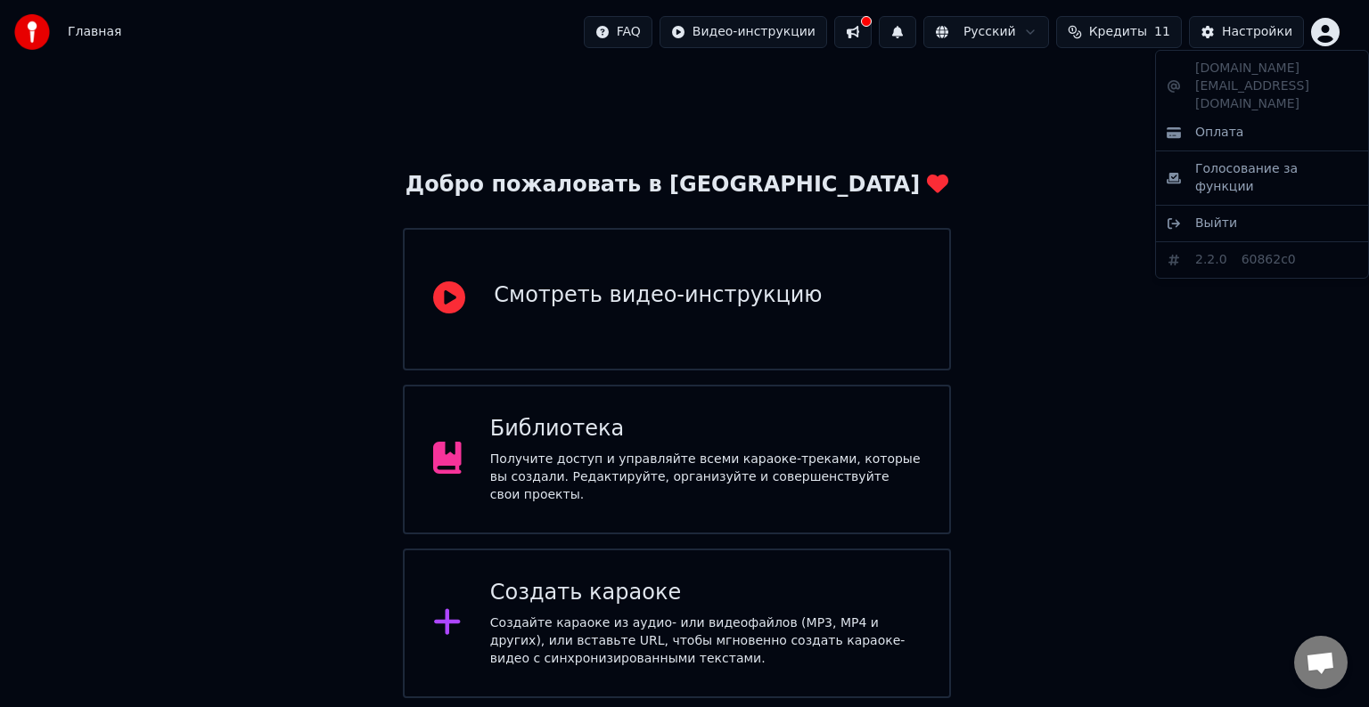
click at [1320, 24] on html "Главная FAQ Видео-инструкции Русский Кредиты 11 Настройки Добро пожаловать в Yo…" at bounding box center [684, 436] width 1369 height 873
click at [923, 28] on html "Главная FAQ Видео-инструкции Русский Кредиты 11 Настройки Добро пожаловать в Yo…" at bounding box center [684, 436] width 1369 height 873
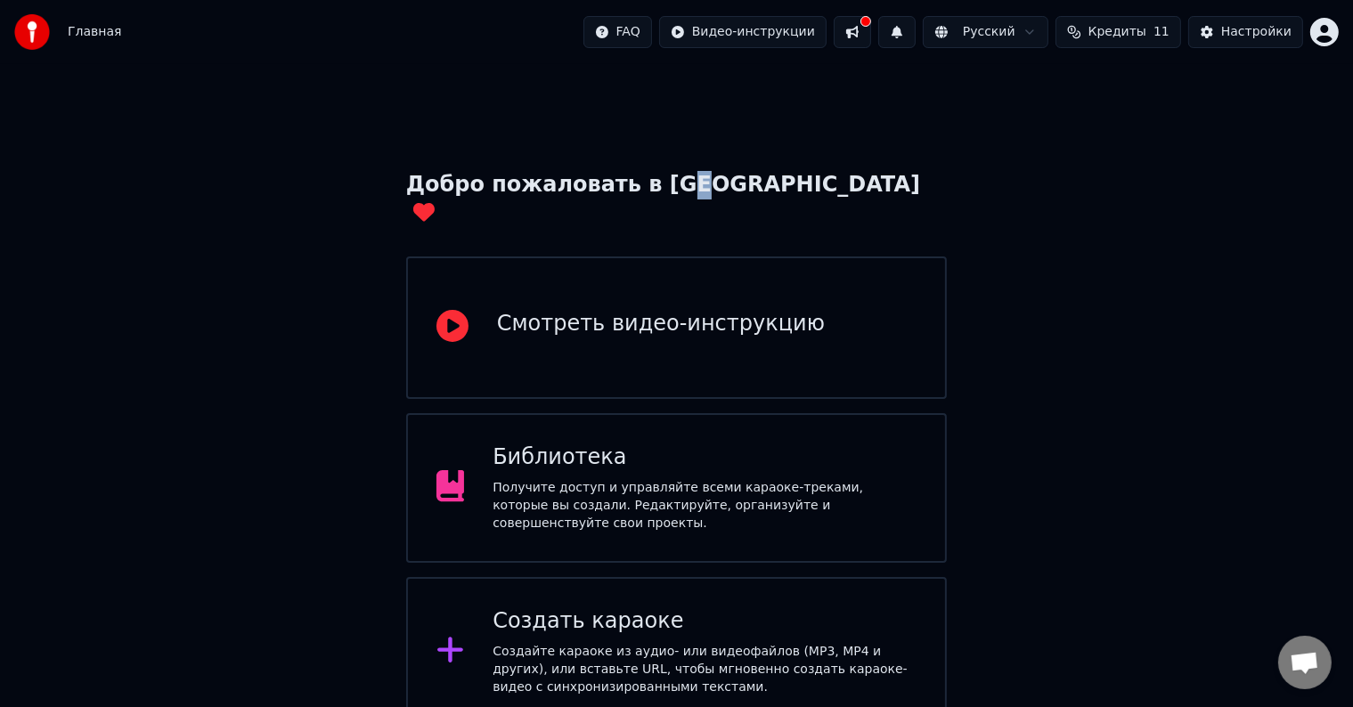
drag, startPoint x: 772, startPoint y: 184, endPoint x: 766, endPoint y: 173, distance: 12.0
click at [777, 184] on div "Добро пожаловать в [GEOGRAPHIC_DATA]" at bounding box center [677, 199] width 542 height 57
drag, startPoint x: 338, startPoint y: 106, endPoint x: 552, endPoint y: 90, distance: 215.3
click at [346, 102] on div "Добро пожаловать в Youka Смотреть видео-инструкцию Библиотека Получите доступ и…" at bounding box center [676, 483] width 1353 height 838
click at [916, 29] on button at bounding box center [896, 32] width 37 height 32
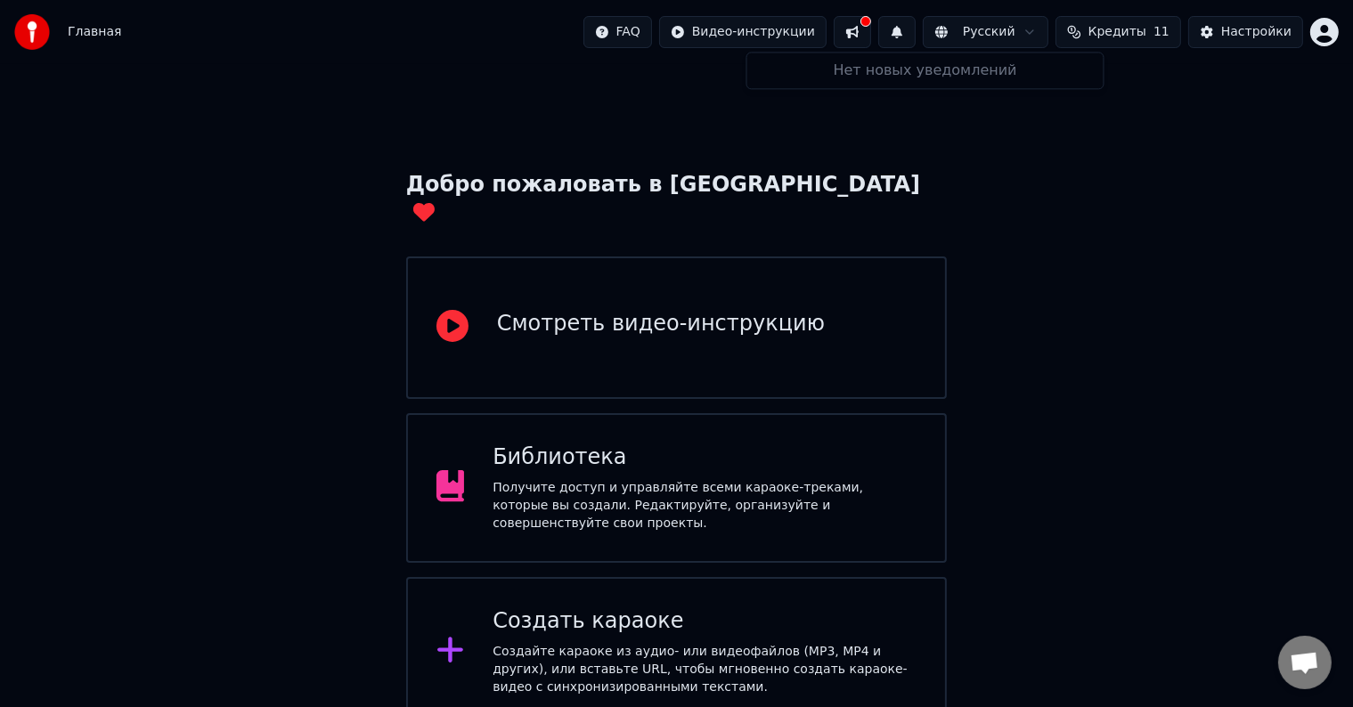
click at [871, 32] on button at bounding box center [852, 32] width 37 height 32
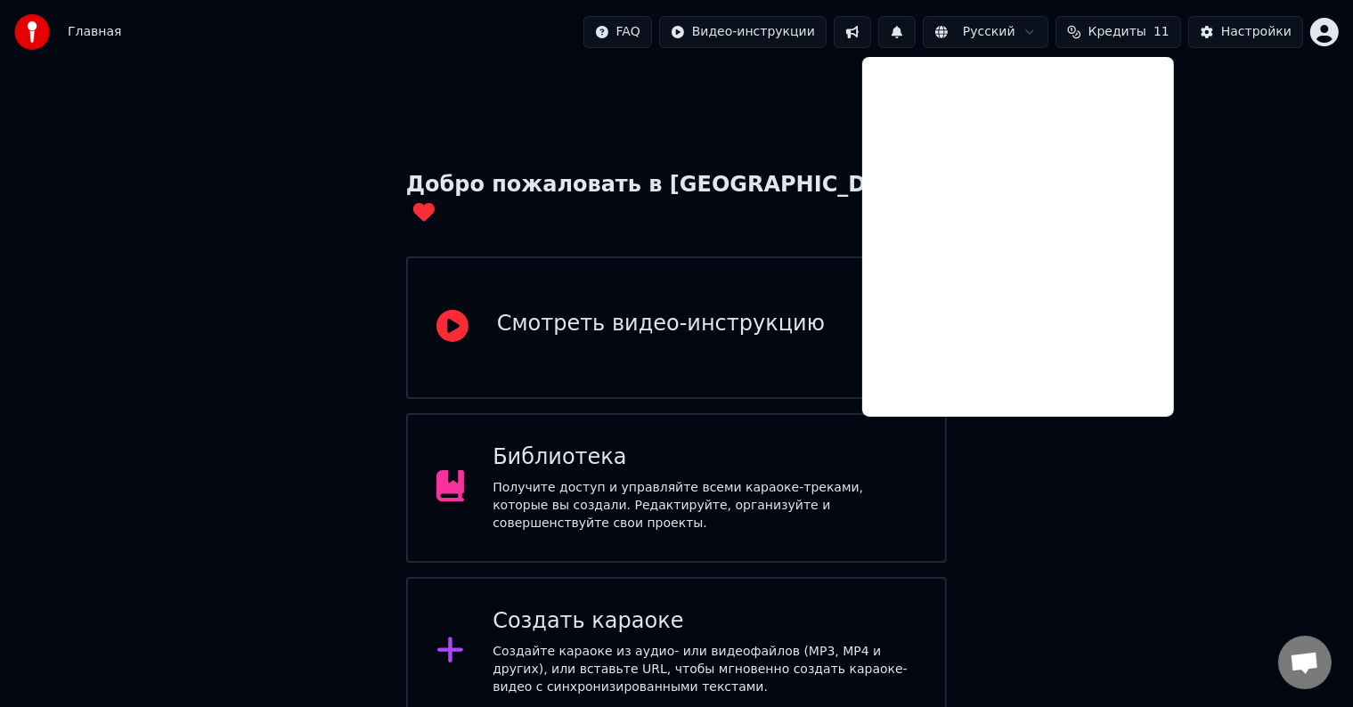
click at [1130, 37] on span "Кредиты" at bounding box center [1118, 32] width 58 height 18
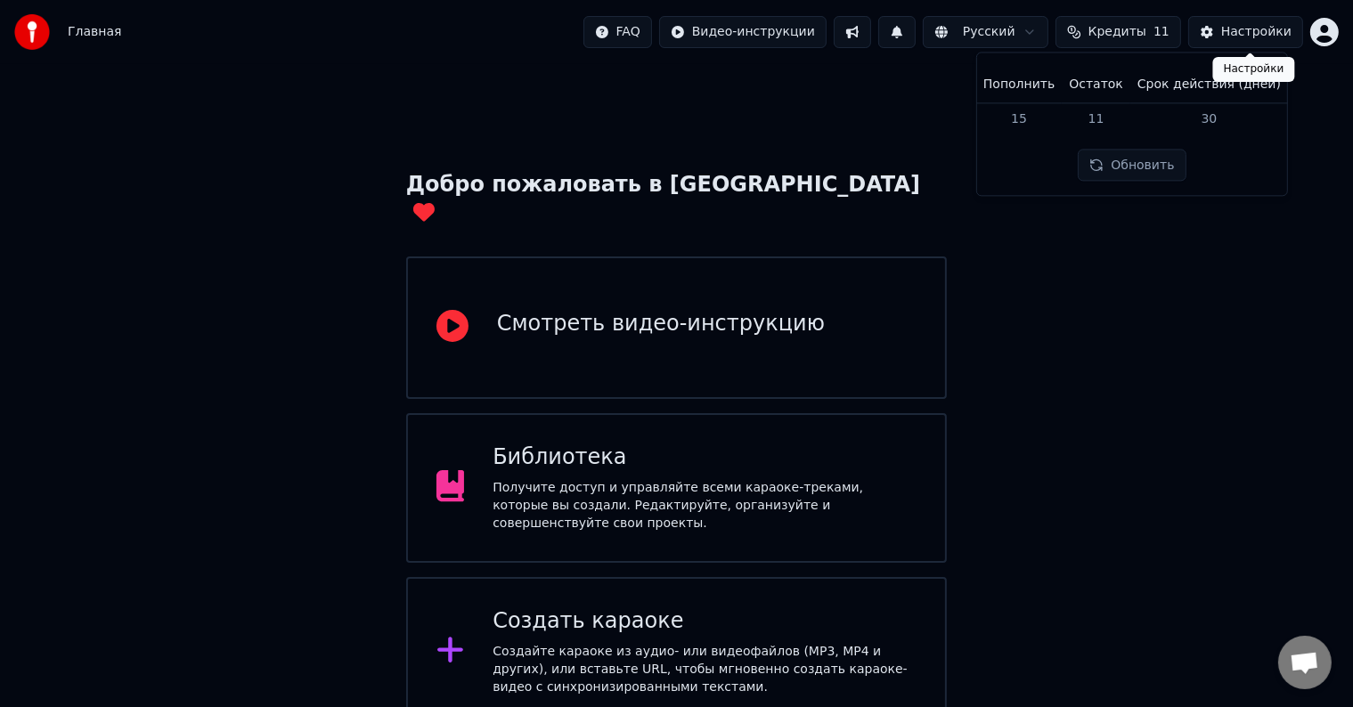
click at [1219, 39] on button "Настройки" at bounding box center [1246, 32] width 115 height 32
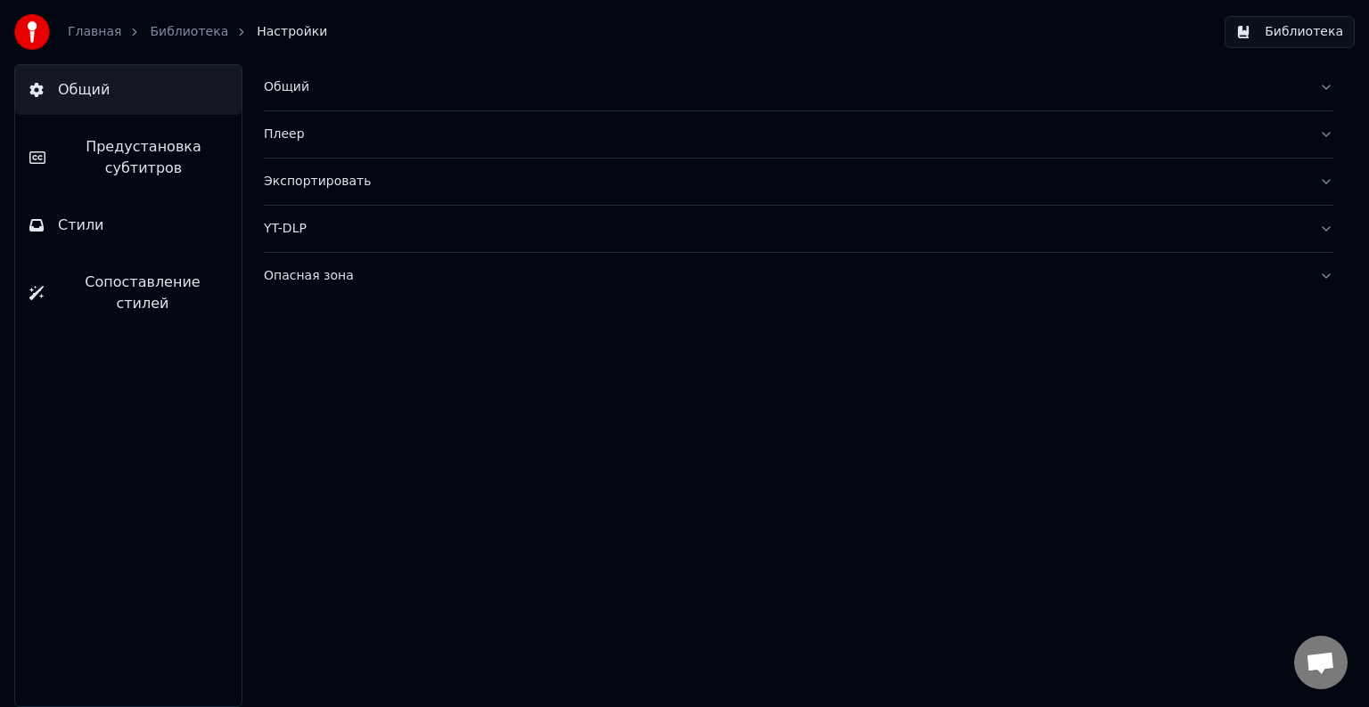
click at [186, 153] on span "Предустановка субтитров" at bounding box center [144, 157] width 168 height 43
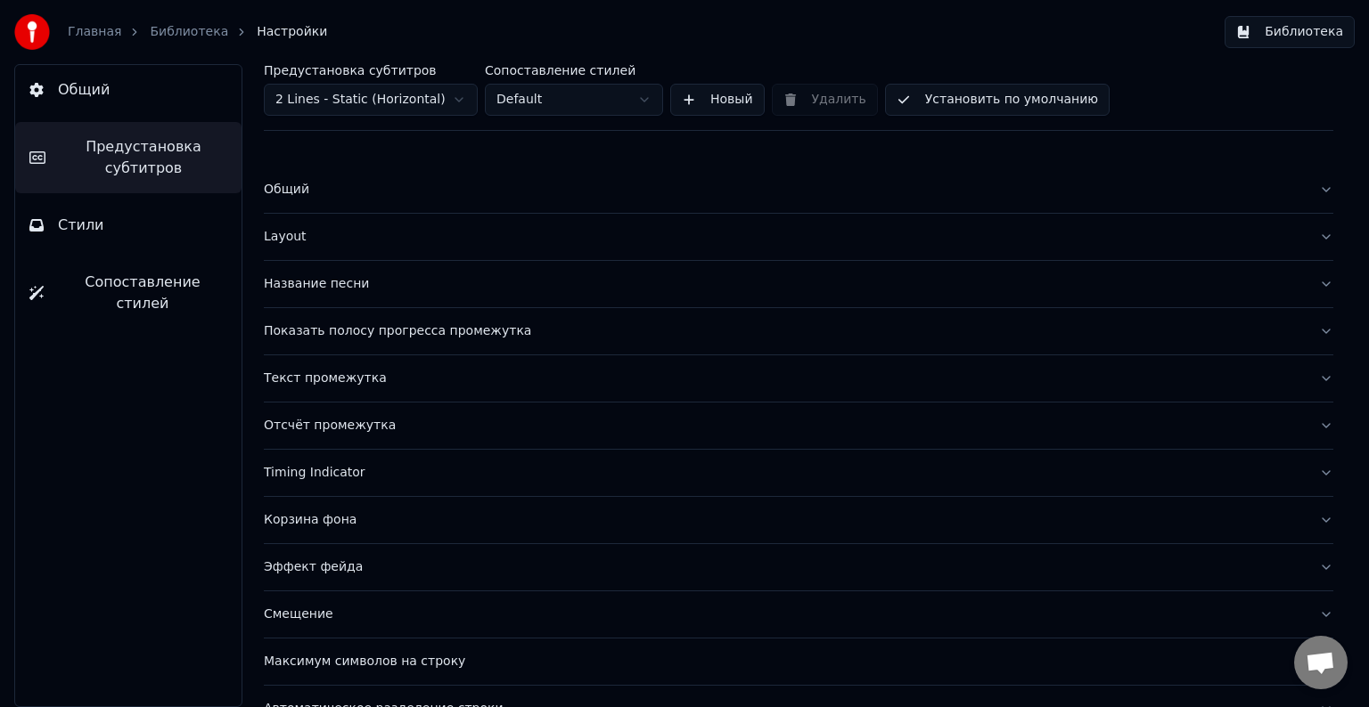
click at [176, 207] on button "Стили" at bounding box center [128, 225] width 226 height 50
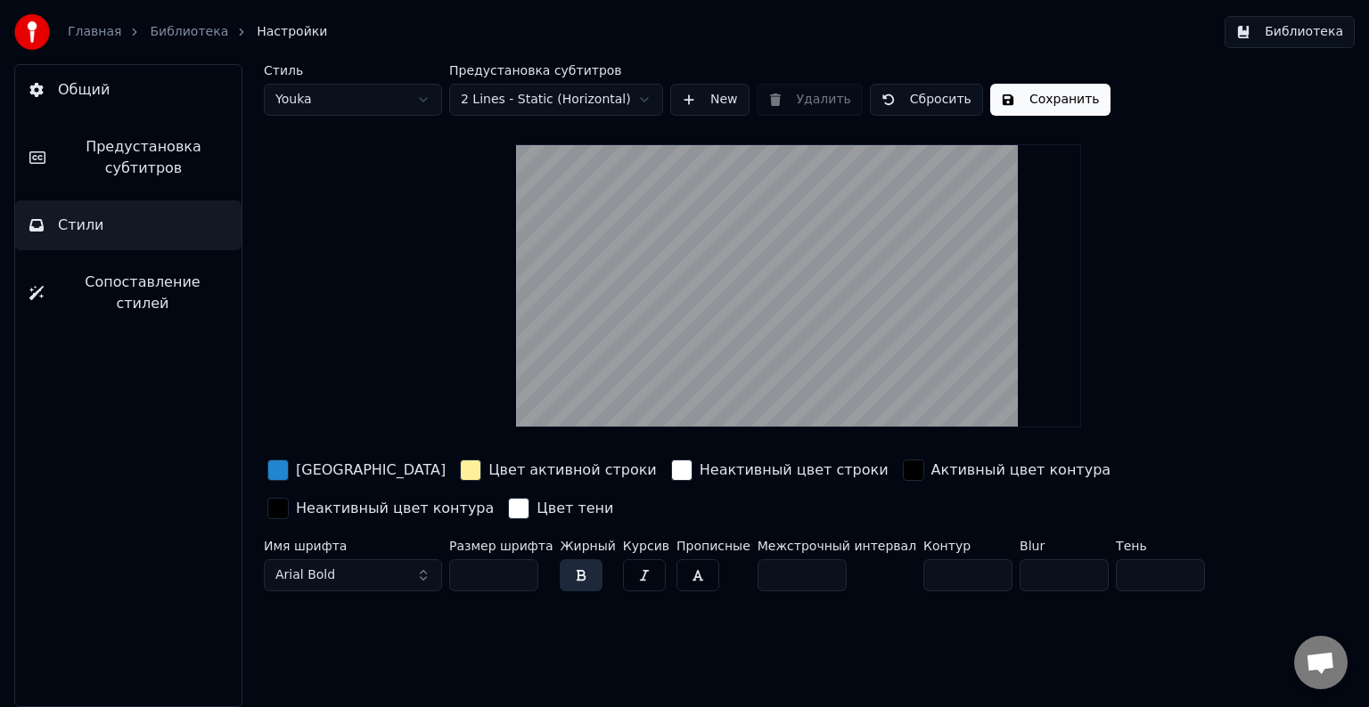
click at [396, 110] on html "Главная Библиотека Настройки Библиотека Общий Предустановка субтитров Стили Соп…" at bounding box center [684, 353] width 1369 height 707
click at [419, 573] on button "Arial Black" at bounding box center [353, 576] width 178 height 32
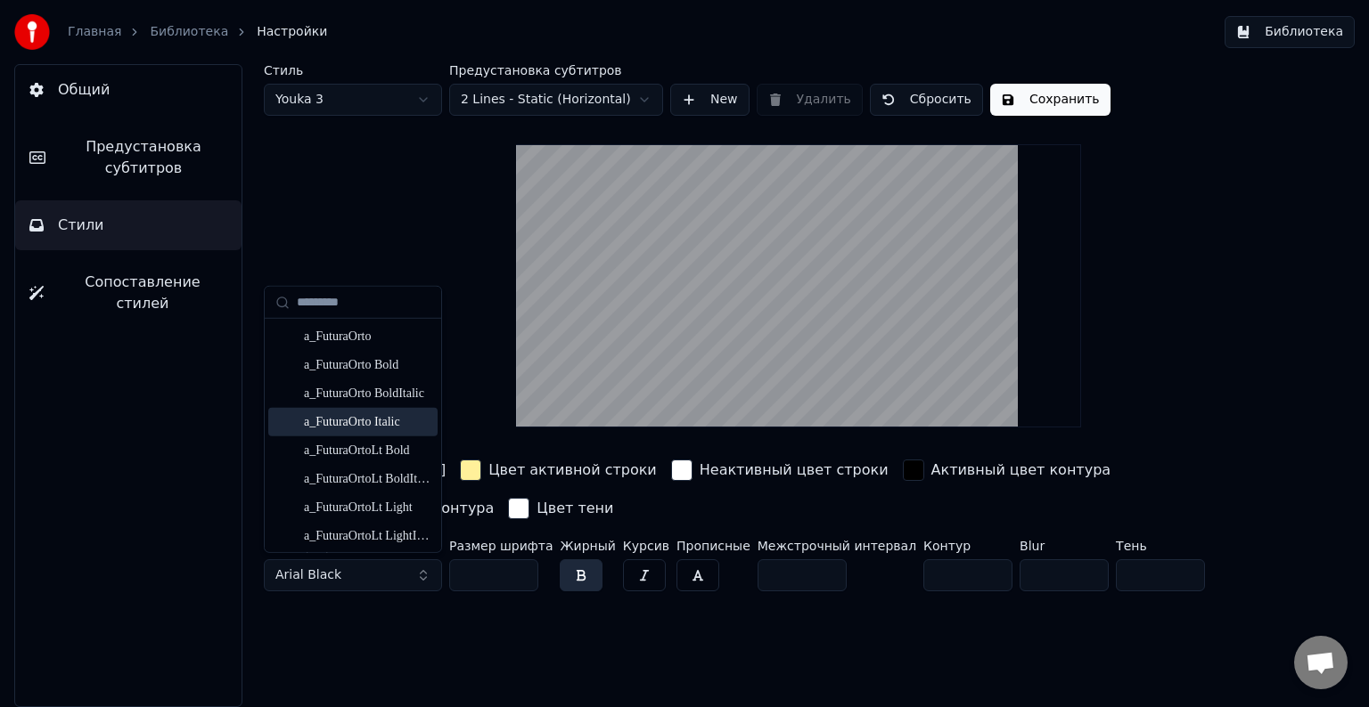
click at [1148, 120] on div "Стиль Youka 3 Предустановка субтитров 2 Lines - Static (Horizontal) New Удалить…" at bounding box center [798, 331] width 1069 height 535
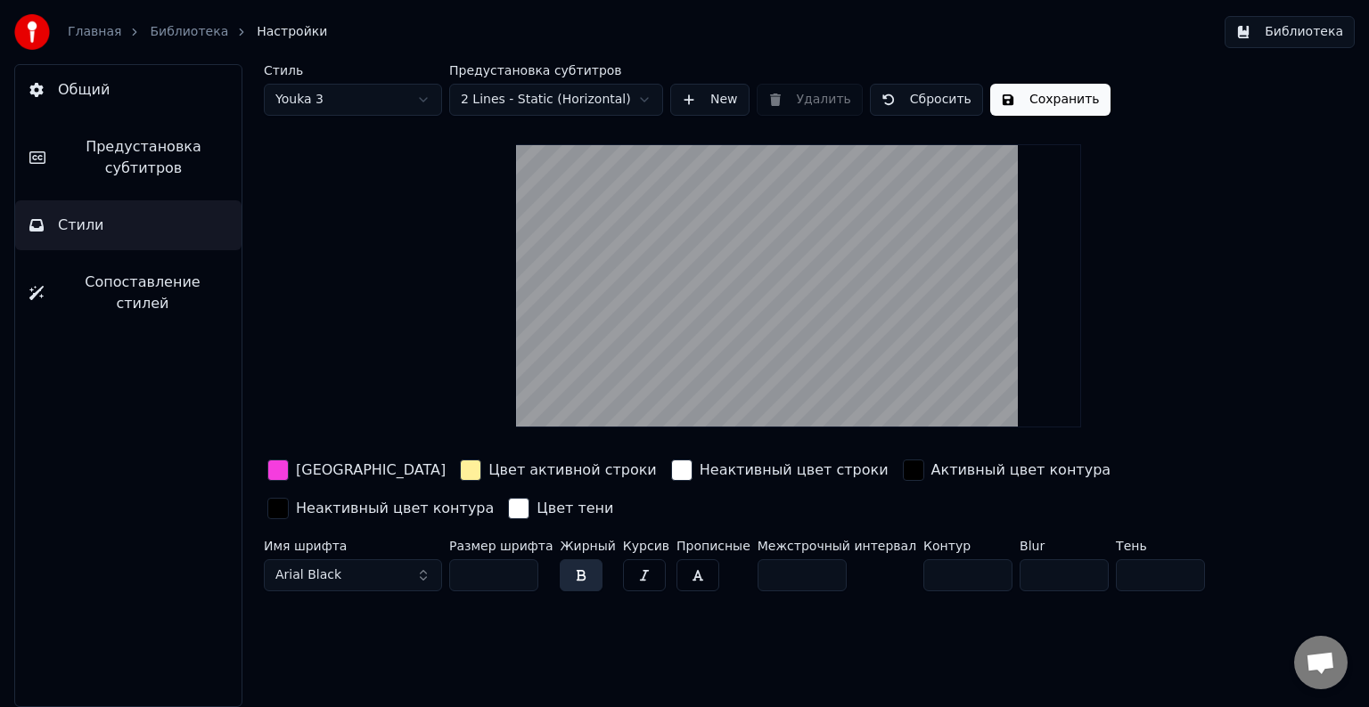
click at [1059, 94] on button "Сохранить" at bounding box center [1050, 100] width 120 height 32
click at [1320, 33] on button "Библиотека" at bounding box center [1289, 32] width 130 height 32
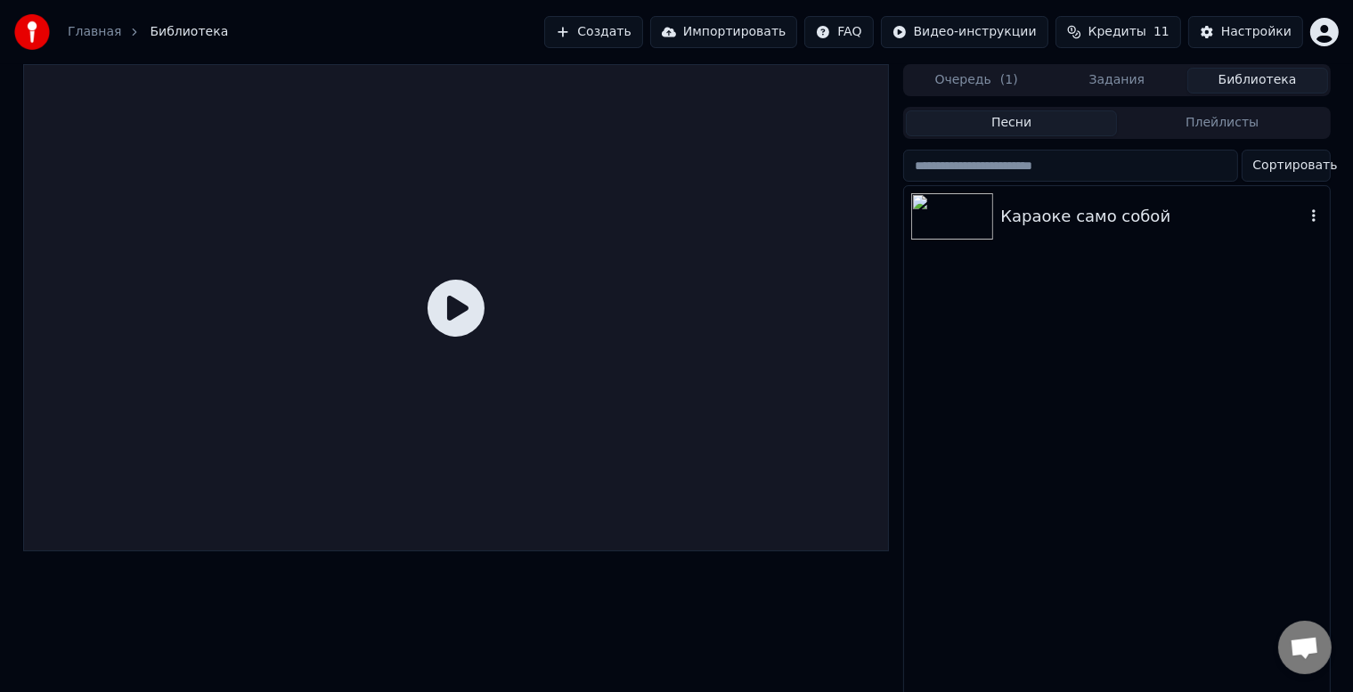
click at [985, 205] on img at bounding box center [952, 216] width 82 height 46
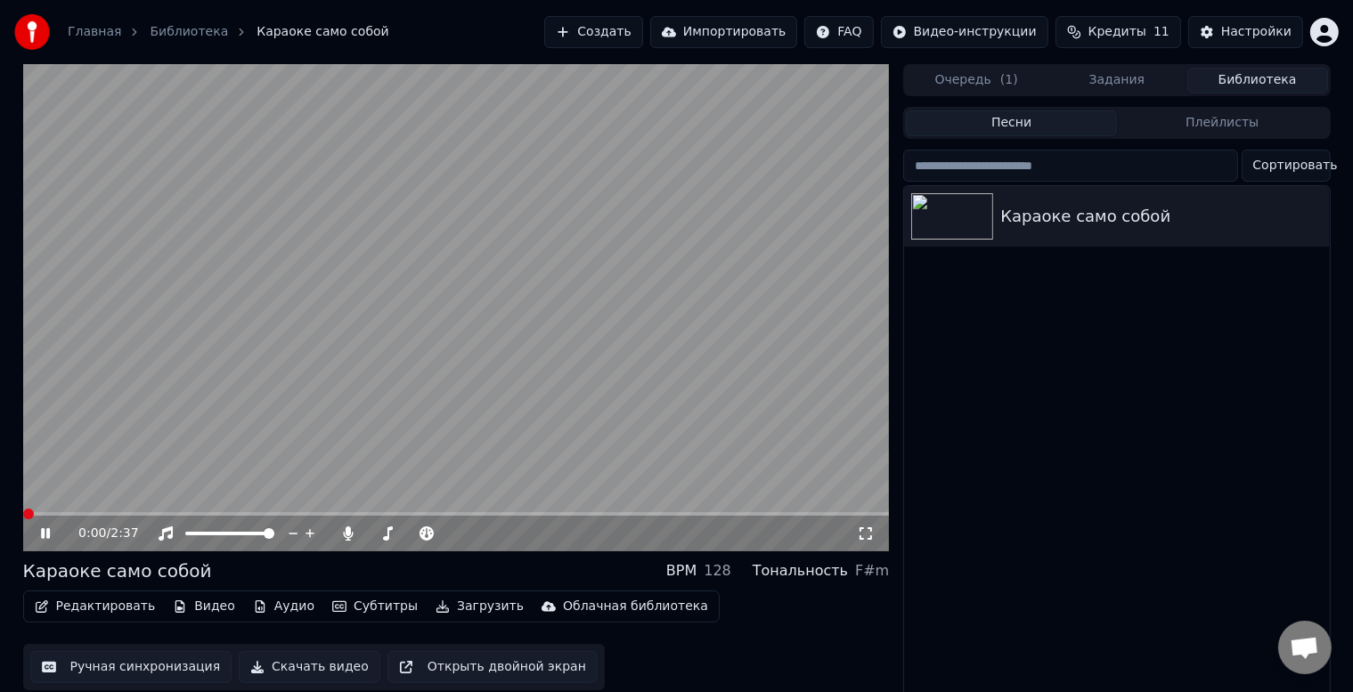
click at [23, 517] on span at bounding box center [28, 514] width 11 height 11
click at [354, 609] on button "Субтитры" at bounding box center [375, 606] width 100 height 25
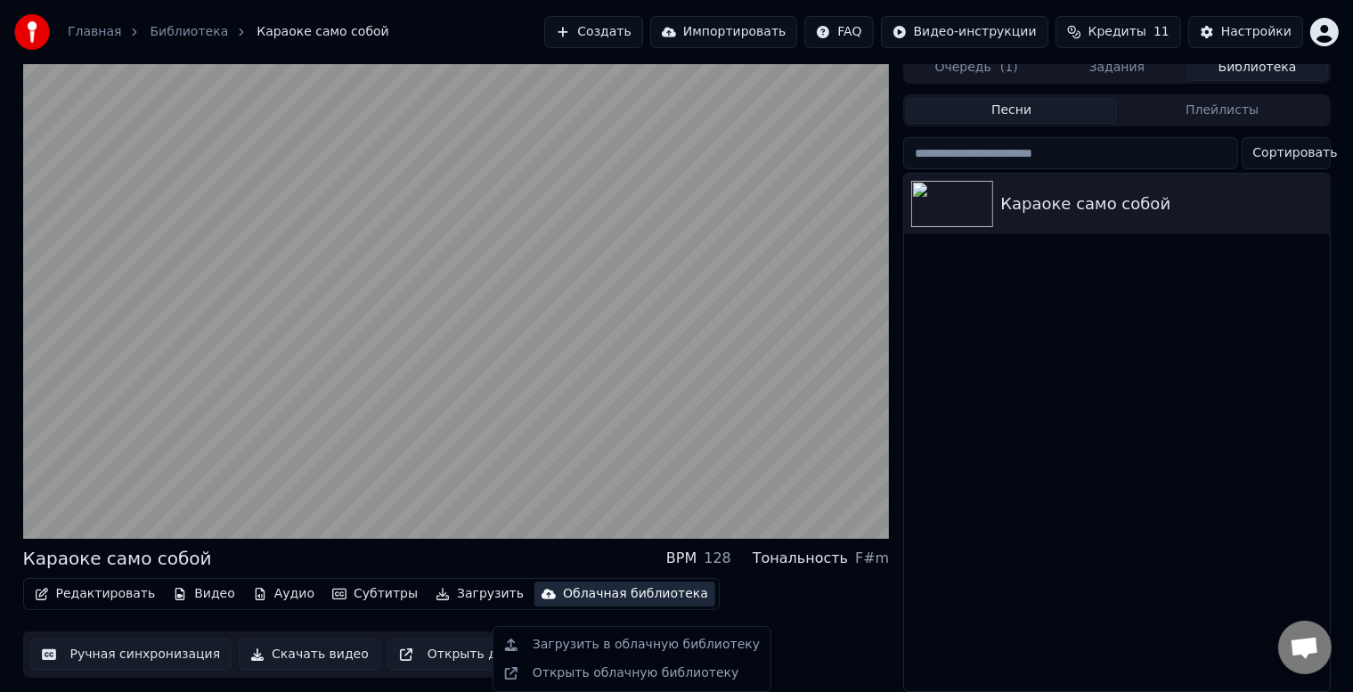
scroll to position [23, 0]
click at [121, 650] on button "Ручная синхронизация" at bounding box center [131, 655] width 202 height 32
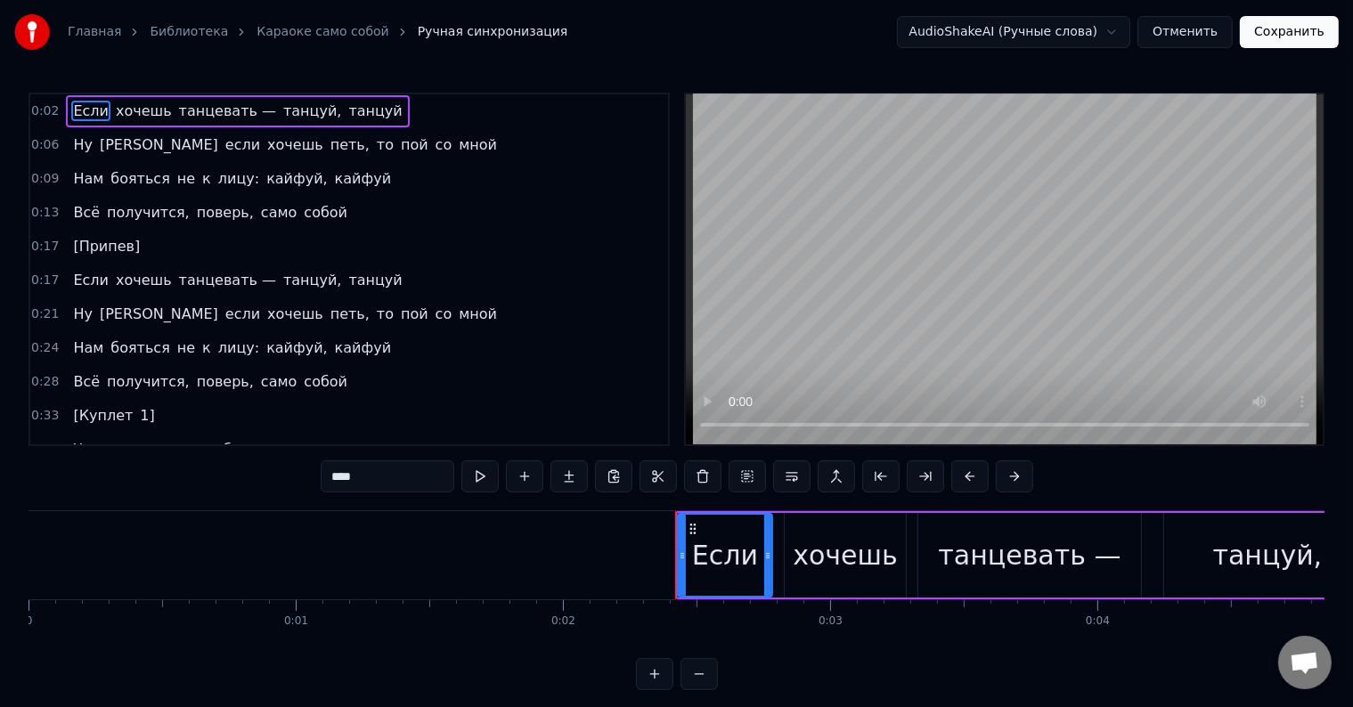
click at [1194, 31] on button "Отменить" at bounding box center [1185, 32] width 95 height 32
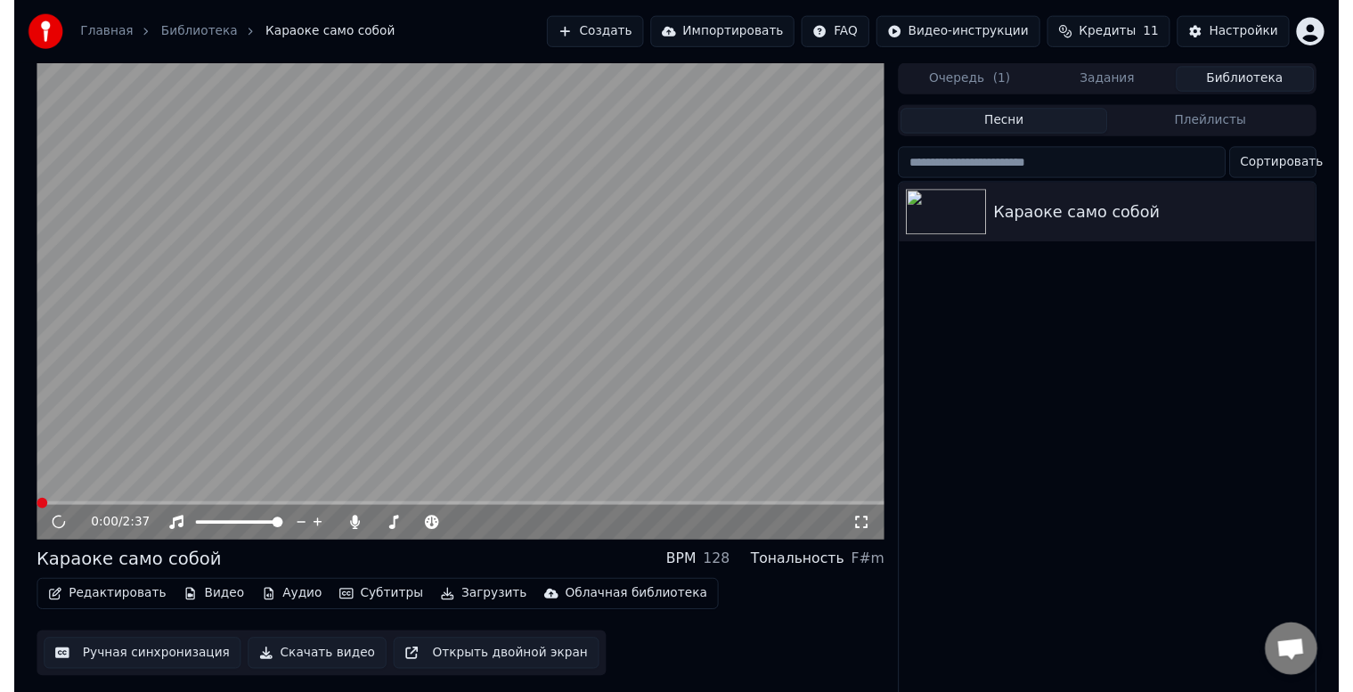
scroll to position [23, 0]
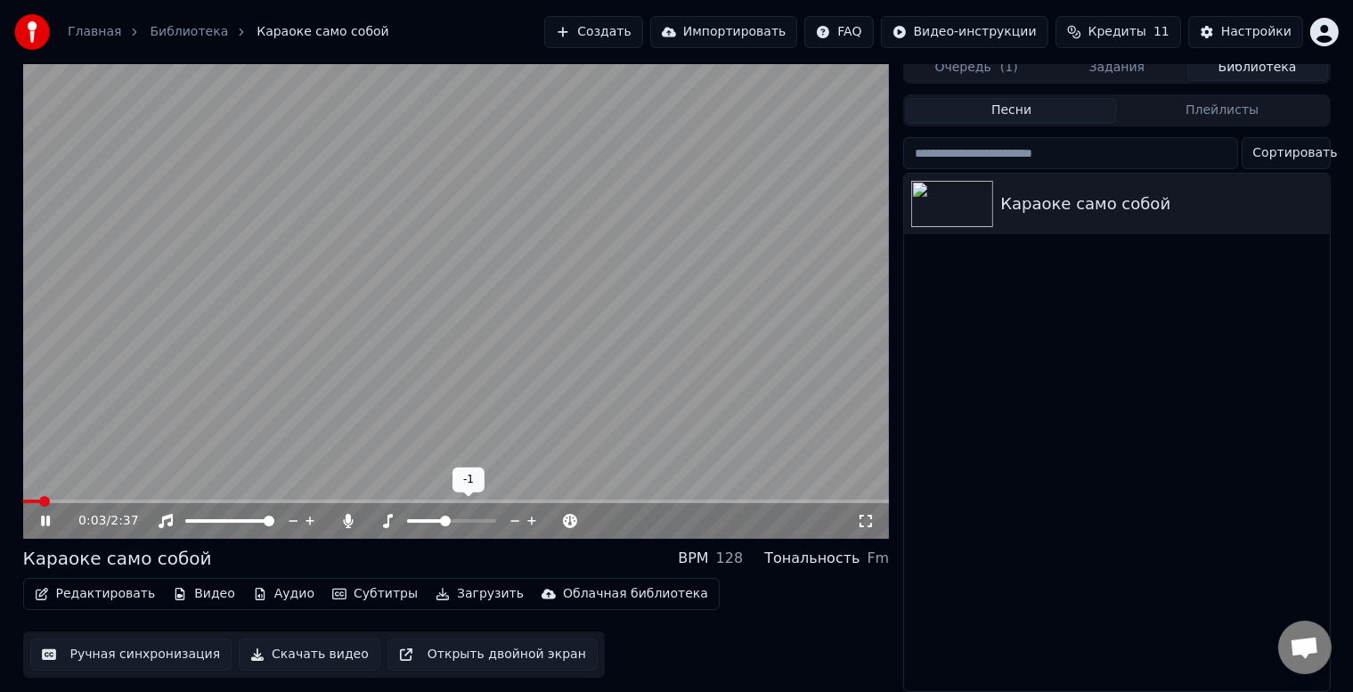
click at [443, 516] on span at bounding box center [445, 521] width 11 height 11
click at [448, 516] on span at bounding box center [445, 521] width 11 height 11
click at [456, 519] on span at bounding box center [451, 521] width 89 height 4
click at [462, 516] on span at bounding box center [458, 521] width 11 height 11
click at [550, 520] on icon at bounding box center [554, 521] width 9 height 2
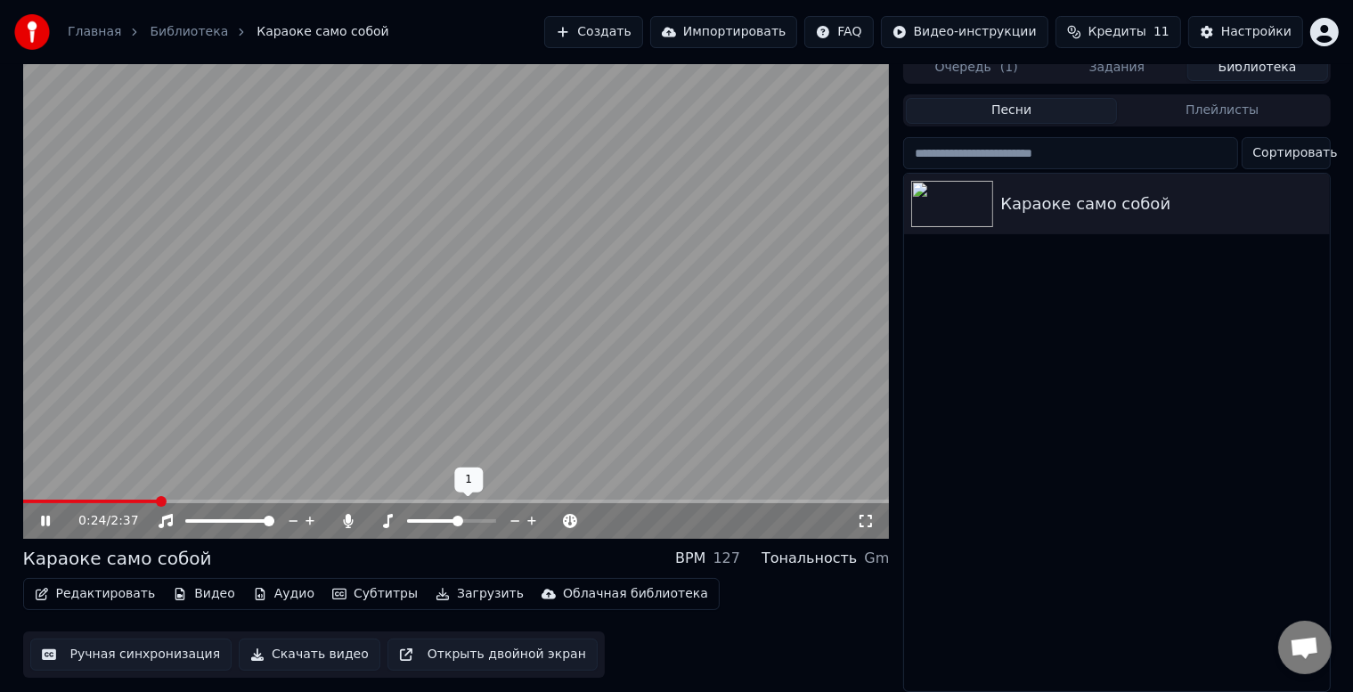
click at [531, 517] on icon at bounding box center [531, 521] width 9 height 9
click at [520, 512] on icon at bounding box center [515, 521] width 17 height 18
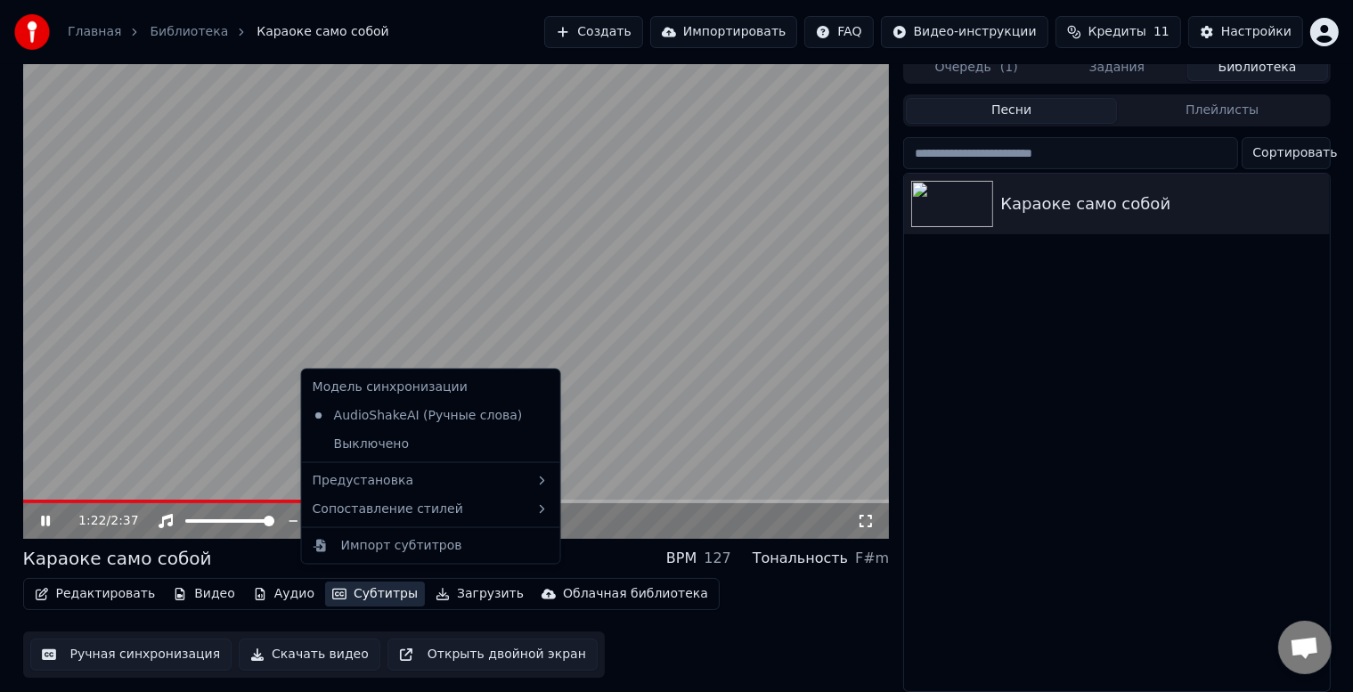
click at [371, 589] on button "Субтитры" at bounding box center [375, 594] width 100 height 25
click at [420, 511] on div "Сопоставление стилей" at bounding box center [431, 509] width 251 height 29
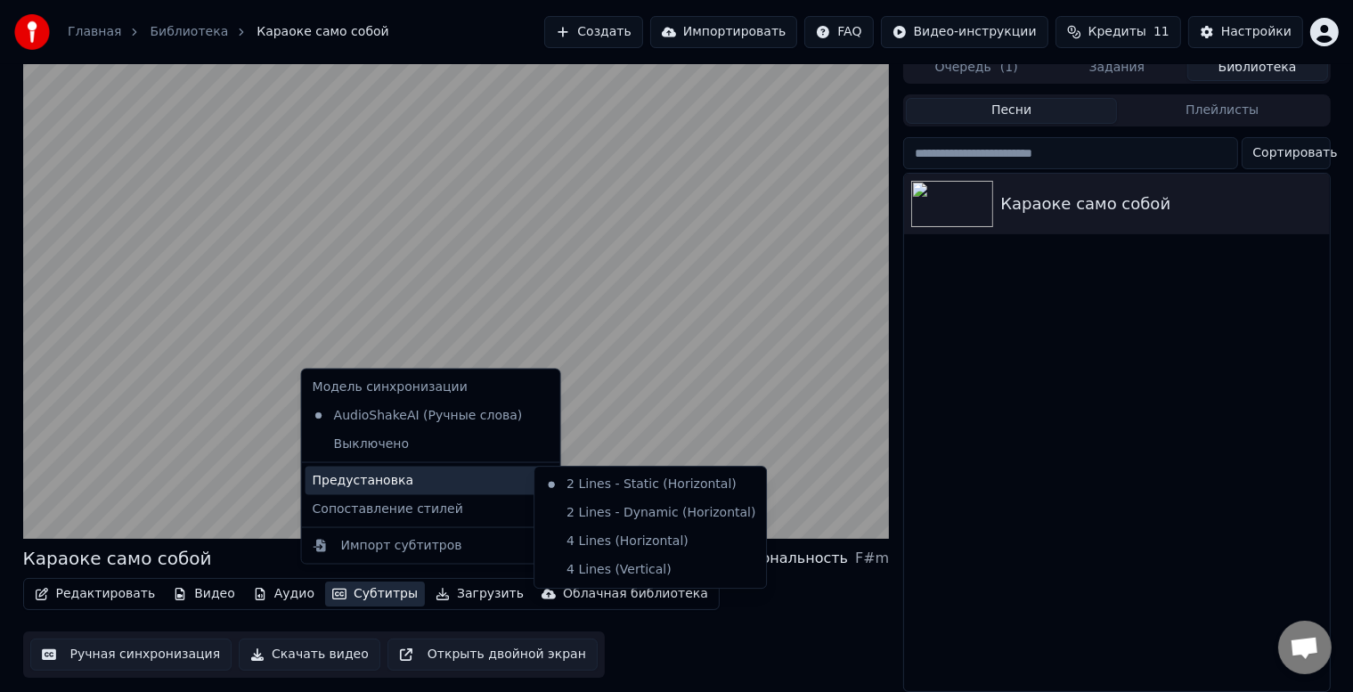
click at [498, 488] on div "Предустановка" at bounding box center [431, 481] width 251 height 29
click at [607, 560] on div "4 Lines (Vertical)" at bounding box center [650, 570] width 225 height 29
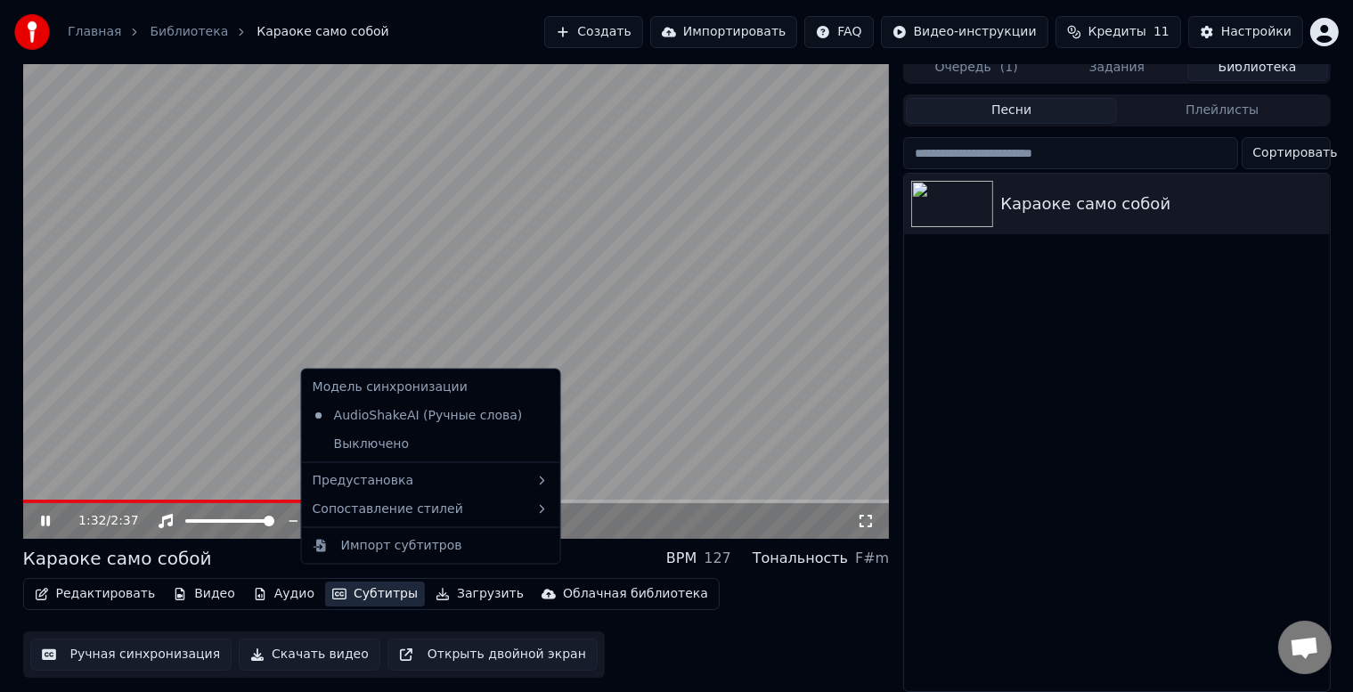
click at [371, 582] on button "Субтитры" at bounding box center [375, 594] width 100 height 25
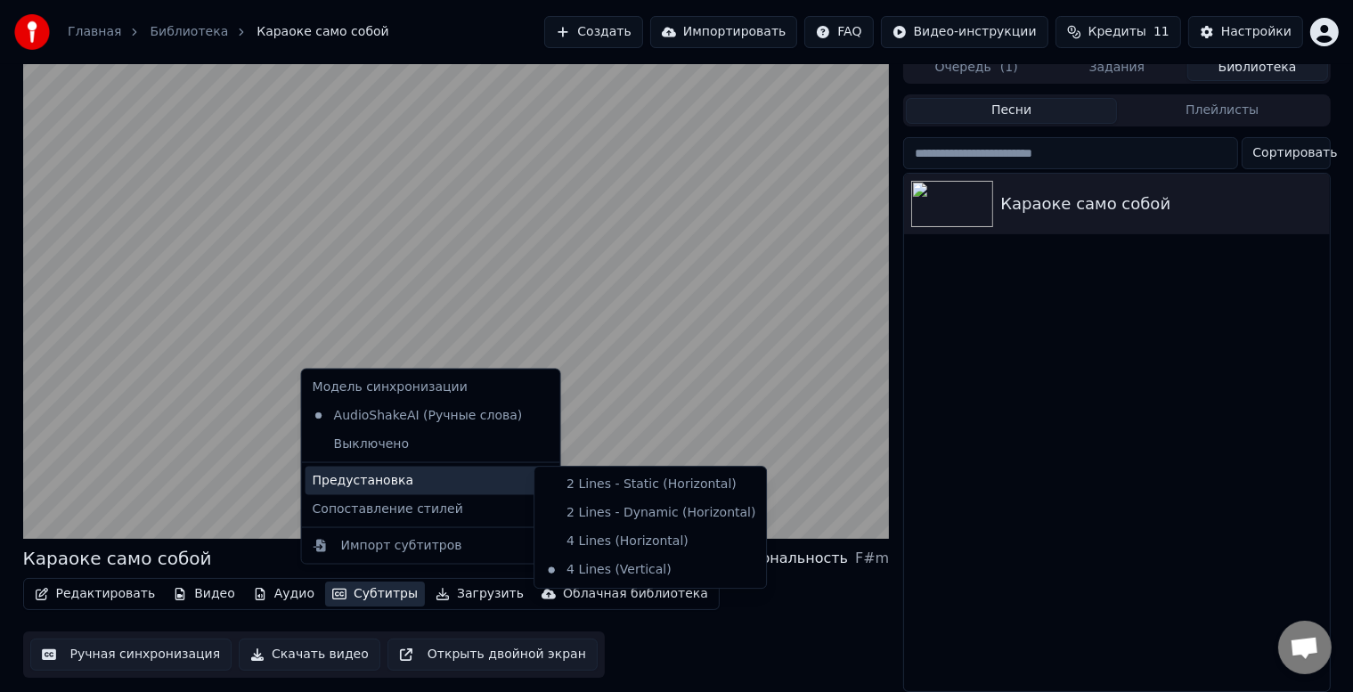
click at [486, 488] on div "Предустановка" at bounding box center [431, 481] width 251 height 29
click at [581, 531] on div "4 Lines (Horizontal)" at bounding box center [650, 541] width 225 height 29
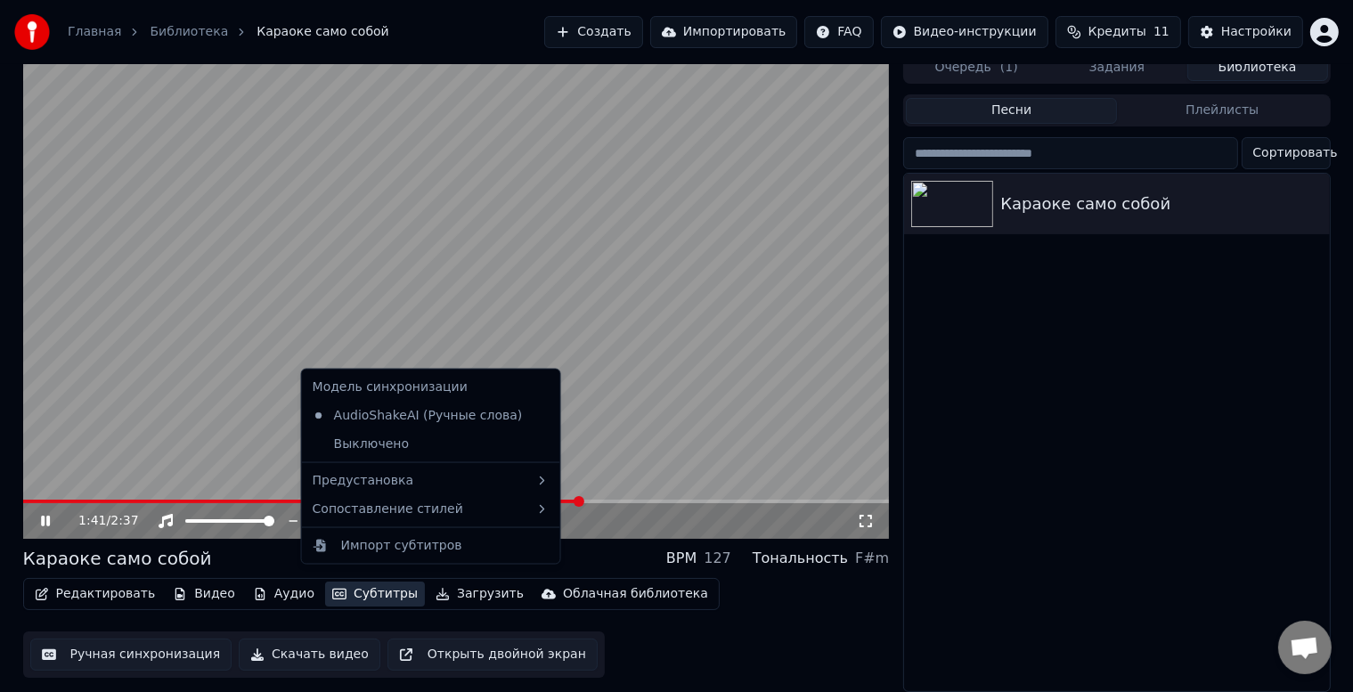
click at [372, 583] on button "Субтитры" at bounding box center [375, 594] width 100 height 25
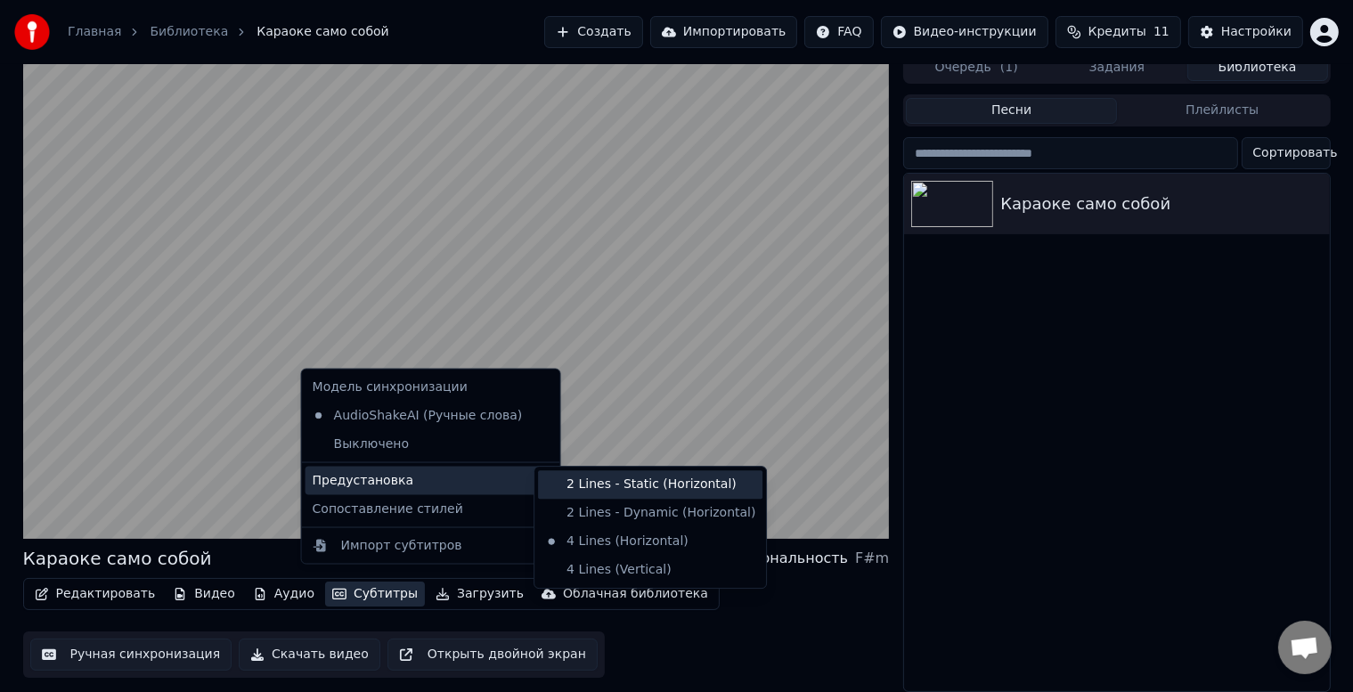
click at [557, 493] on div "2 Lines - Static (Horizontal)" at bounding box center [650, 484] width 225 height 29
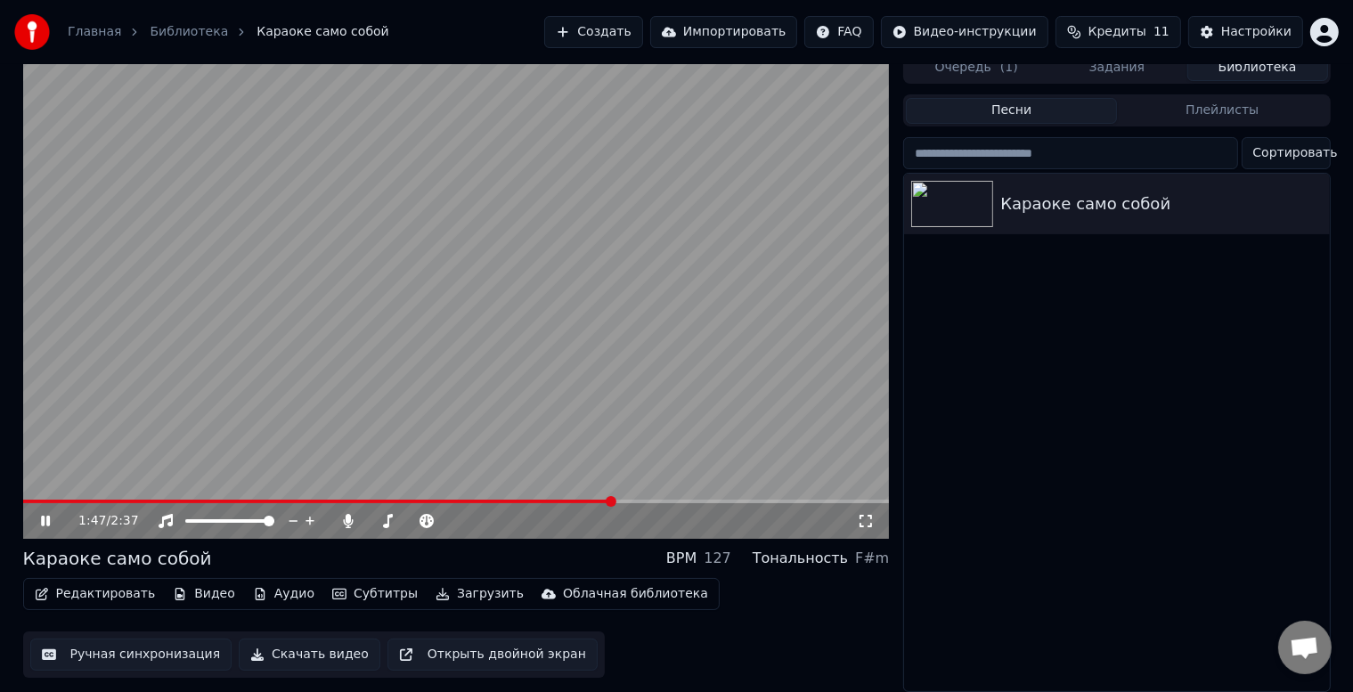
click at [374, 582] on button "Субтитры" at bounding box center [375, 594] width 100 height 25
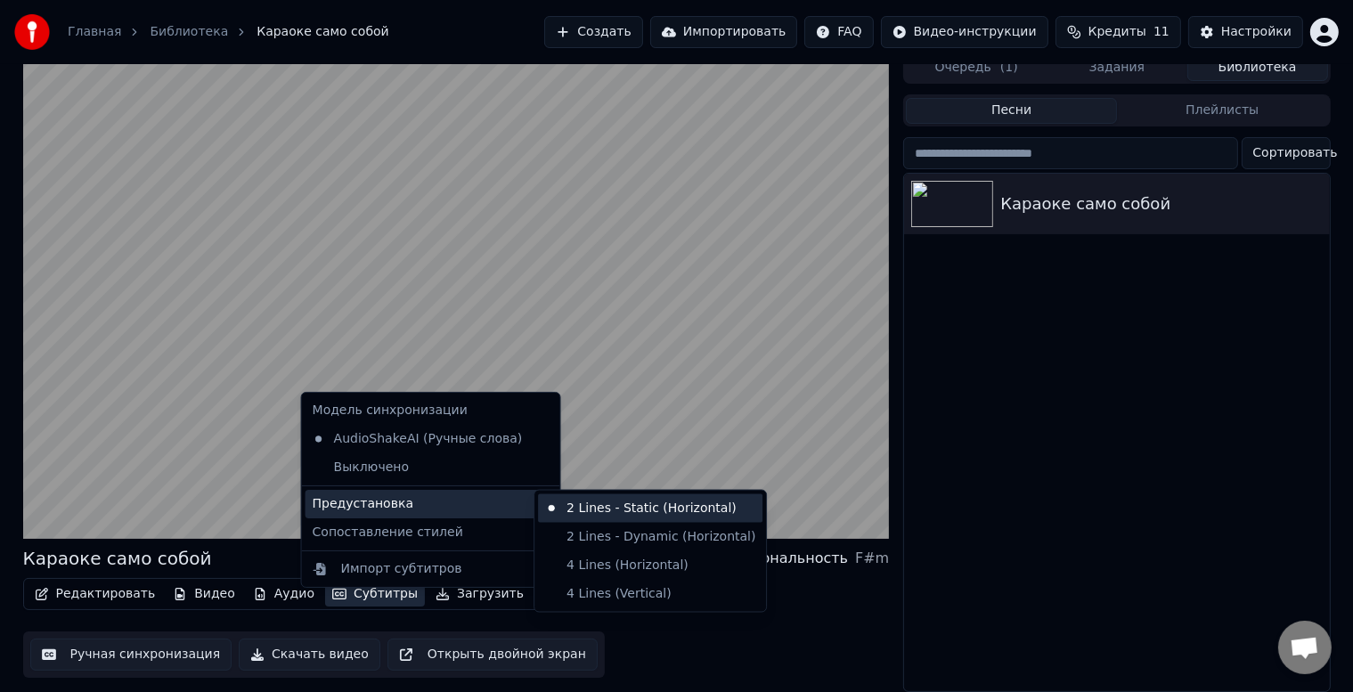
scroll to position [0, 0]
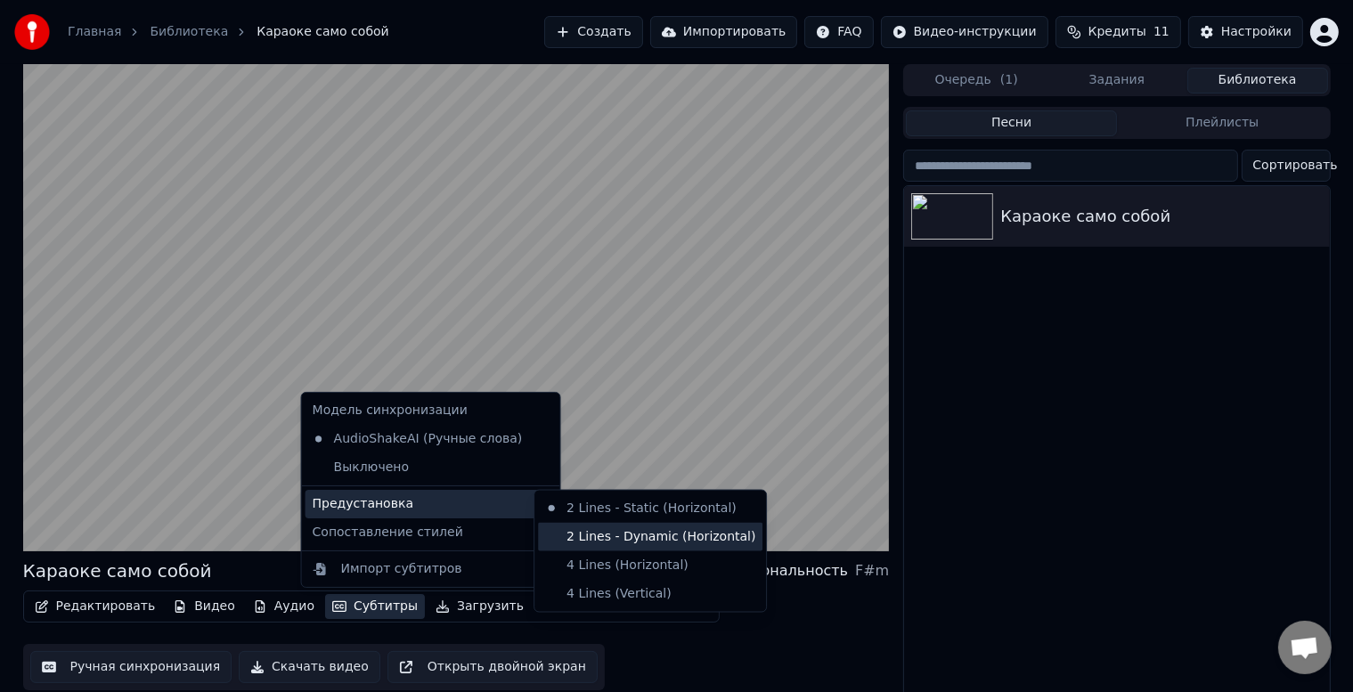
click at [601, 531] on div "2 Lines - Dynamic (Horizontal)" at bounding box center [650, 537] width 225 height 29
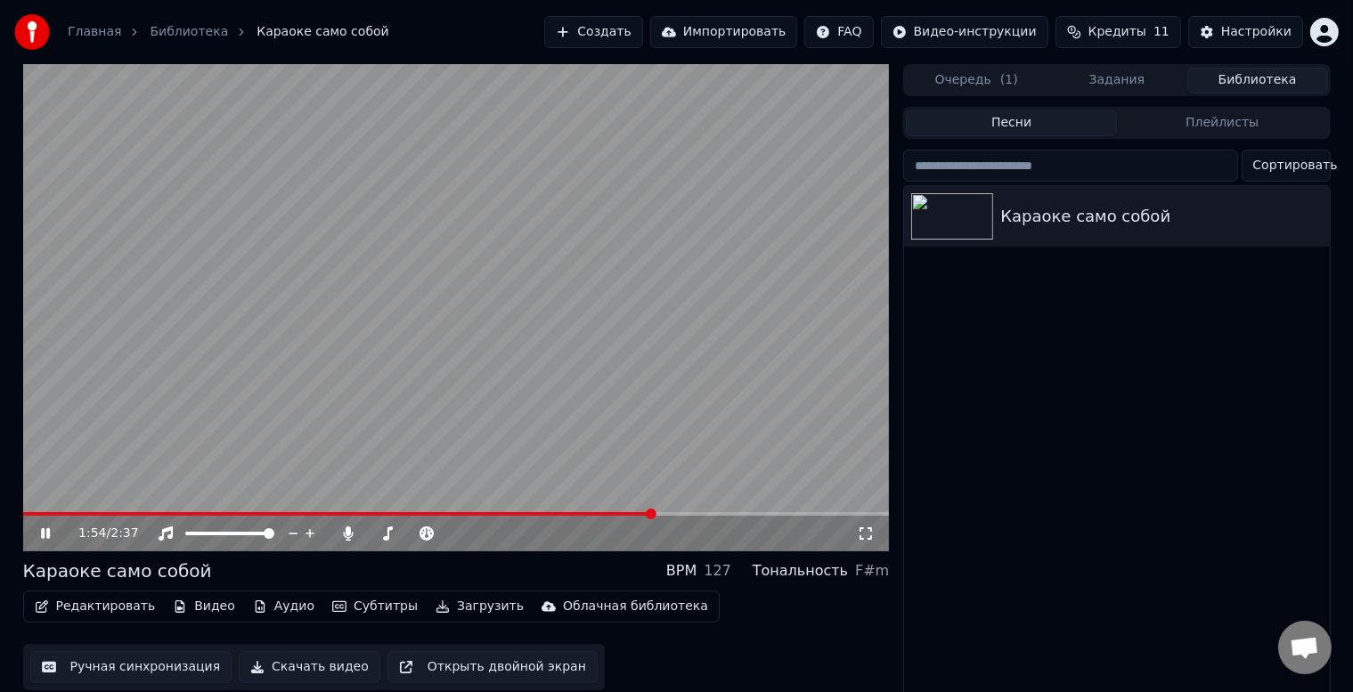
click at [345, 605] on button "Субтитры" at bounding box center [375, 606] width 100 height 25
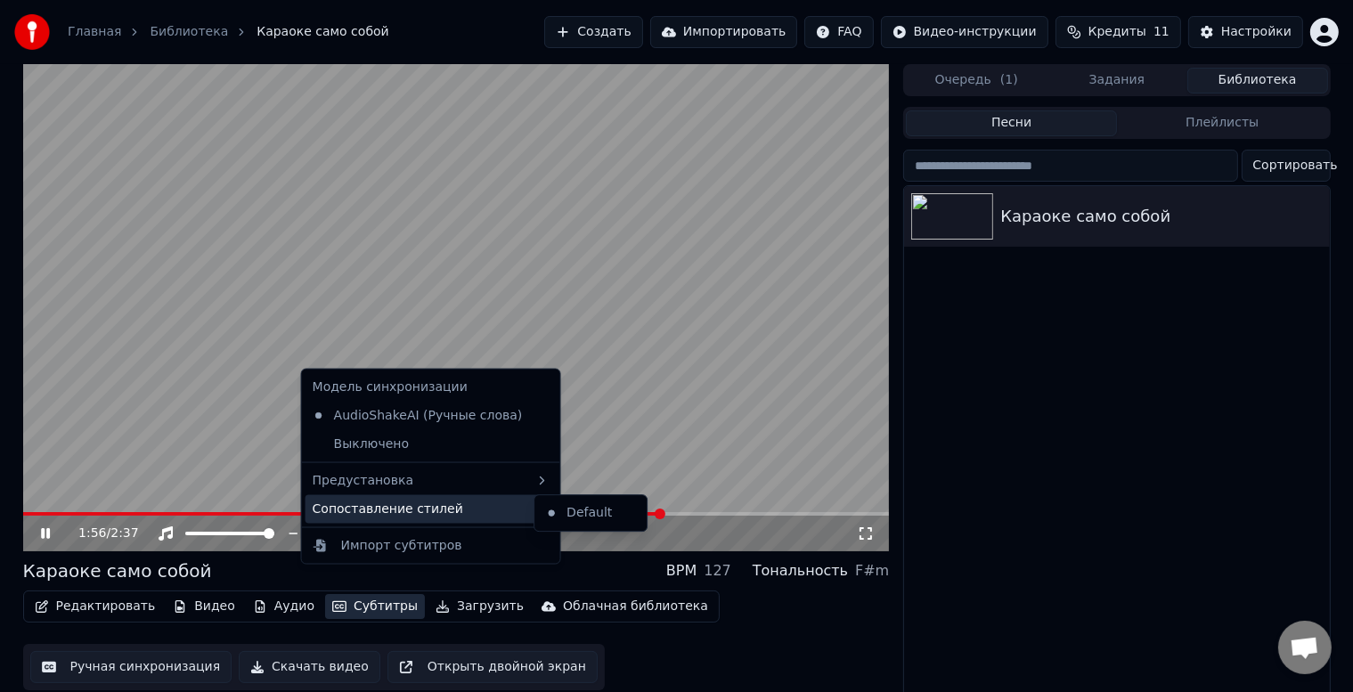
scroll to position [23, 0]
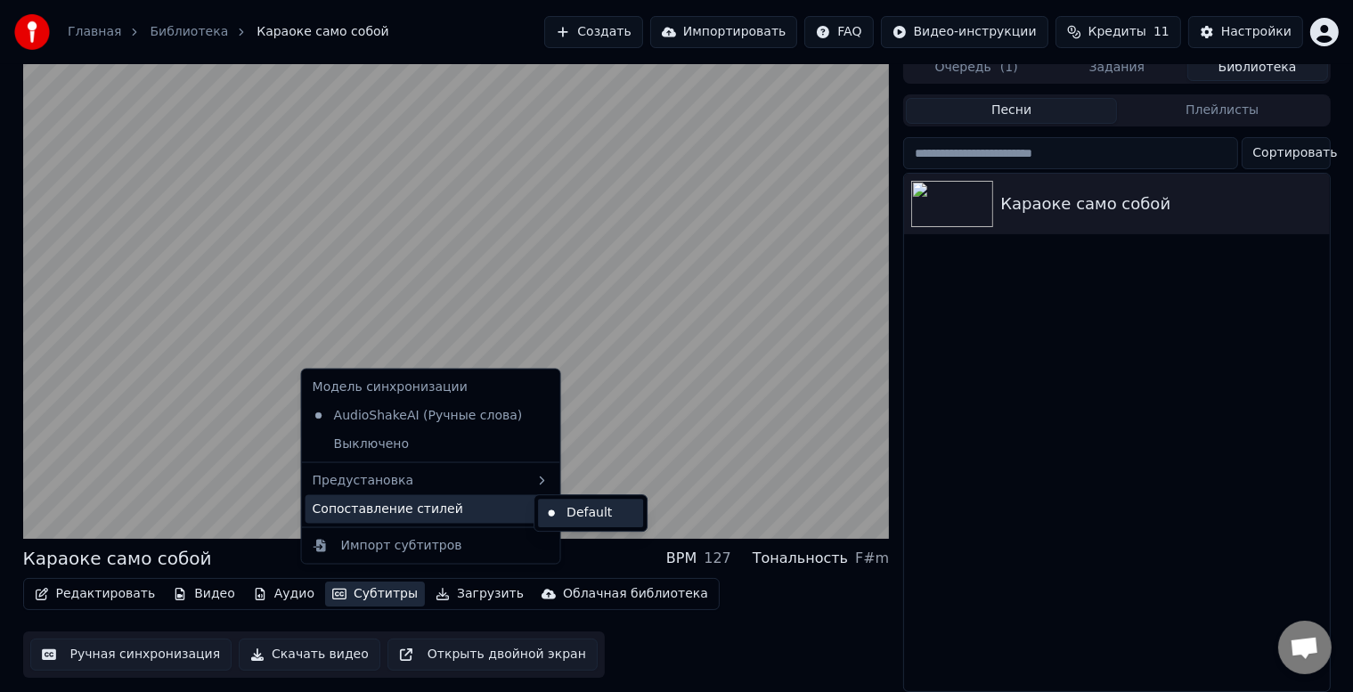
click at [565, 517] on div "Default" at bounding box center [590, 513] width 105 height 29
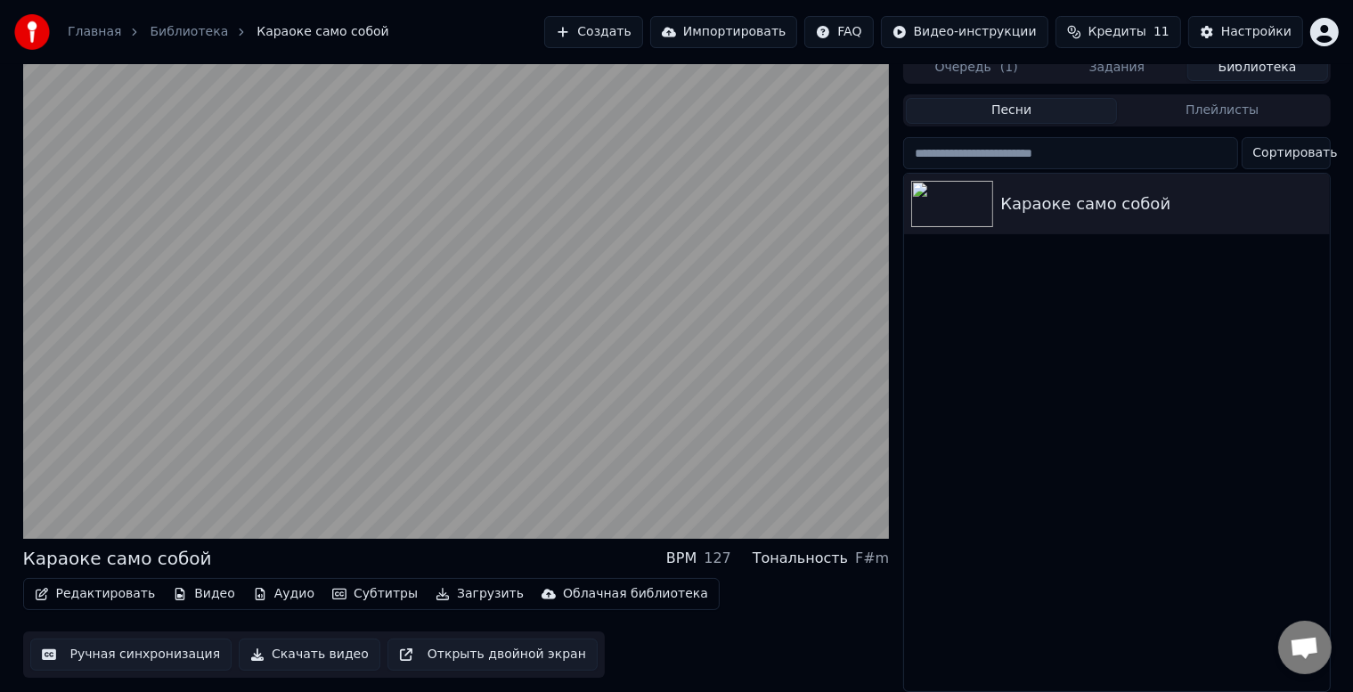
click at [486, 652] on button "Открыть двойной экран" at bounding box center [493, 655] width 210 height 32
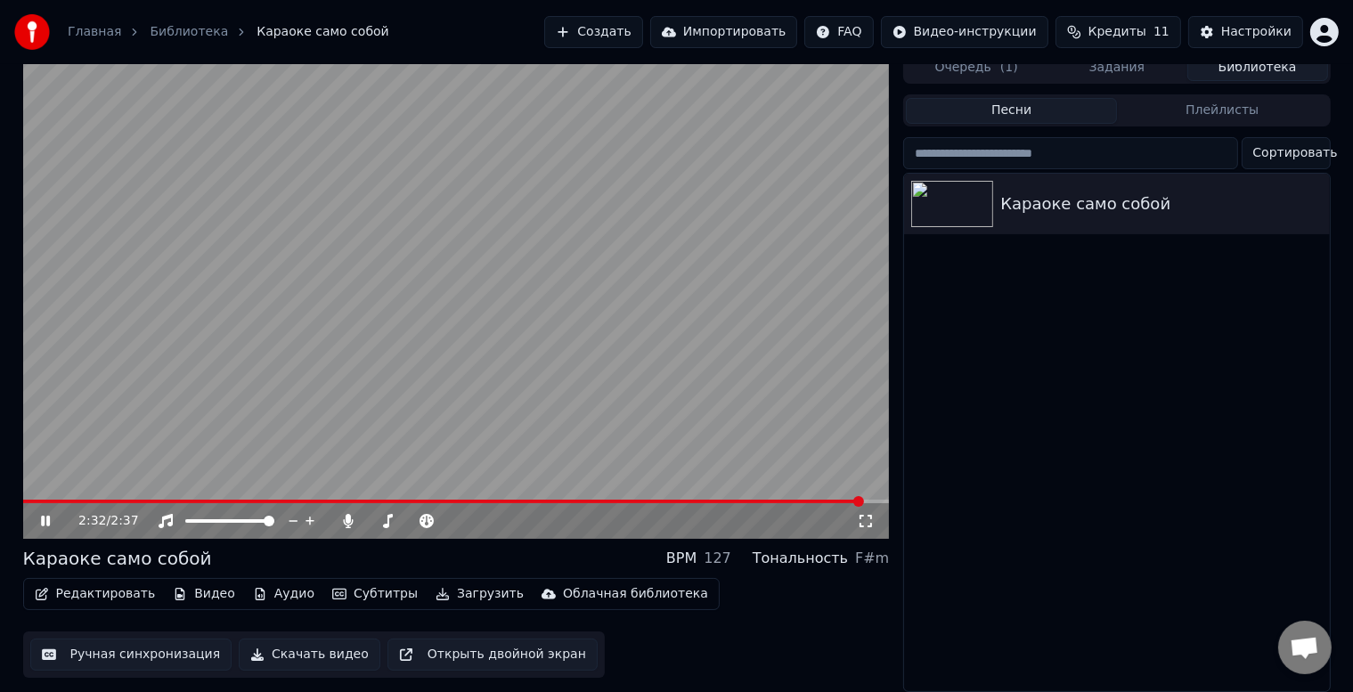
click at [46, 517] on icon at bounding box center [58, 521] width 42 height 14
